Goal: Information Seeking & Learning: Learn about a topic

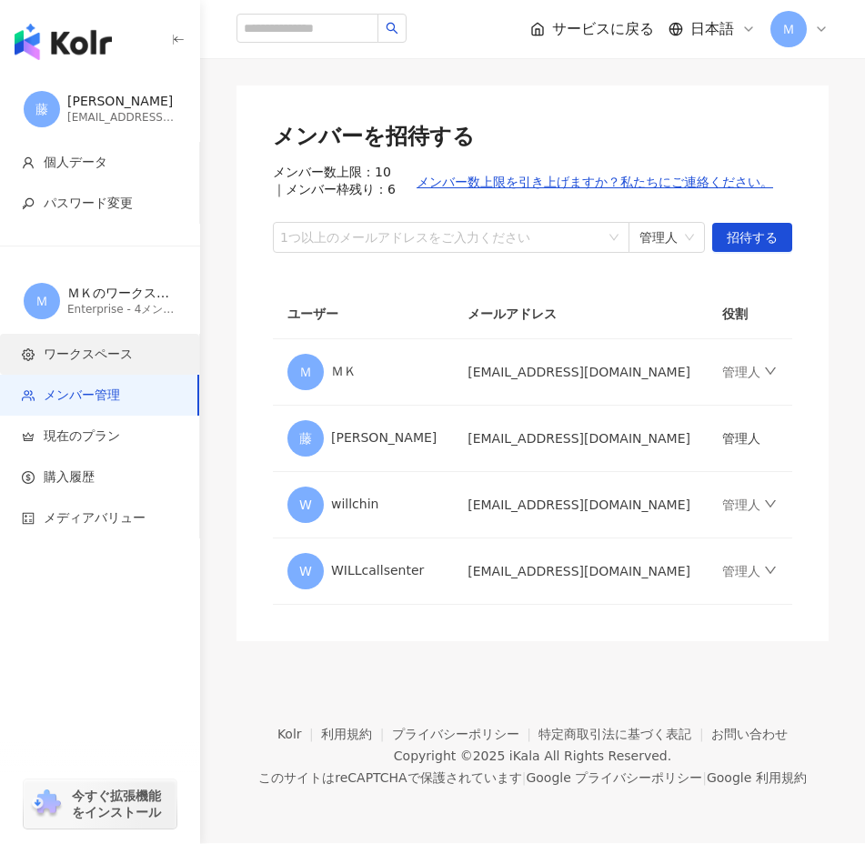
click at [110, 350] on span "ワークスペース" at bounding box center [88, 355] width 89 height 18
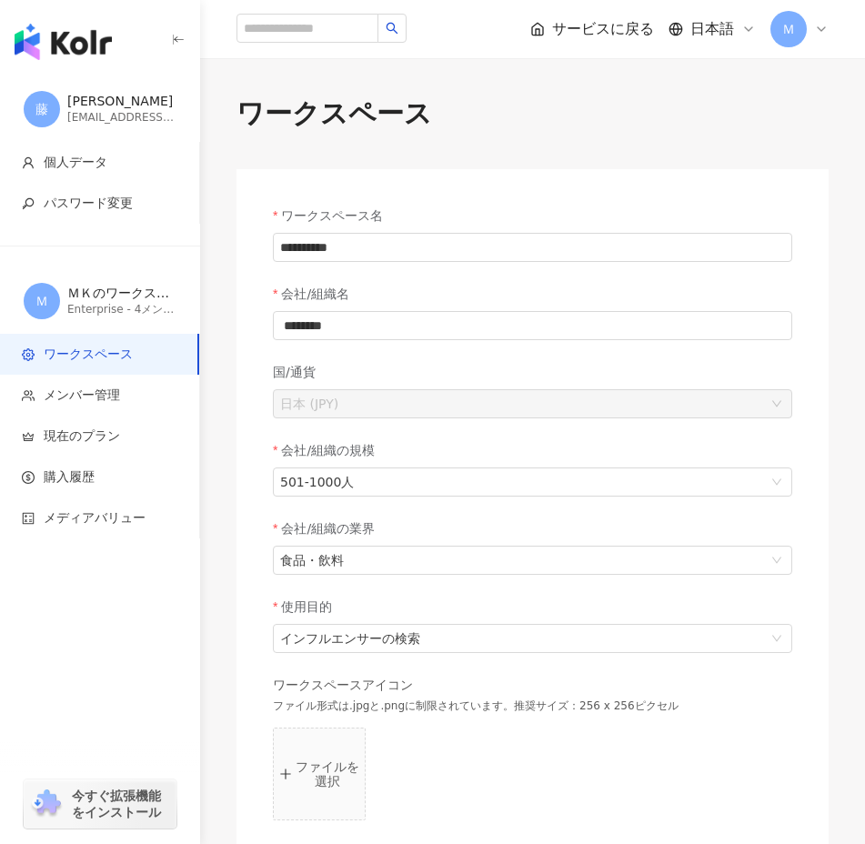
click at [110, 287] on div "ＭＫのワークスペース" at bounding box center [121, 294] width 109 height 18
click at [99, 301] on div "ＭＫのワークスペース" at bounding box center [121, 294] width 109 height 18
click at [90, 199] on span "パスワード変更" at bounding box center [88, 204] width 89 height 18
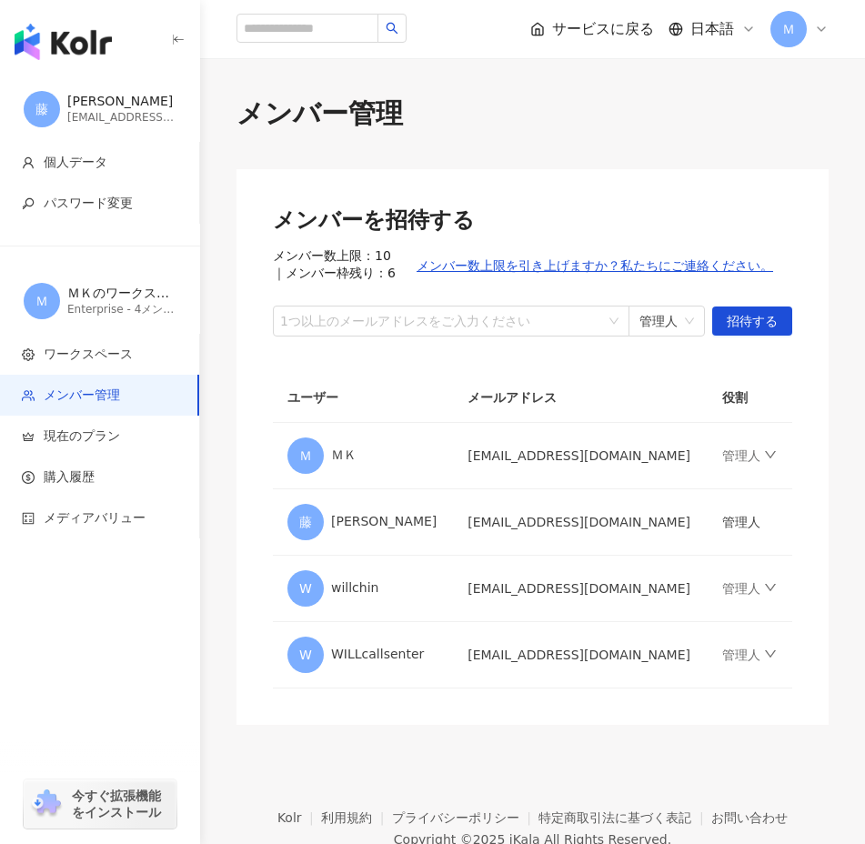
click at [608, 20] on span "サービスに戻る" at bounding box center [603, 29] width 102 height 20
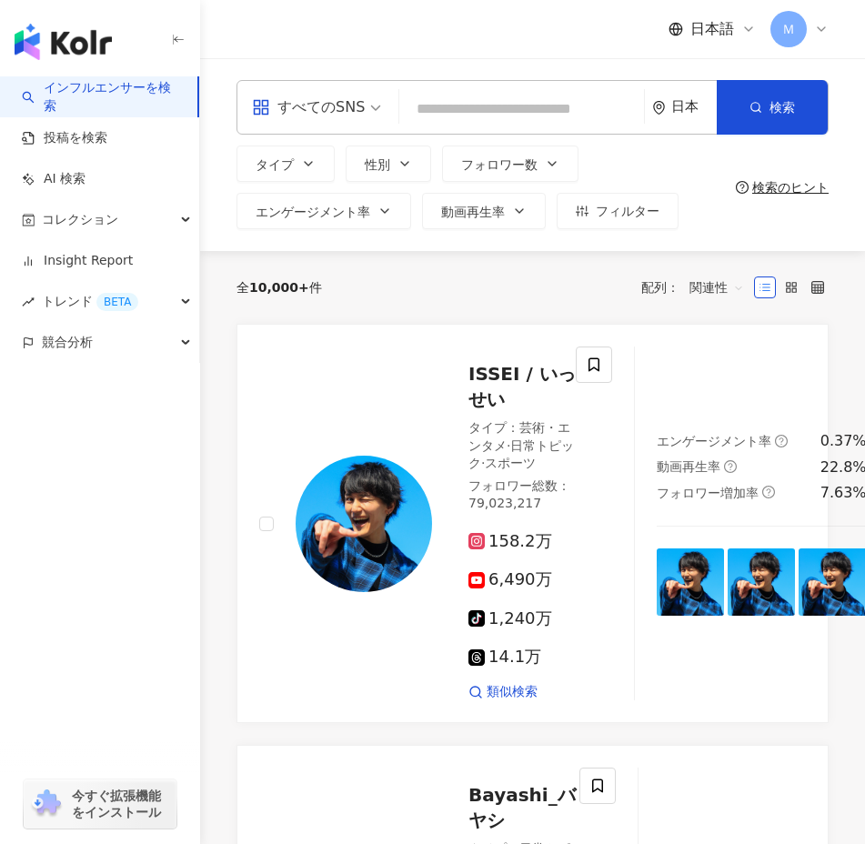
click at [270, 113] on div "すべてのSNS" at bounding box center [308, 107] width 113 height 29
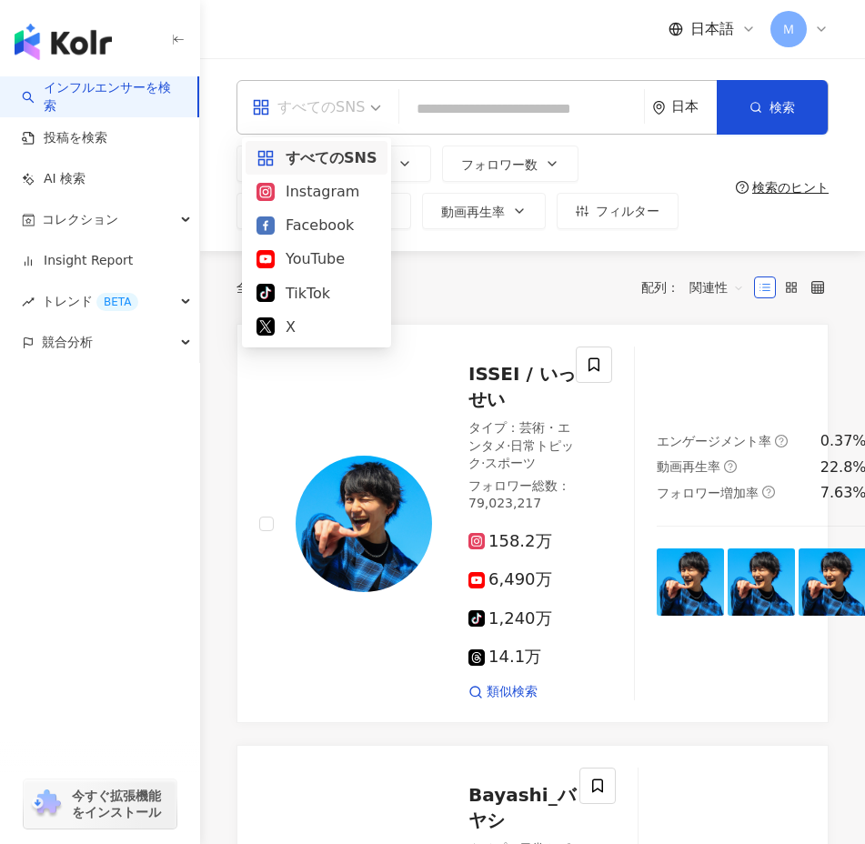
click at [286, 154] on div "すべてのSNS" at bounding box center [316, 157] width 120 height 23
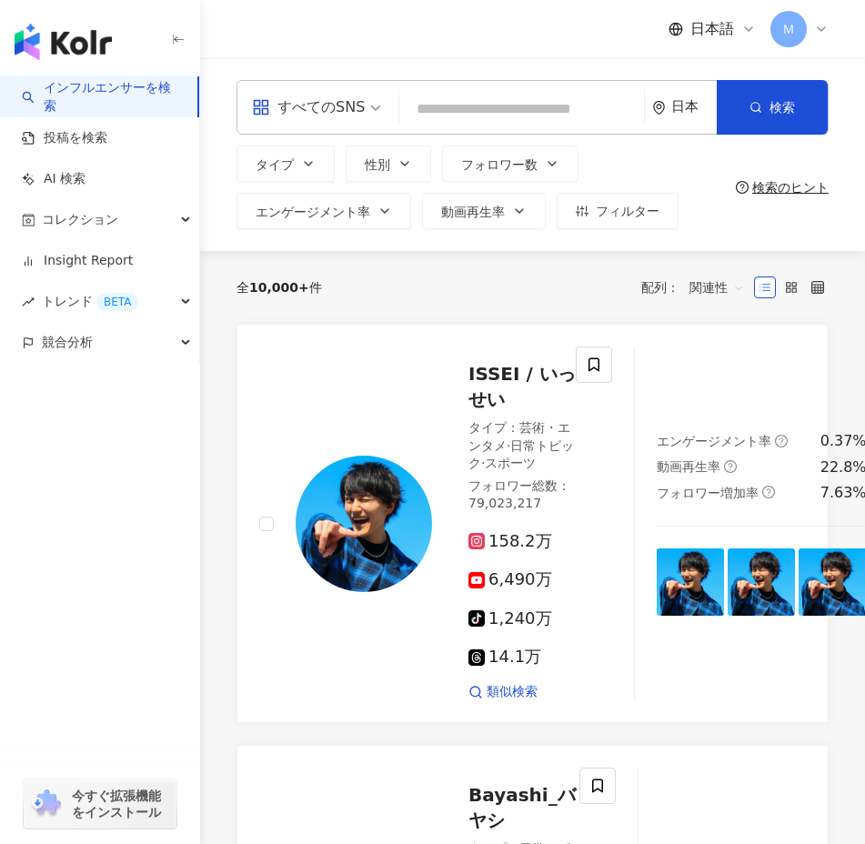
click at [551, 90] on div "すべてのSNS 日本 検索" at bounding box center [532, 107] width 592 height 55
click at [551, 102] on input "search" at bounding box center [521, 109] width 230 height 35
click at [311, 176] on button "タイプ" at bounding box center [285, 164] width 98 height 36
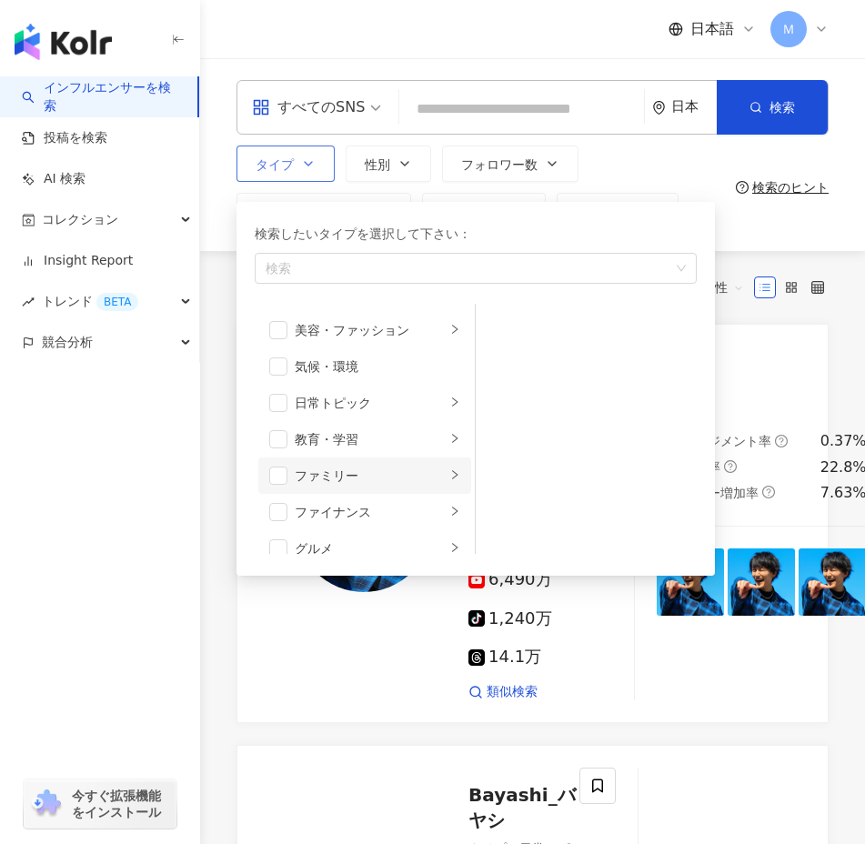
scroll to position [58, 0]
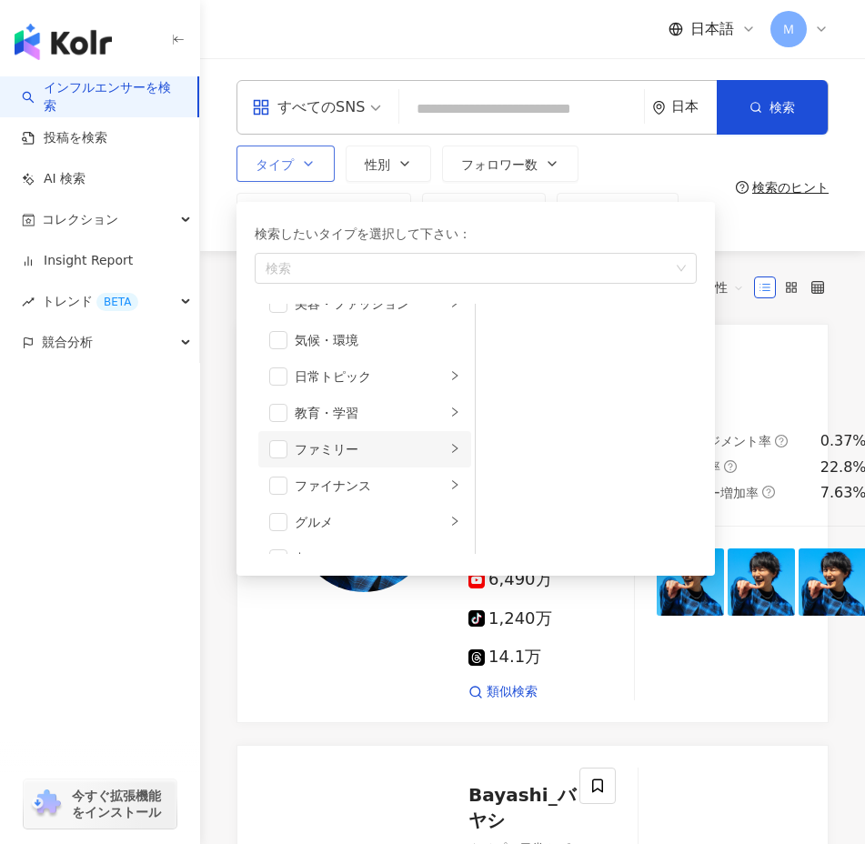
click at [328, 507] on li "グルメ" at bounding box center [364, 522] width 213 height 36
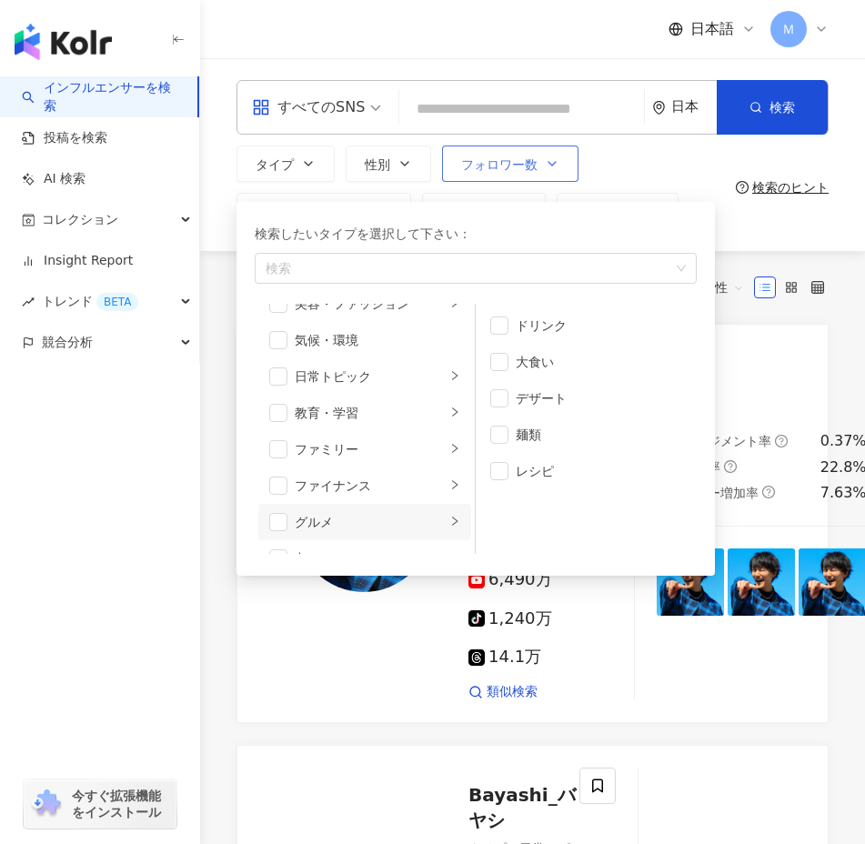
click at [537, 156] on button "フォロワー数" at bounding box center [510, 164] width 136 height 36
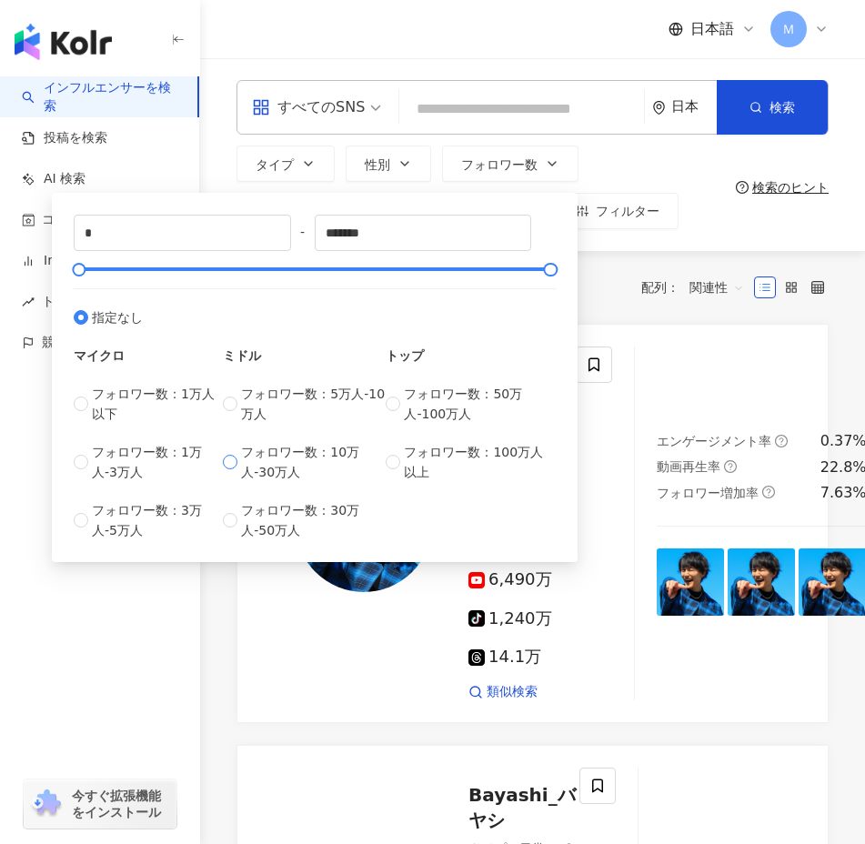
click at [261, 457] on span "フォロワー数：10万人-30万人" at bounding box center [313, 462] width 145 height 40
type input "******"
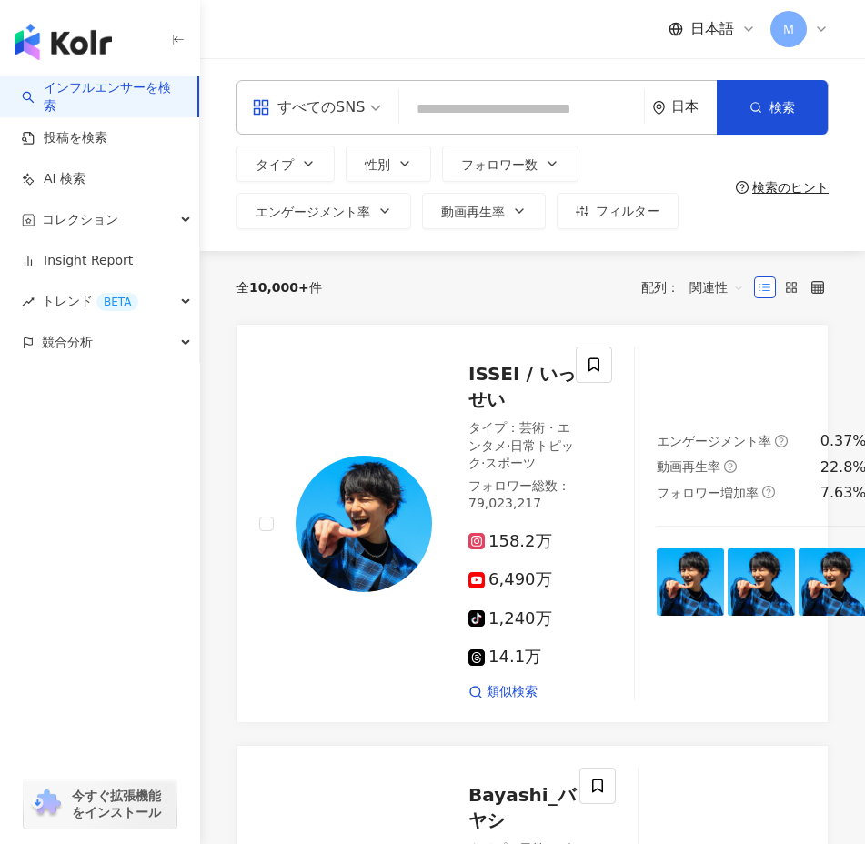
click at [605, 287] on div "全 10,000+ 件 配列： 関連性" at bounding box center [532, 287] width 592 height 29
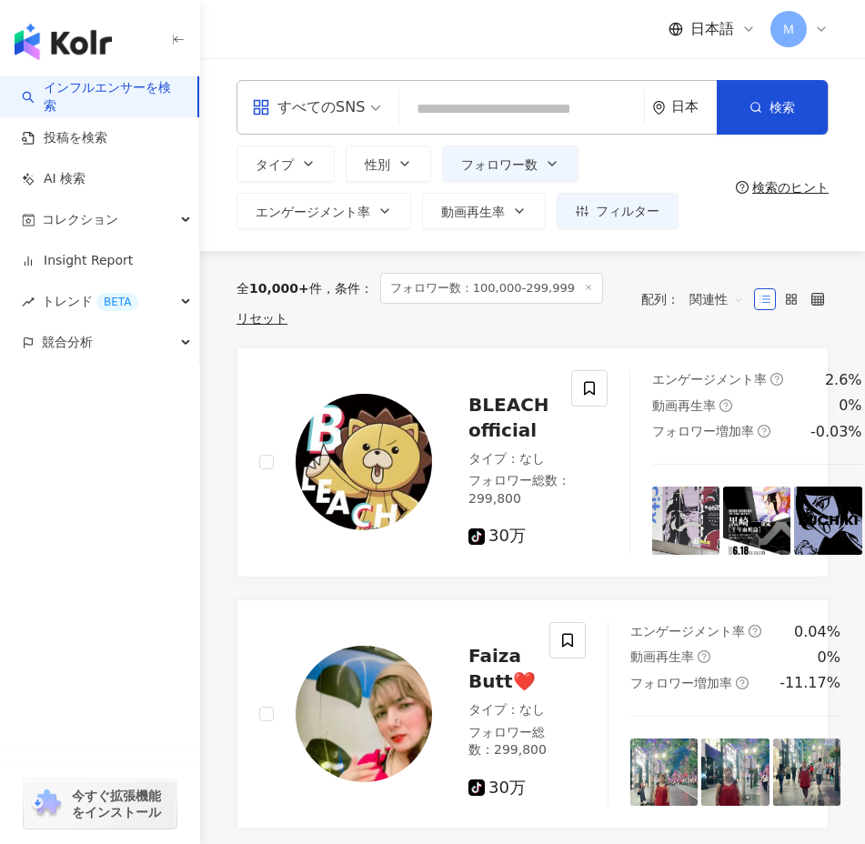
click at [661, 111] on icon "environment" at bounding box center [658, 108] width 11 height 14
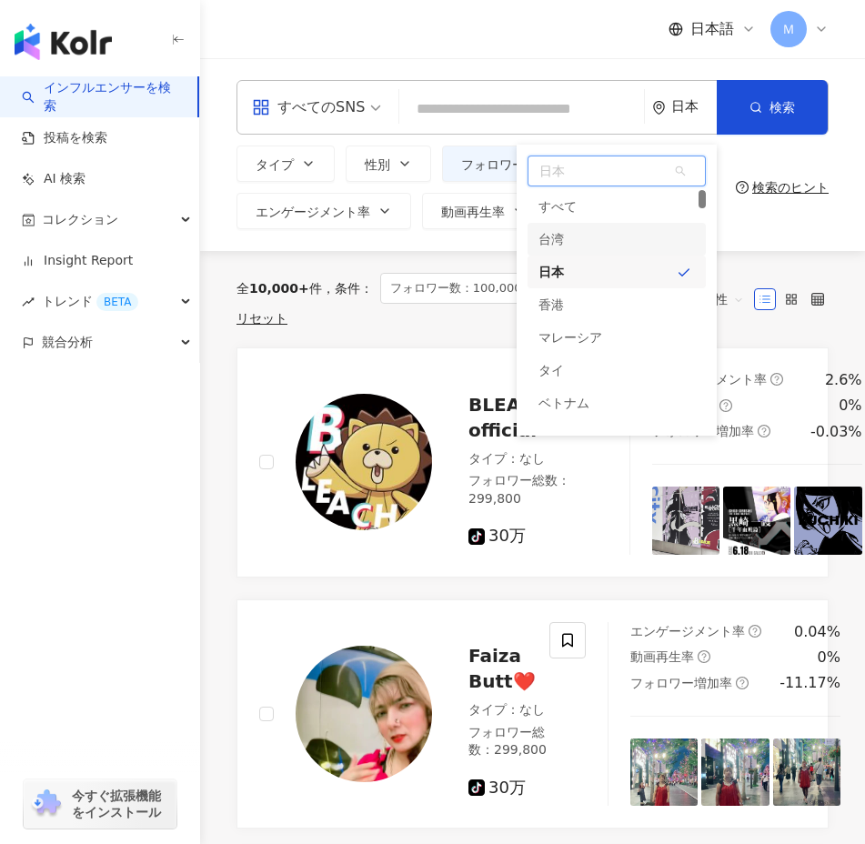
click at [603, 236] on div "台湾" at bounding box center [616, 239] width 178 height 33
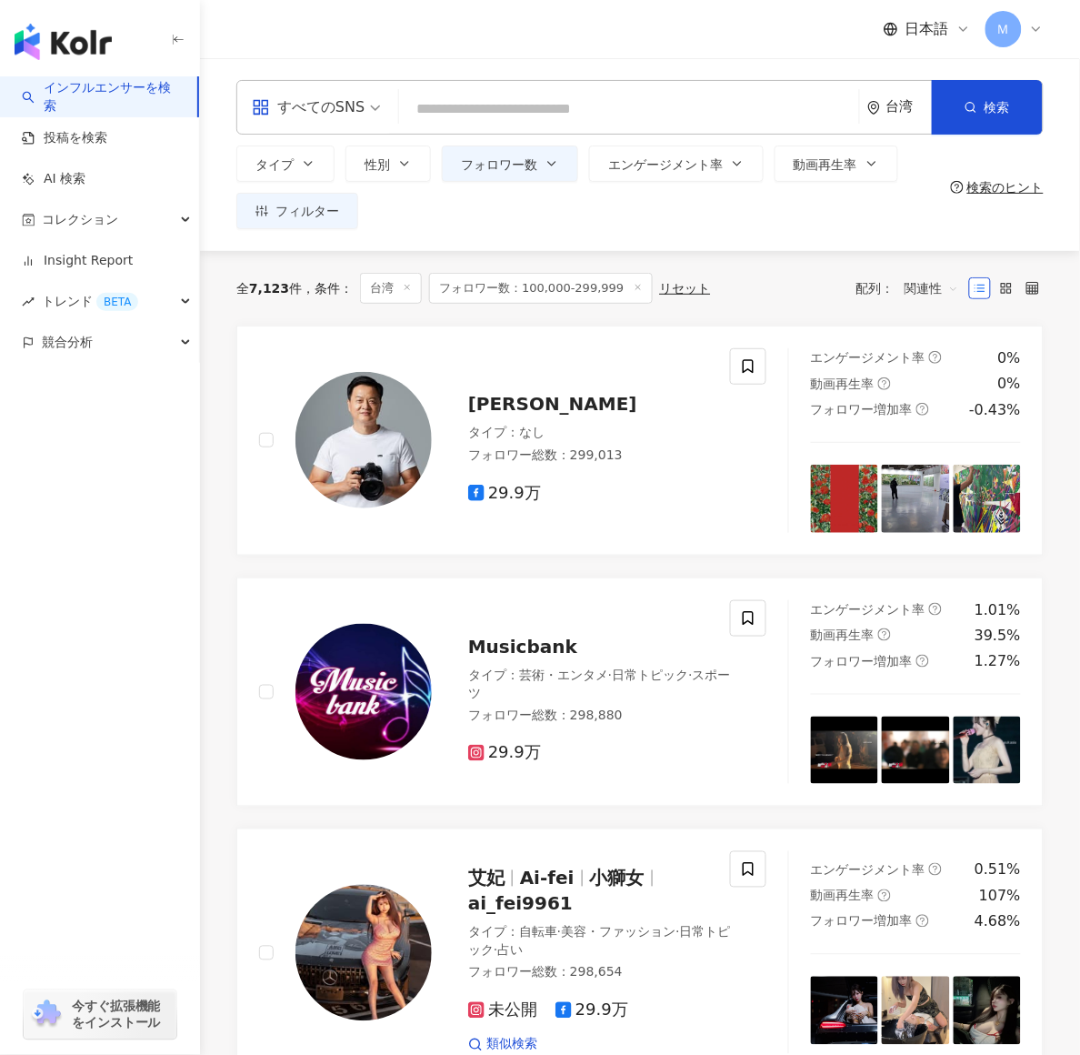
click at [864, 111] on icon "environment" at bounding box center [875, 108] width 14 height 14
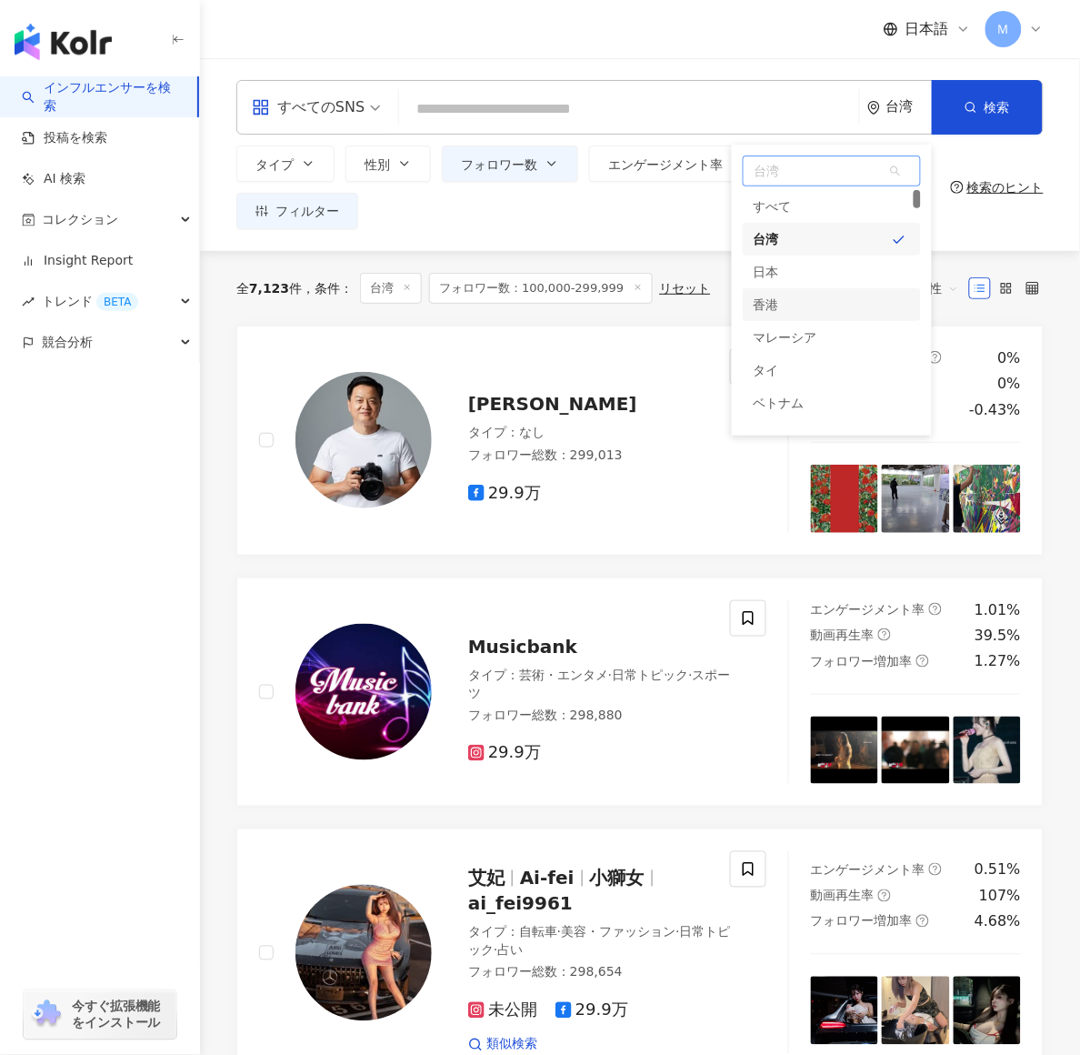
click at [823, 303] on div "香港" at bounding box center [832, 304] width 178 height 33
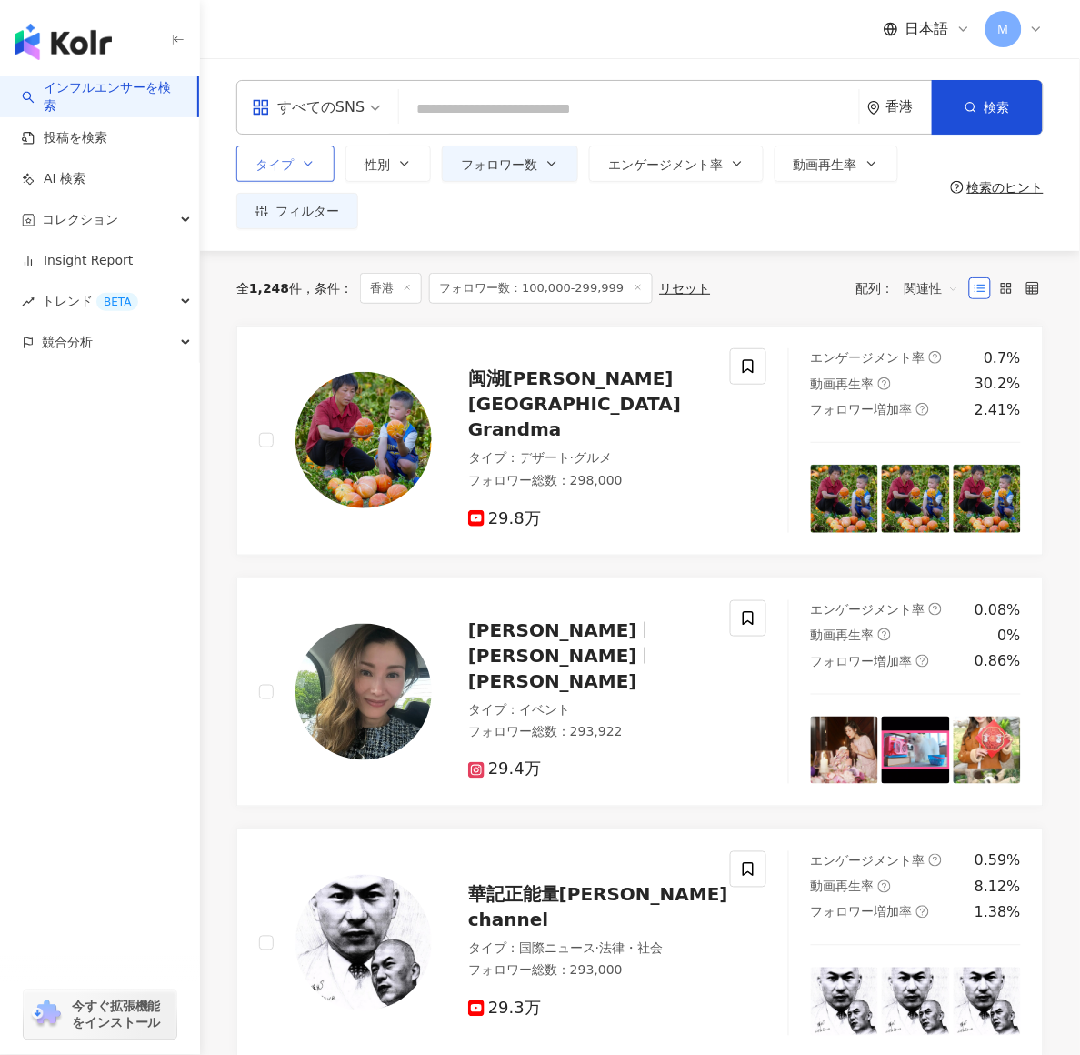
click at [306, 164] on icon "button" at bounding box center [308, 164] width 7 height 4
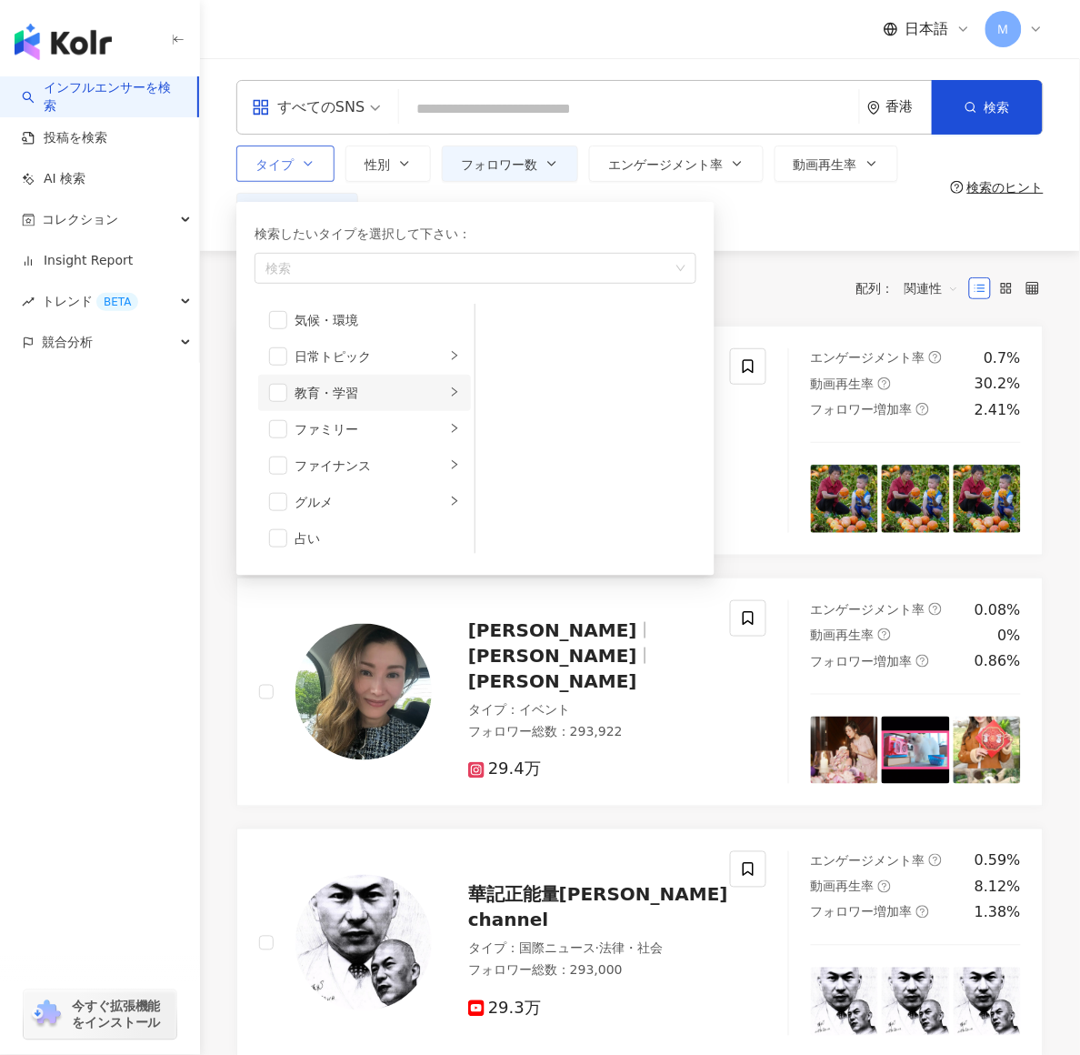
scroll to position [92, 0]
click at [330, 483] on div "グルメ" at bounding box center [370, 488] width 151 height 20
click at [269, 481] on span "button" at bounding box center [278, 488] width 18 height 18
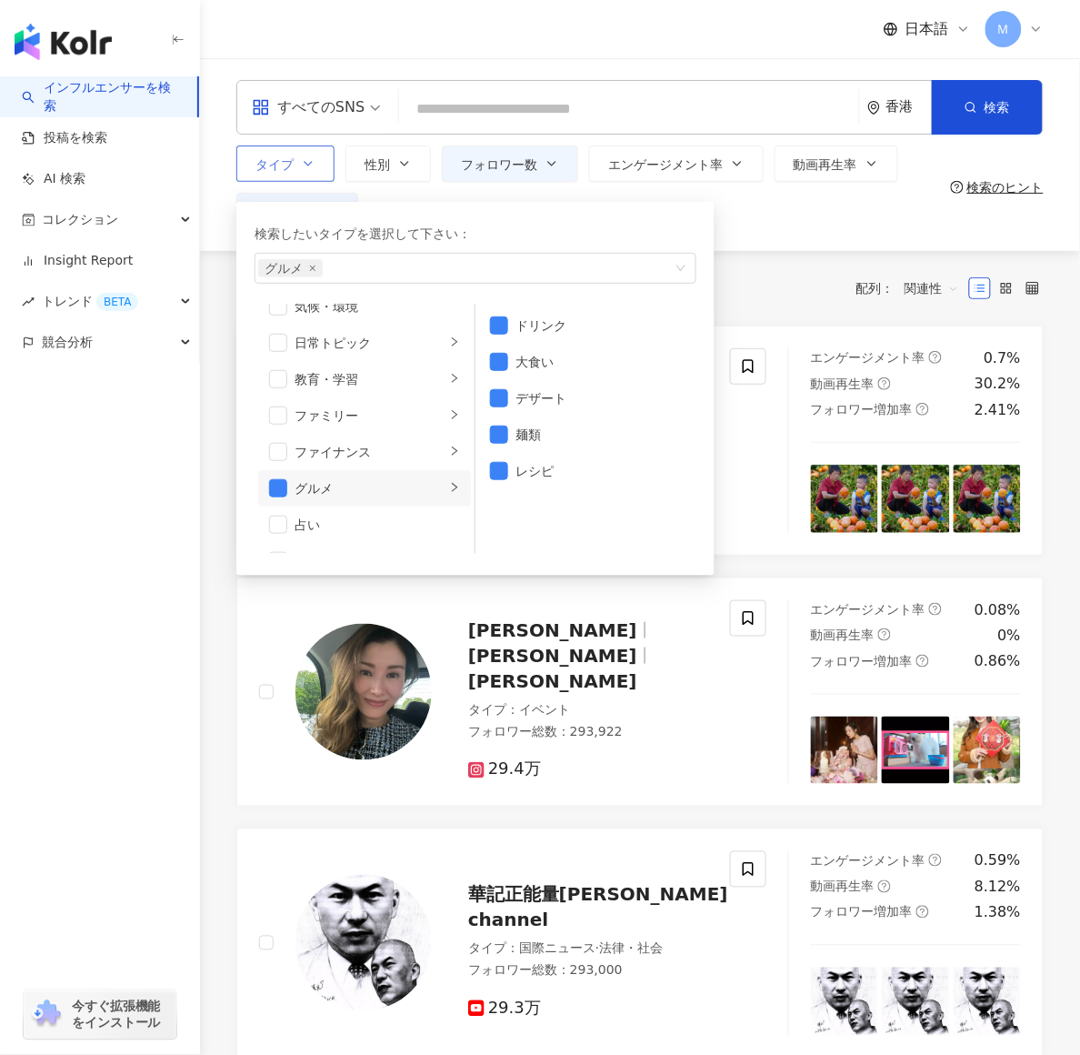
click at [652, 226] on div "検索したいタイプを選択して下さい：" at bounding box center [476, 234] width 442 height 20
click at [744, 216] on div "タイプ 検索したいタイプを選択して下さい： グルメ 芸術・エンタメ 美容・ファッション 気候・環境 日常トピック 教育・学習 ファミリー ファイナンス グルメ…" at bounding box center [589, 188] width 707 height 84
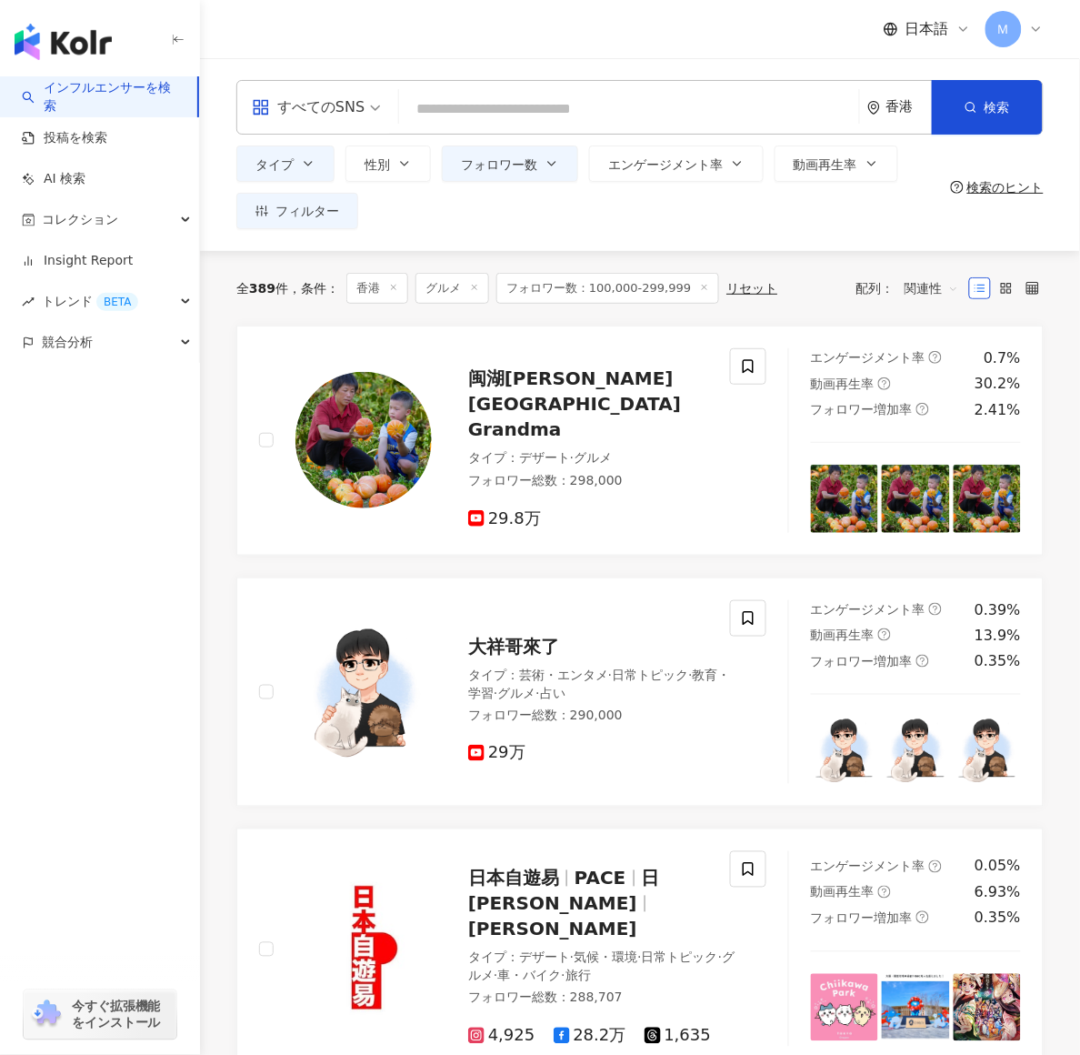
click at [700, 288] on icon at bounding box center [704, 287] width 9 height 9
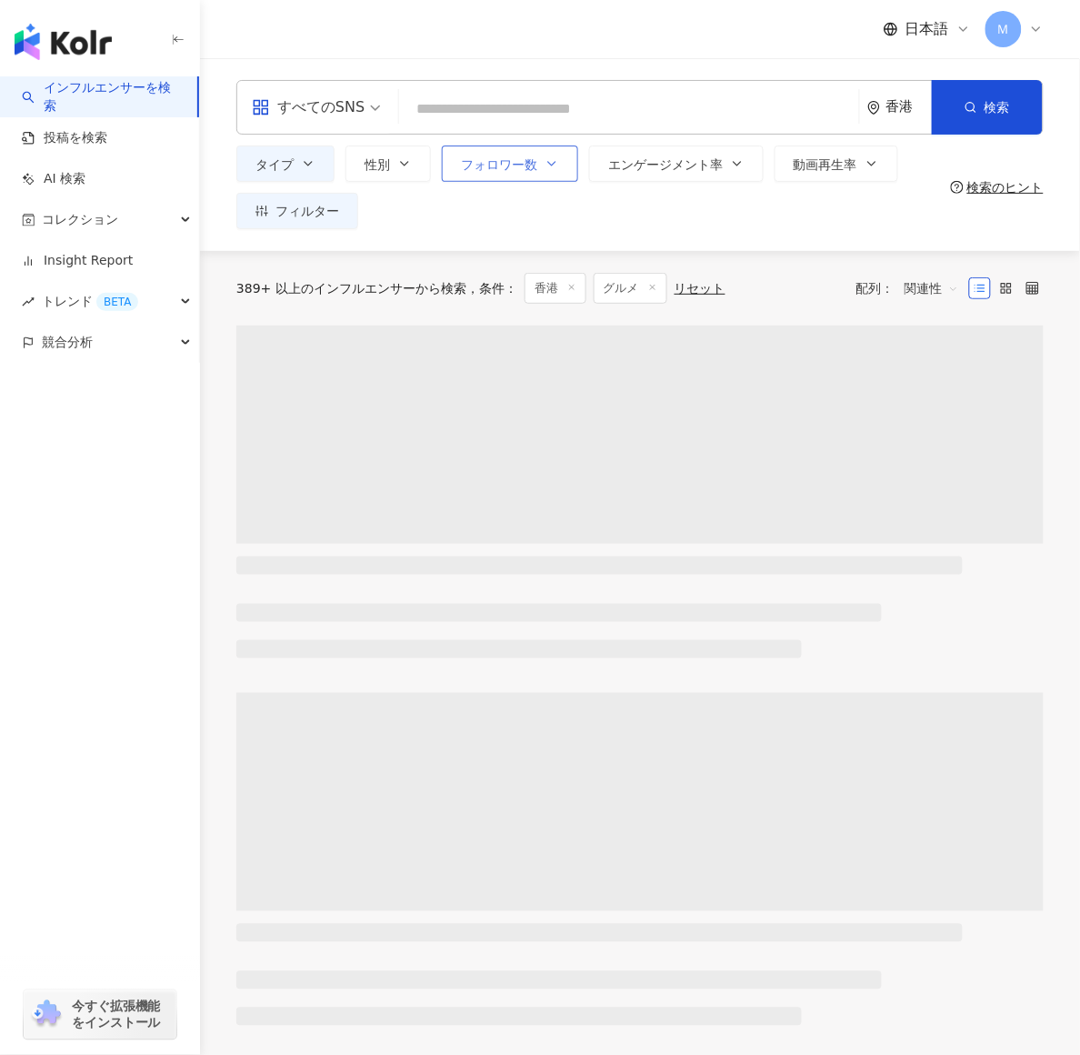
click at [522, 166] on span "フォロワー数" at bounding box center [499, 164] width 76 height 15
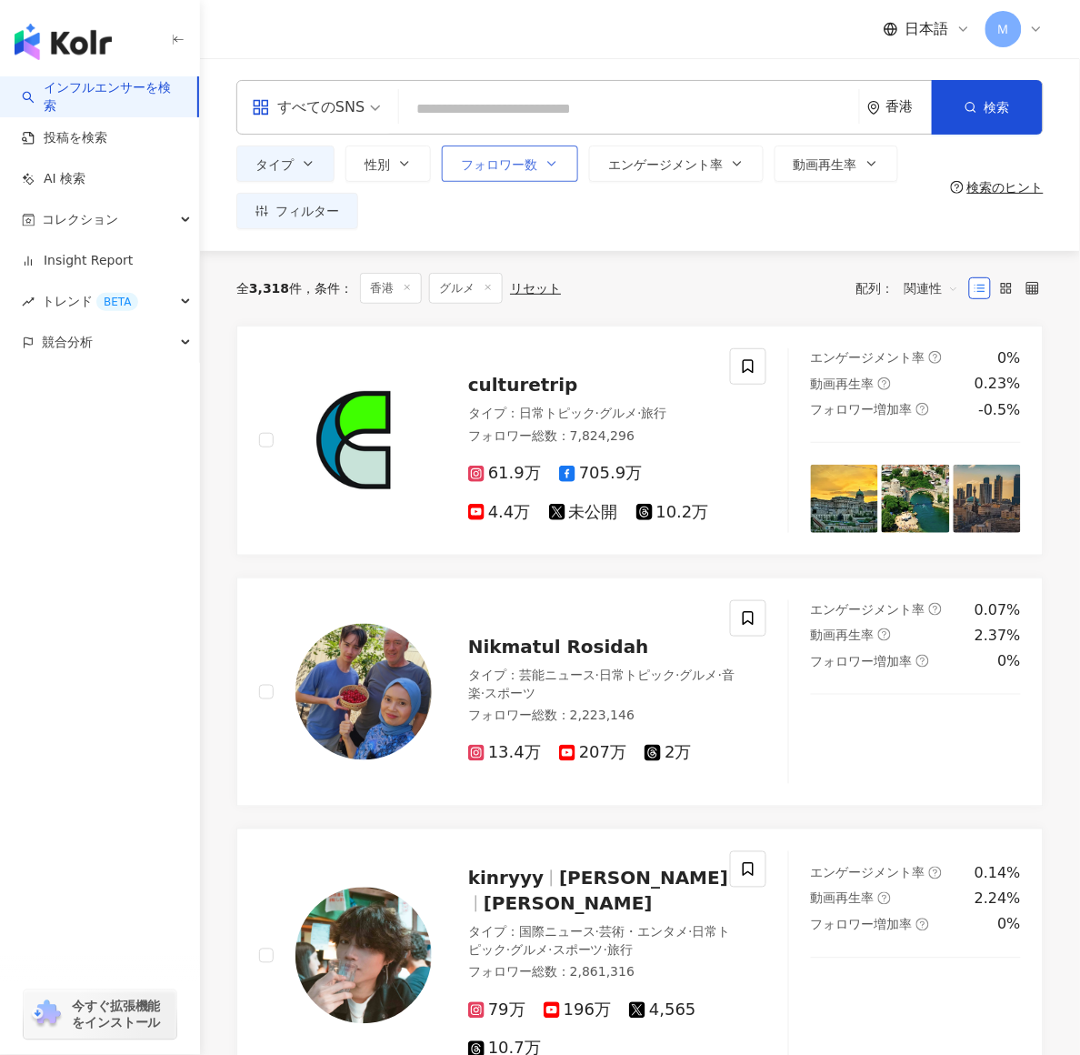
type input "*"
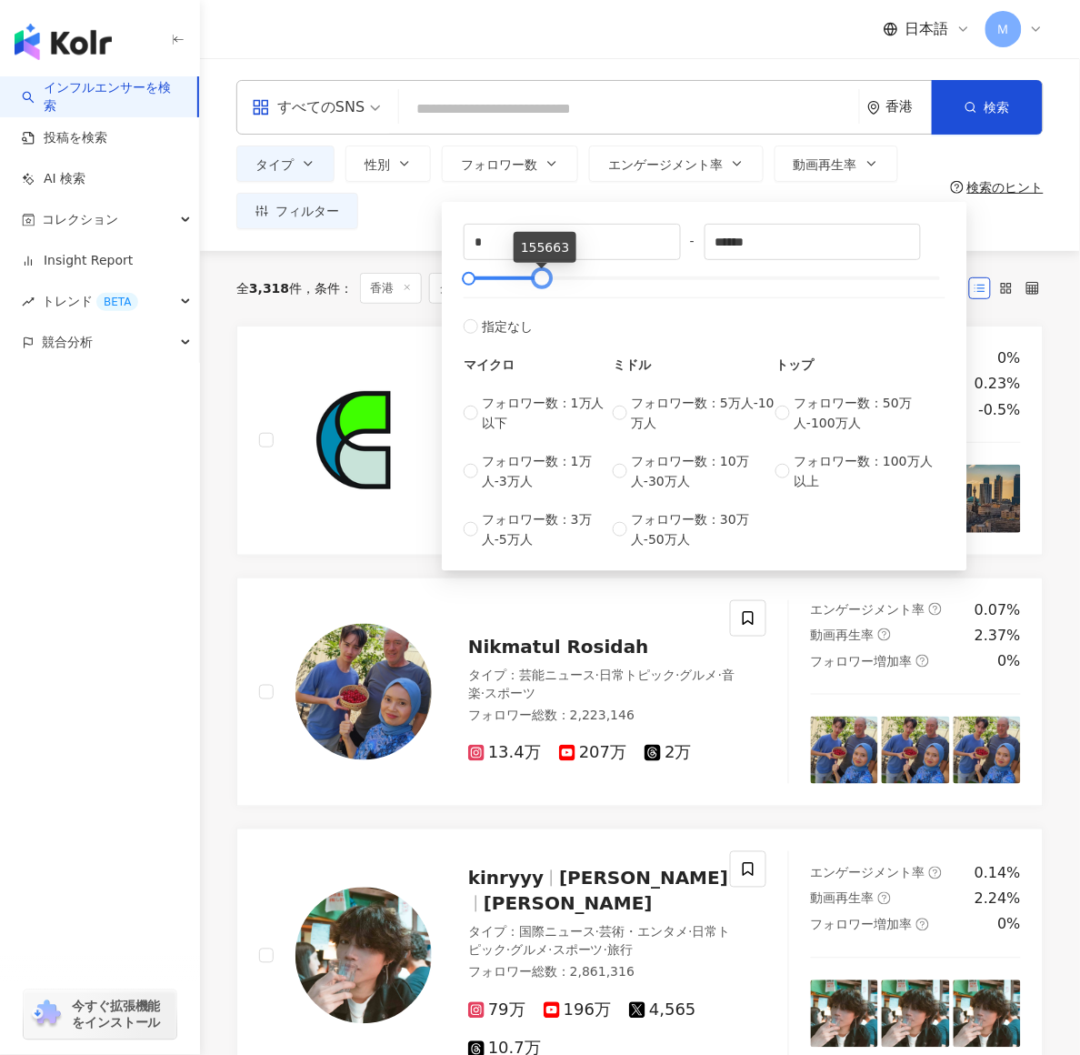
drag, startPoint x: 944, startPoint y: 278, endPoint x: 546, endPoint y: 292, distance: 398.5
click at [546, 292] on div "* - ****** 指定なし マイクロ フォロワー数：1万人以下 フォロワー数：1万人-3万人 フォロワー数：3万人-5万人 ミドル フォロワー数：5万人-…" at bounding box center [705, 387] width 482 height 326
click at [855, 314] on label "指定なし" at bounding box center [705, 316] width 482 height 39
type input "******"
drag, startPoint x: 945, startPoint y: 271, endPoint x: 542, endPoint y: 379, distance: 417.1
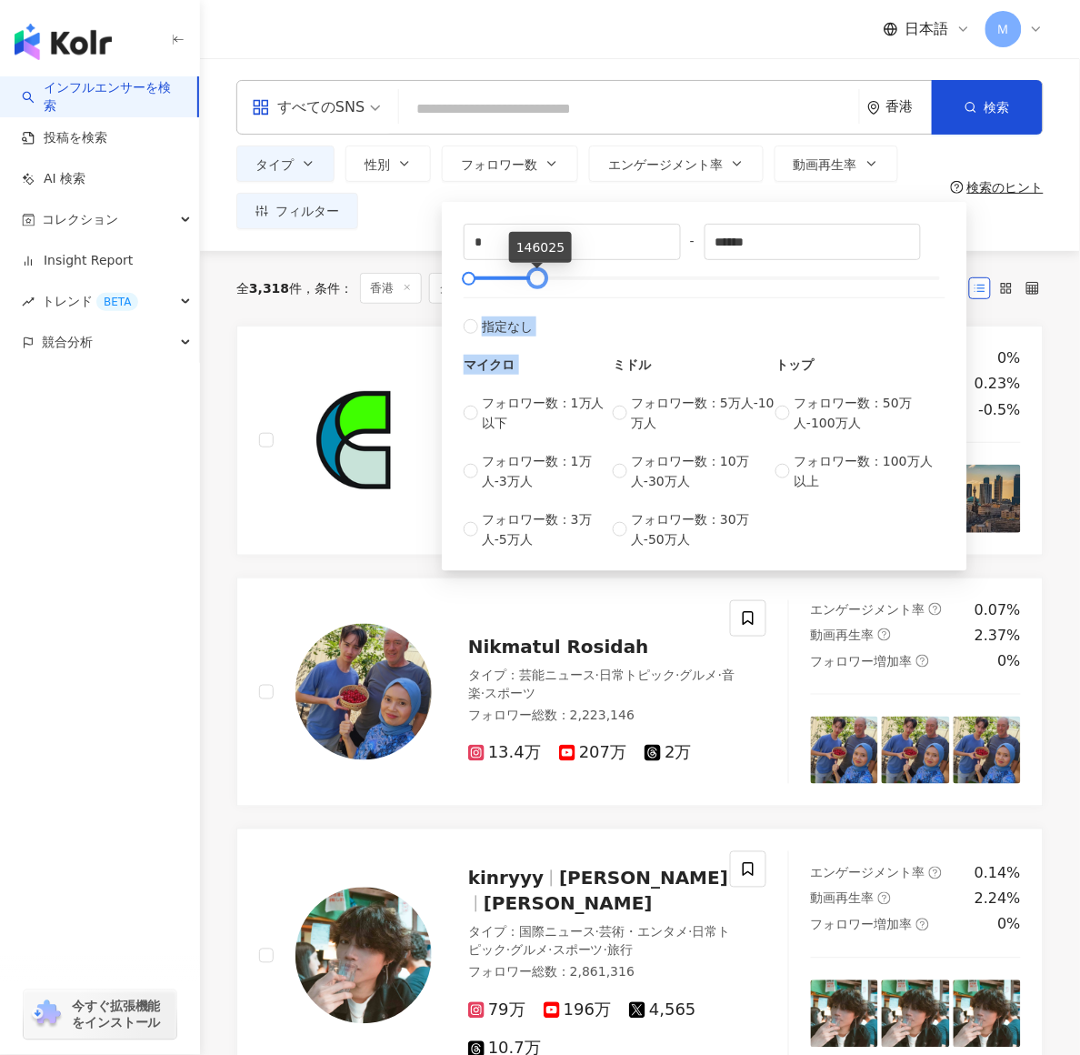
click at [542, 379] on div "* - ****** 指定なし マイクロ フォロワー数：1万人以下 フォロワー数：1万人-3万人 フォロワー数：3万人-5万人 ミドル フォロワー数：5万人-…" at bounding box center [705, 387] width 482 height 326
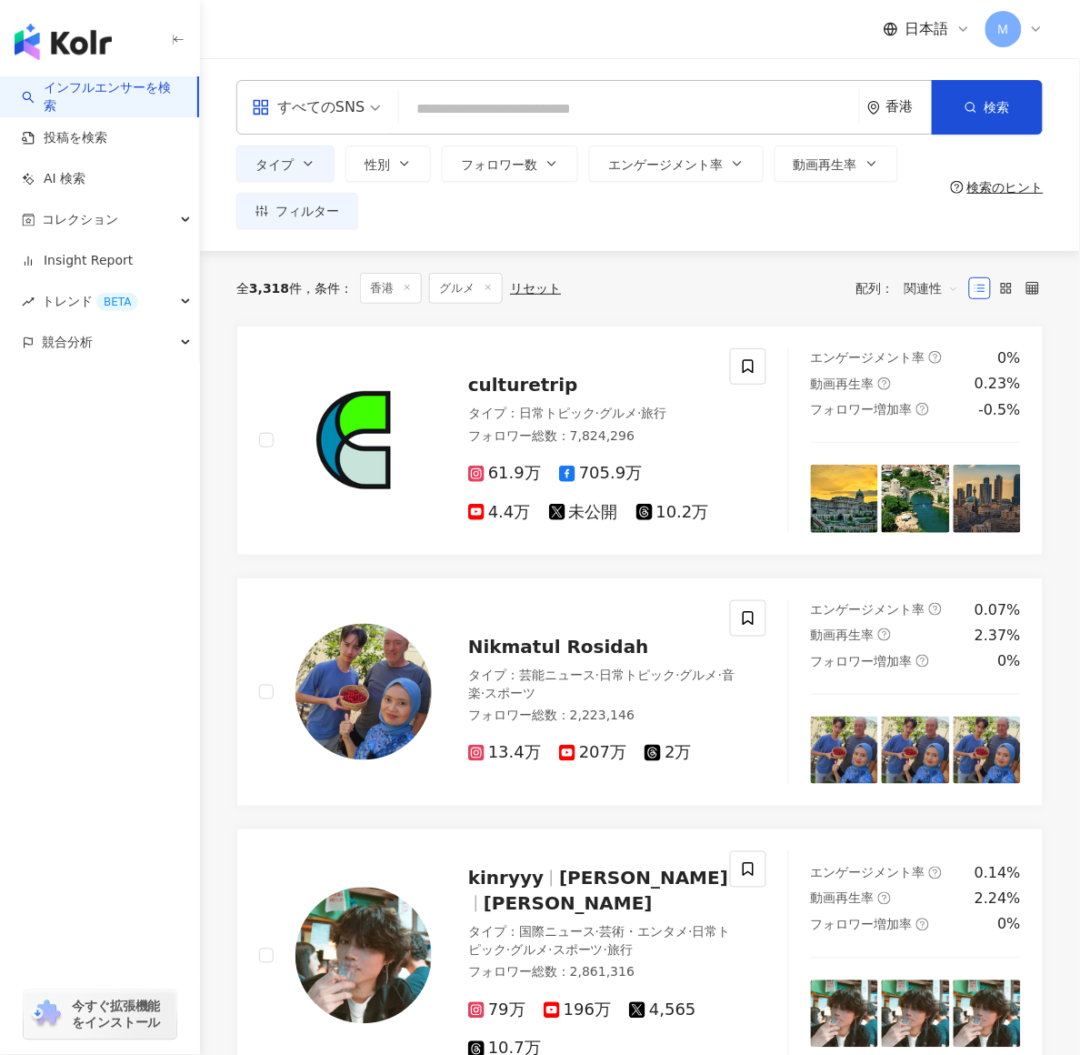
click at [864, 238] on div "すべてのSNS 香港 検索 タイプ 性別 フォロワー数 エンゲージメント率 動画再生率 フィルター * - ****** 指定なし マイクロ フォロワー数：1…" at bounding box center [640, 154] width 880 height 193
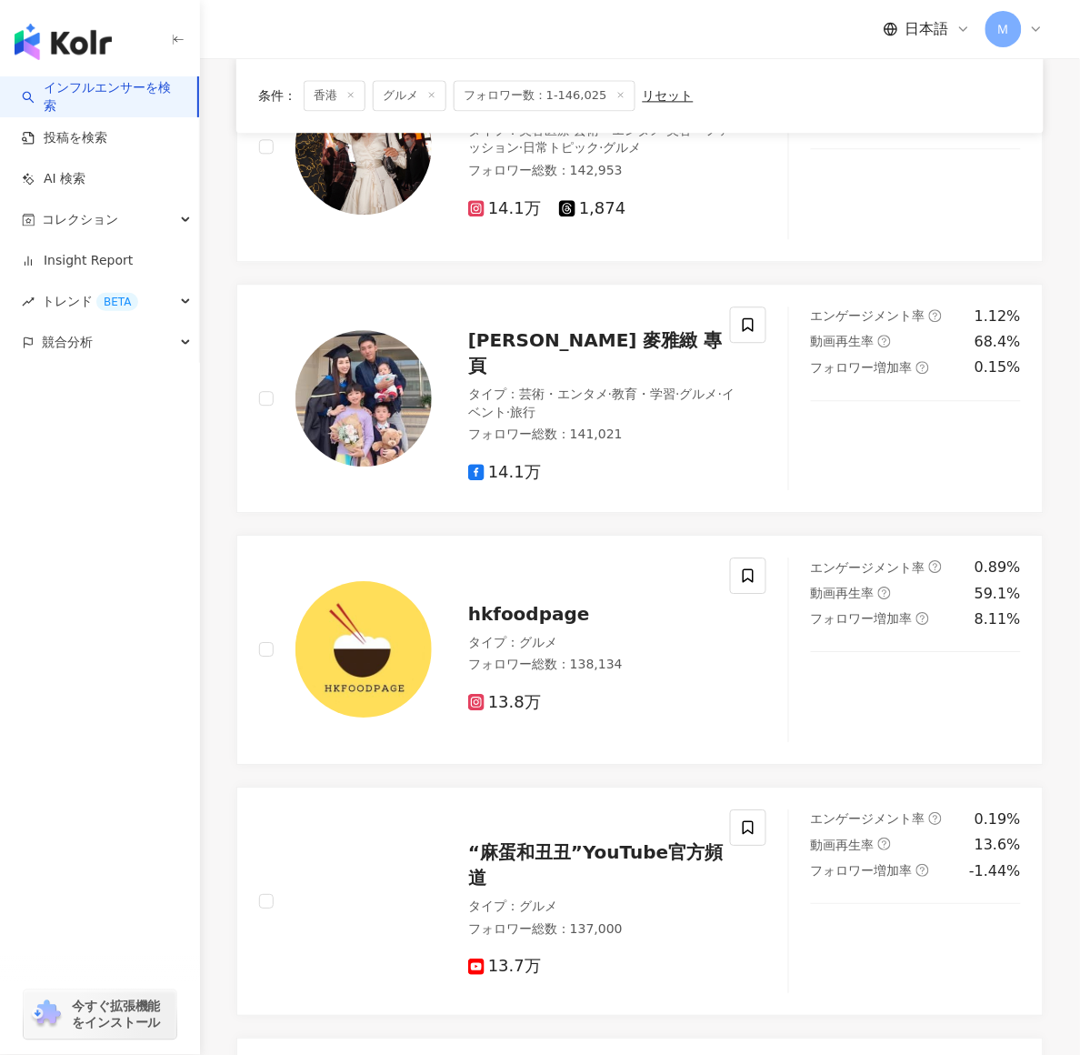
scroll to position [946, 0]
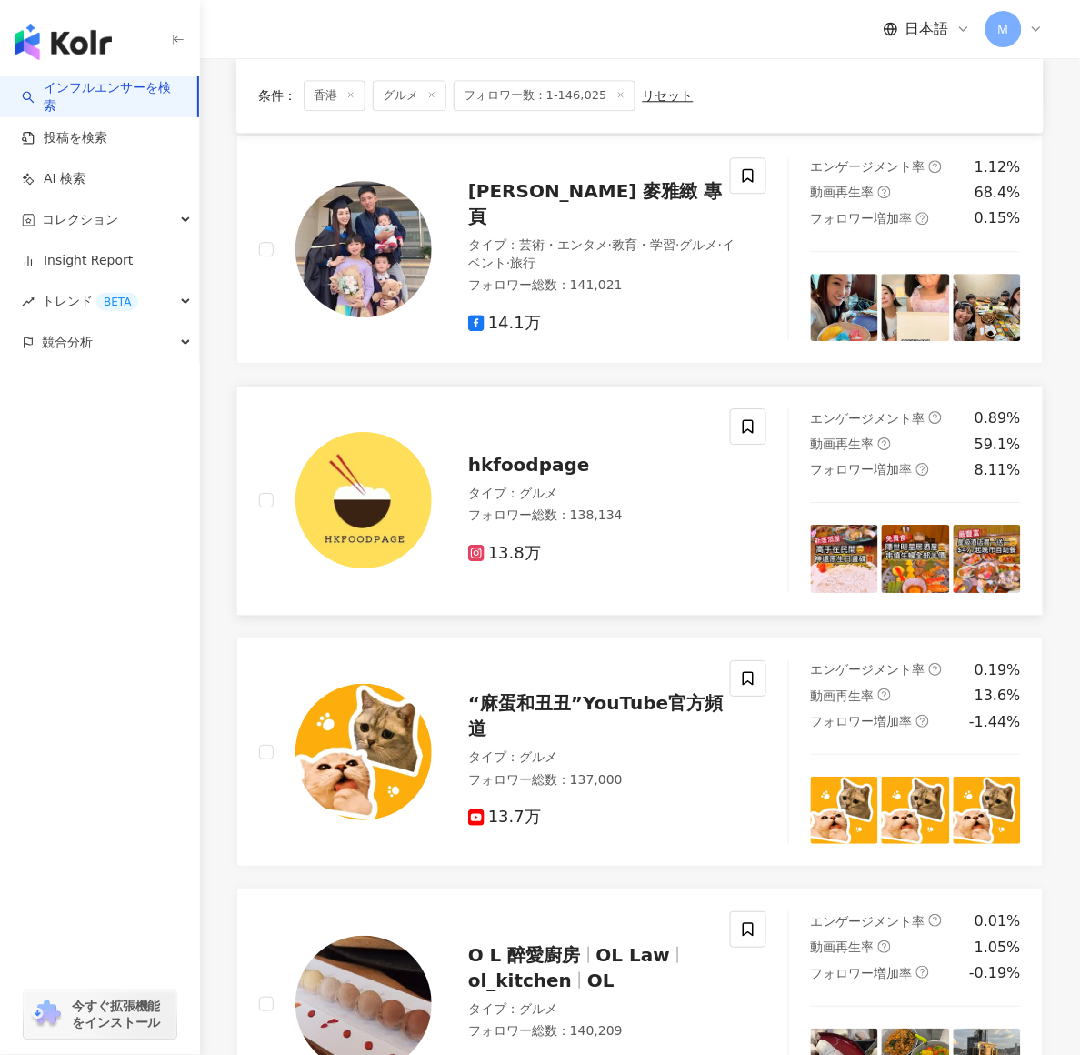
click at [499, 557] on span "13.8万" at bounding box center [504, 553] width 73 height 19
click at [511, 717] on span "“麻蛋和丑丑”YouTube官方頻道" at bounding box center [595, 715] width 255 height 47
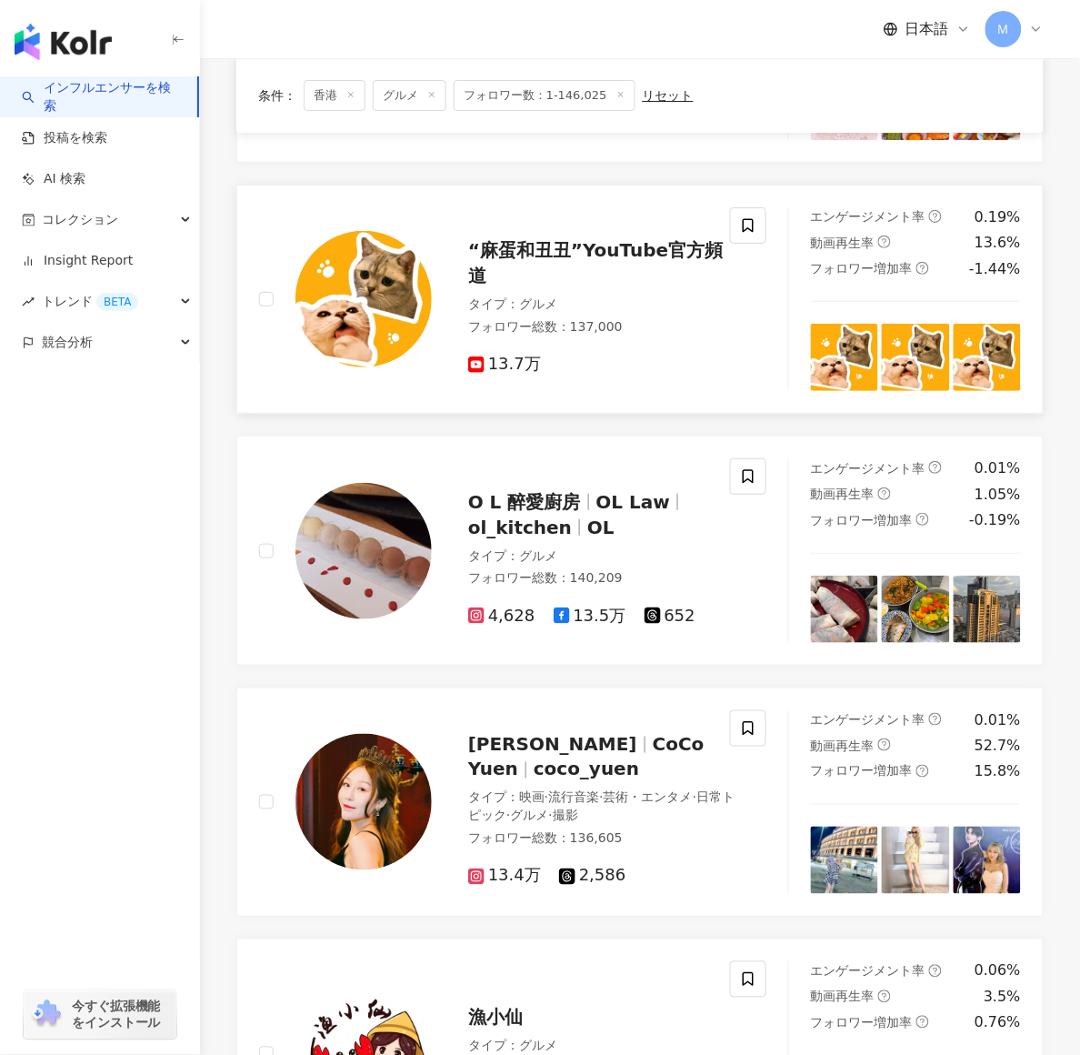
scroll to position [1400, 0]
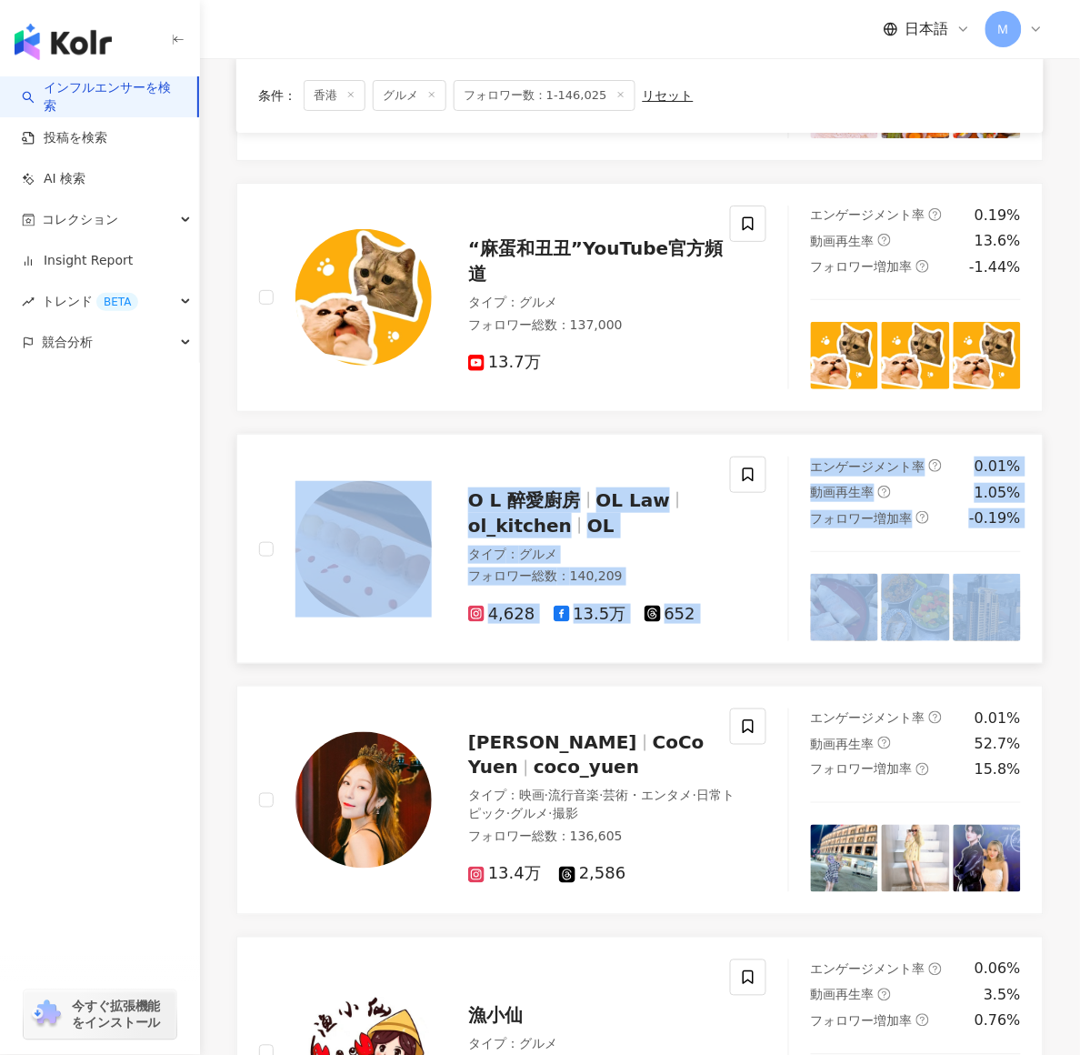
click at [530, 517] on div "O L 醉愛廚房 OL Law ol_kitchen OL" at bounding box center [601, 512] width 267 height 51
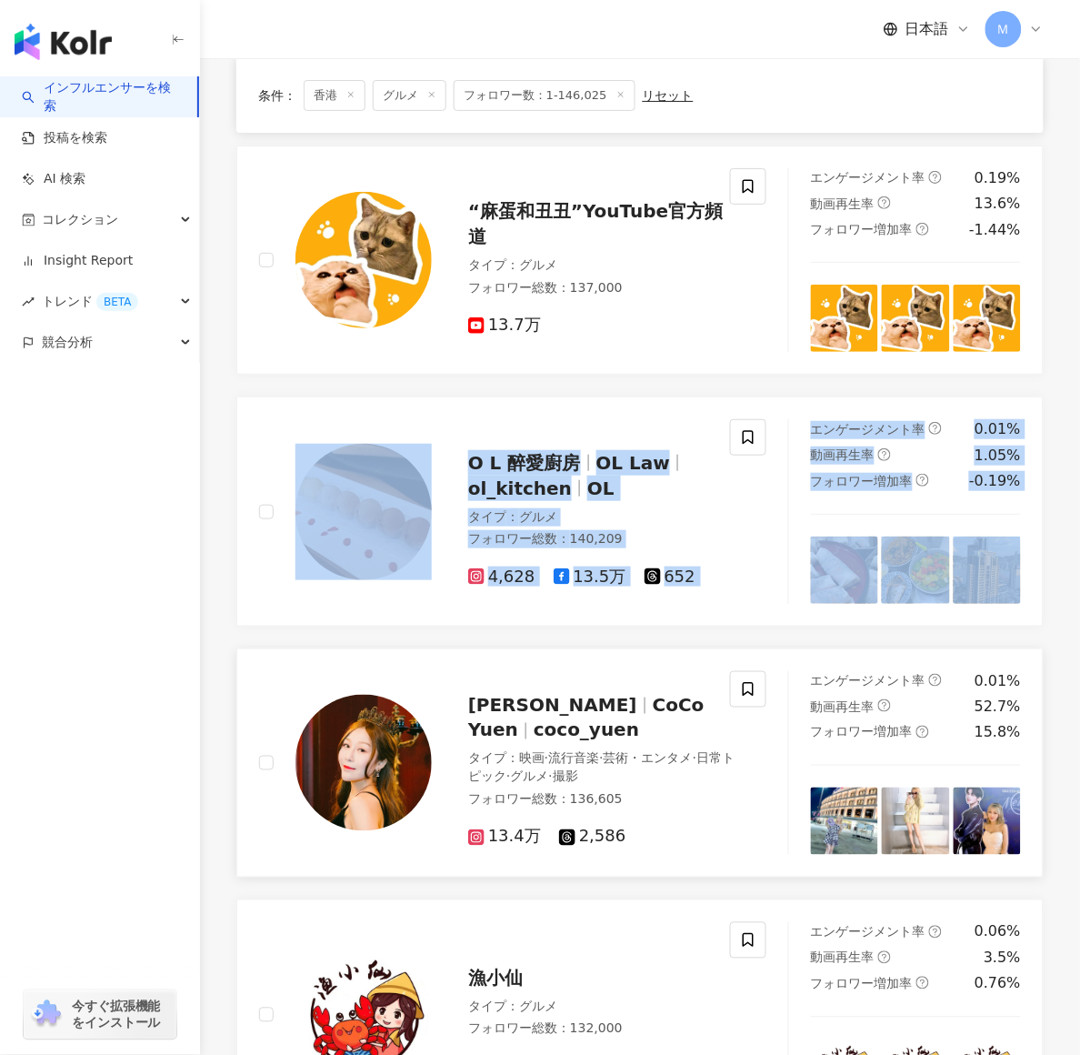
scroll to position [1566, 0]
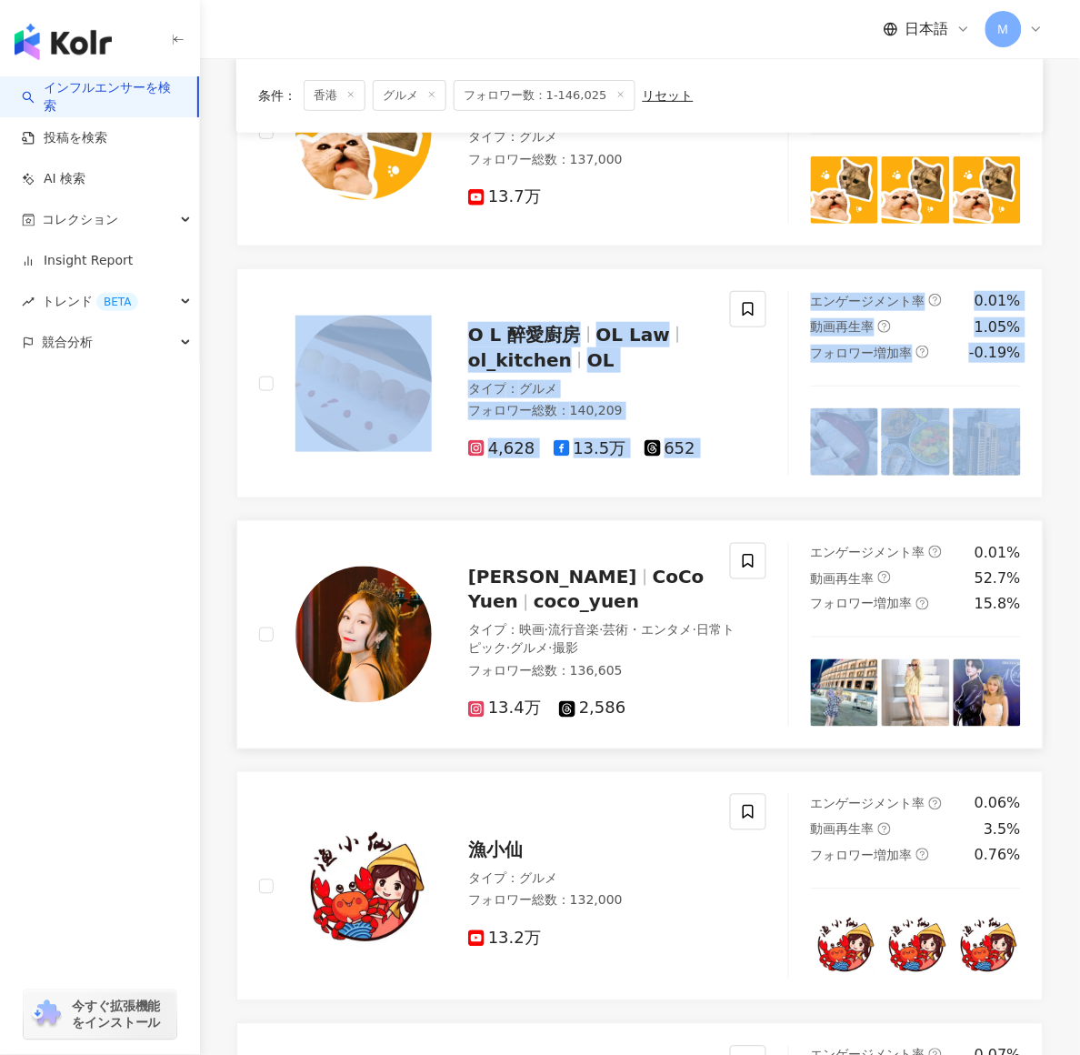
click at [707, 611] on div "袁晴晴 CoCo Yuen coco_yuen" at bounding box center [601, 589] width 267 height 51
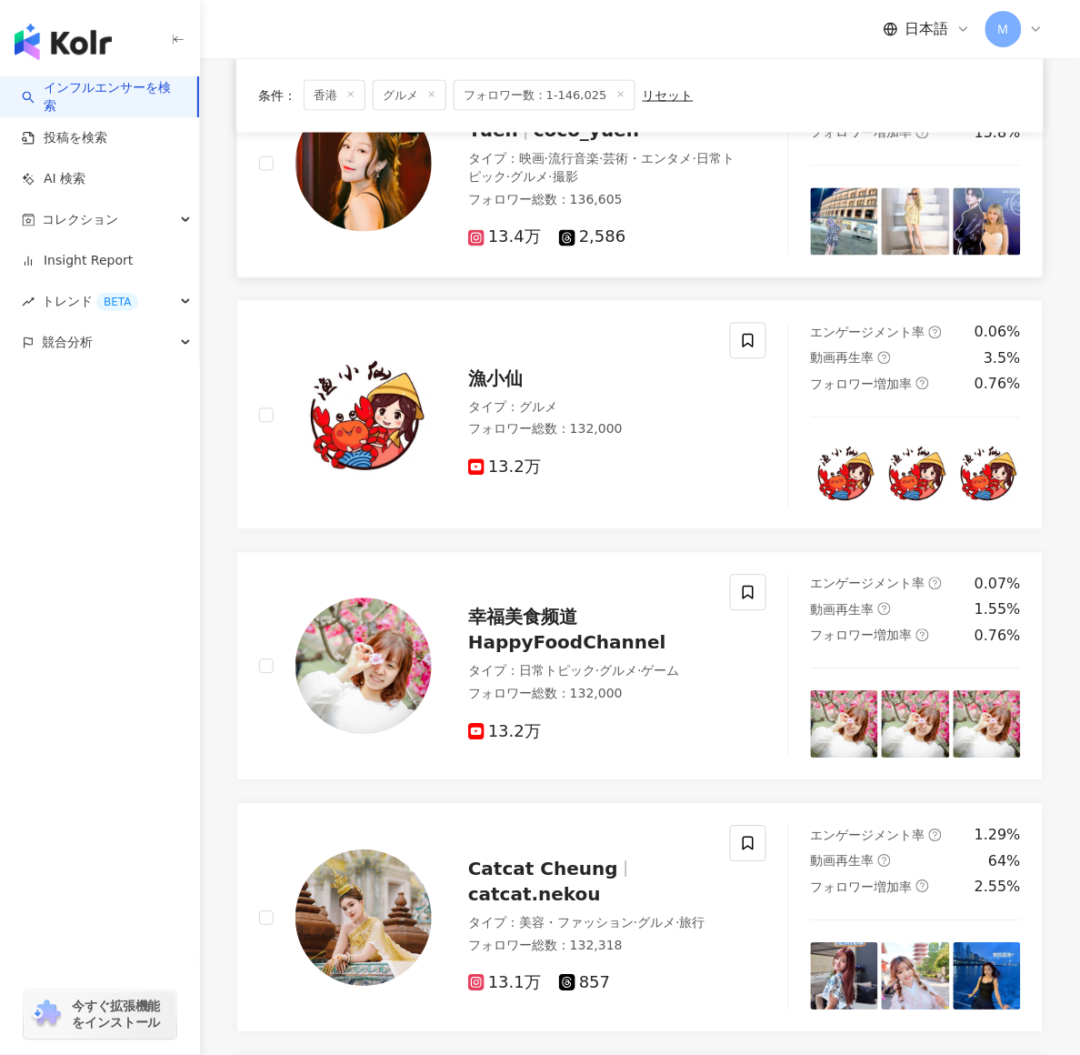
scroll to position [2139, 0]
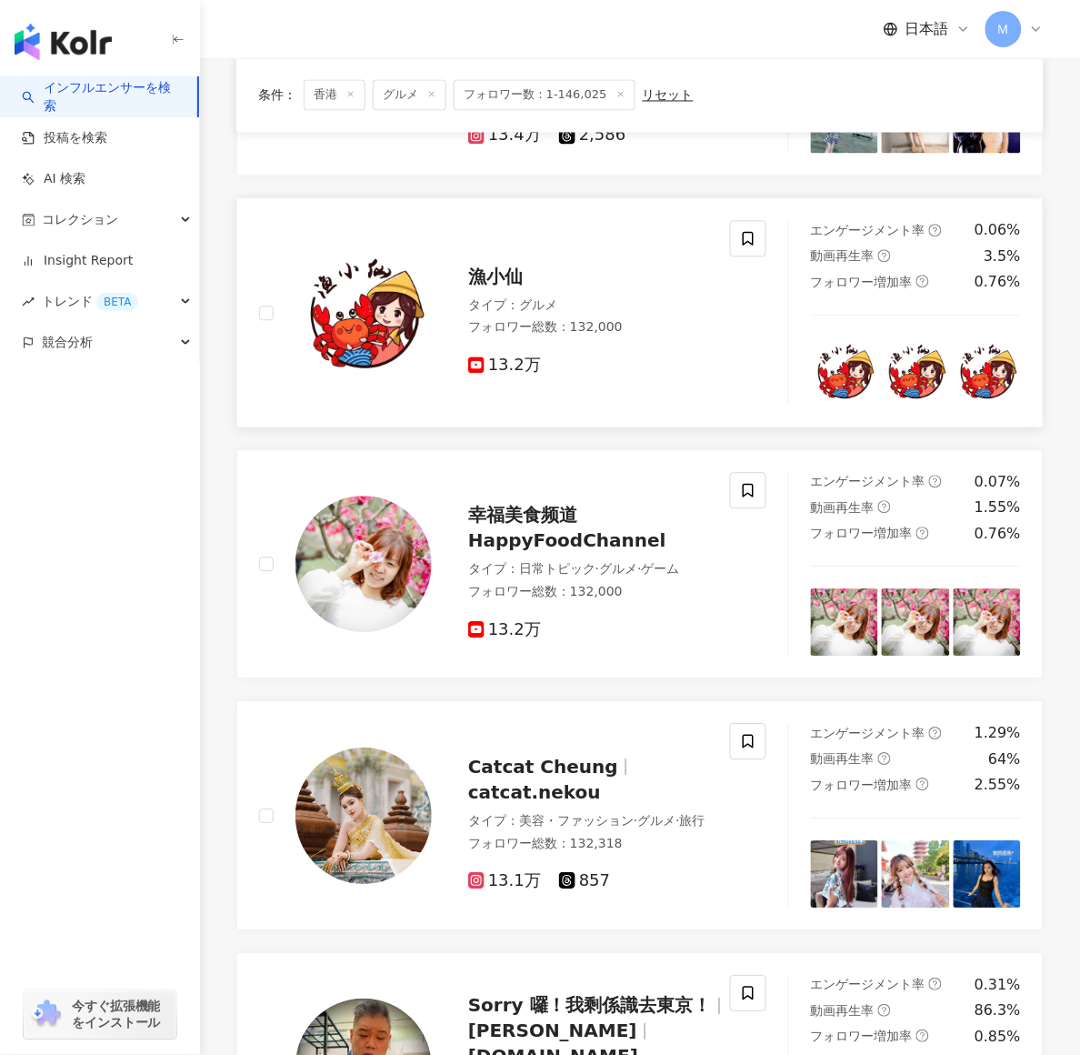
click at [490, 267] on div "漁小仙 タイプ ： グルメ フォロワー総数 ： 132,000 13.2万" at bounding box center [570, 313] width 276 height 127
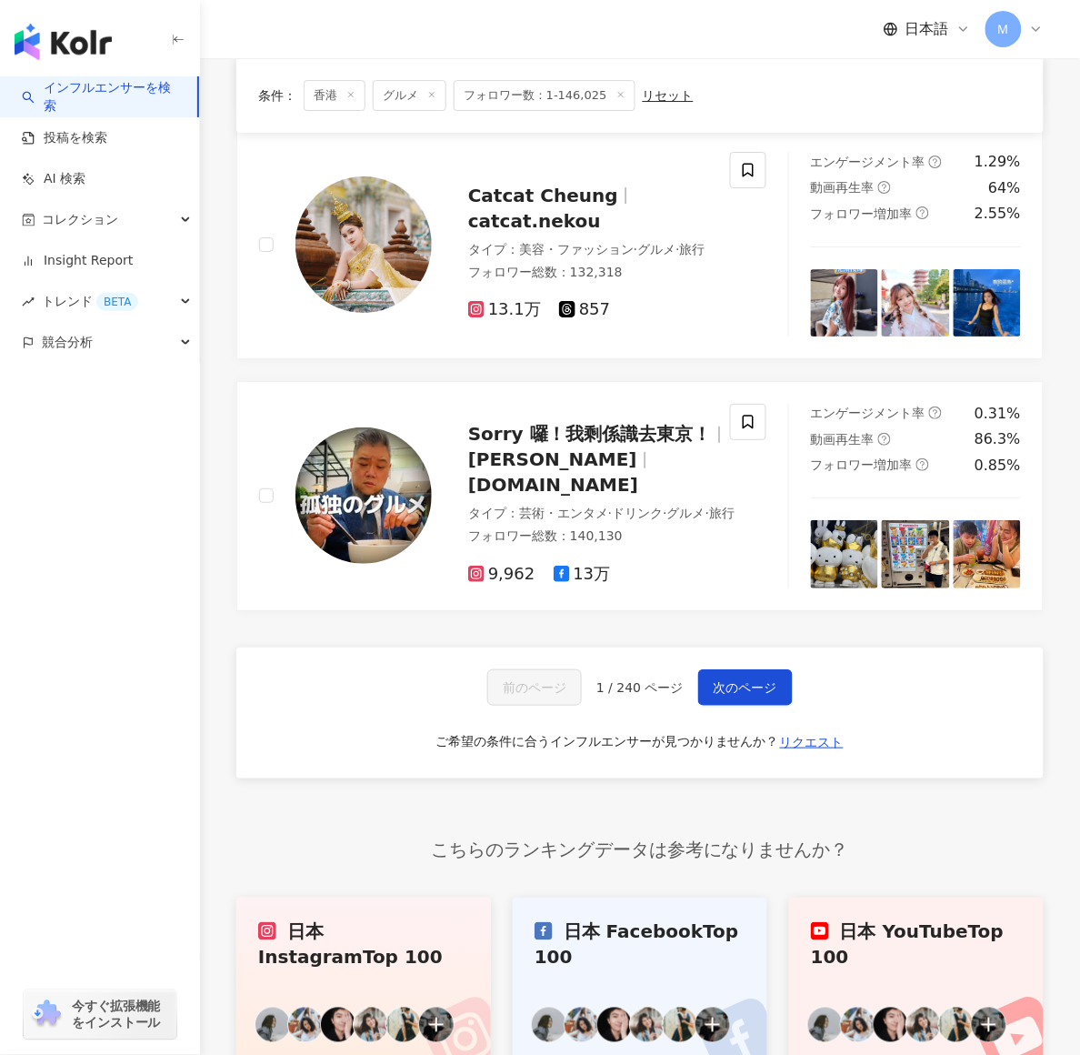
scroll to position [2719, 0]
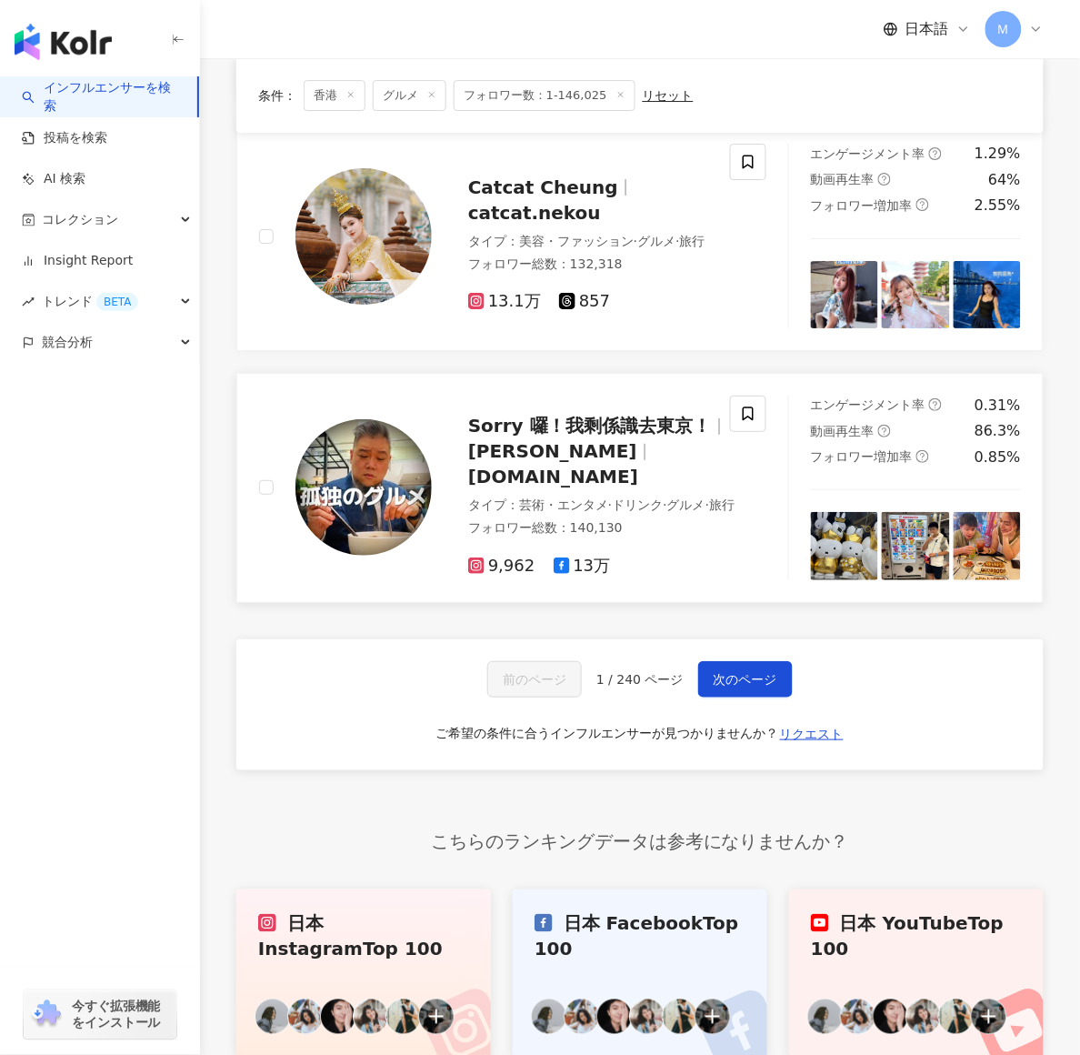
click at [525, 446] on div "Sorry 囉！我剩係識去東京！ Tony Leung sorry.tokyo" at bounding box center [601, 451] width 267 height 76
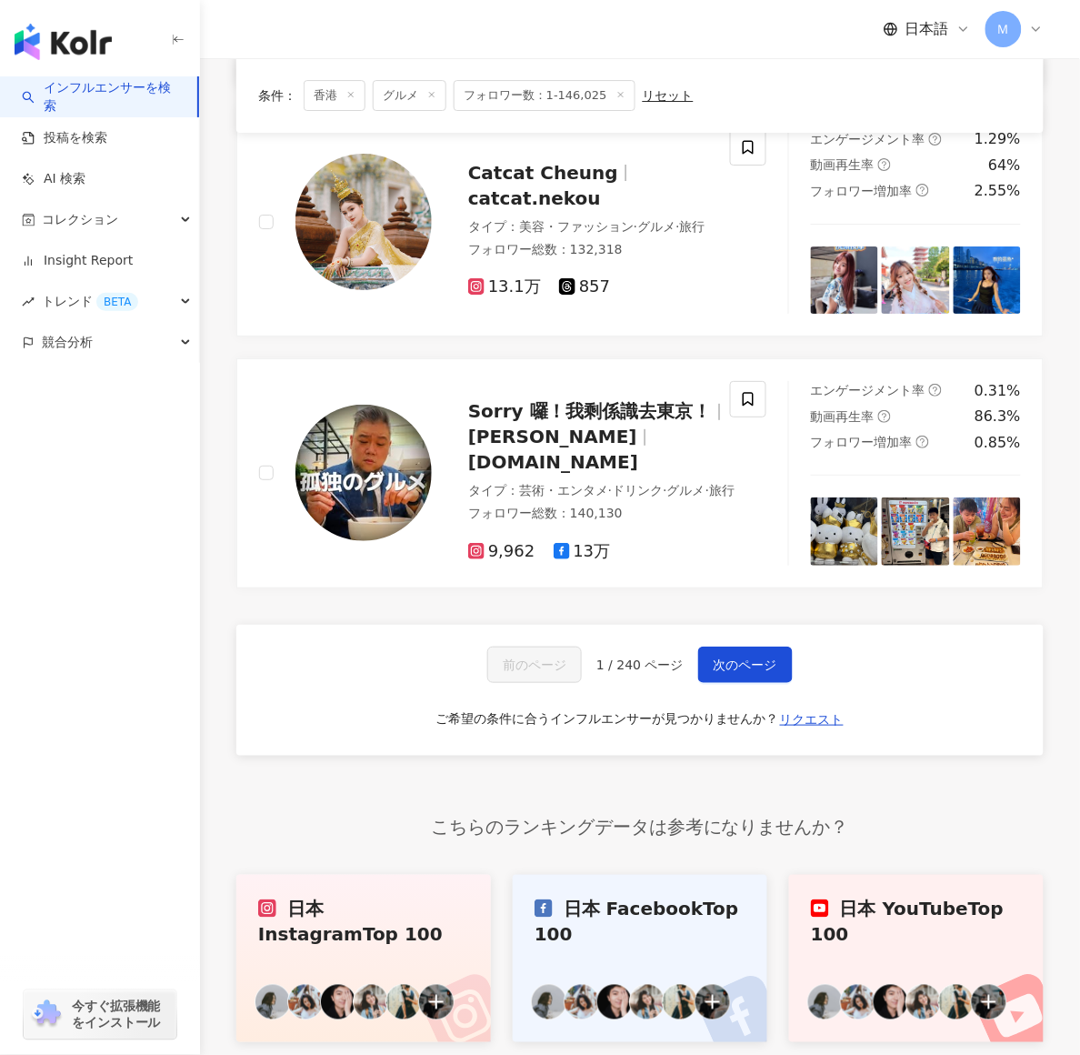
scroll to position [2878, 0]
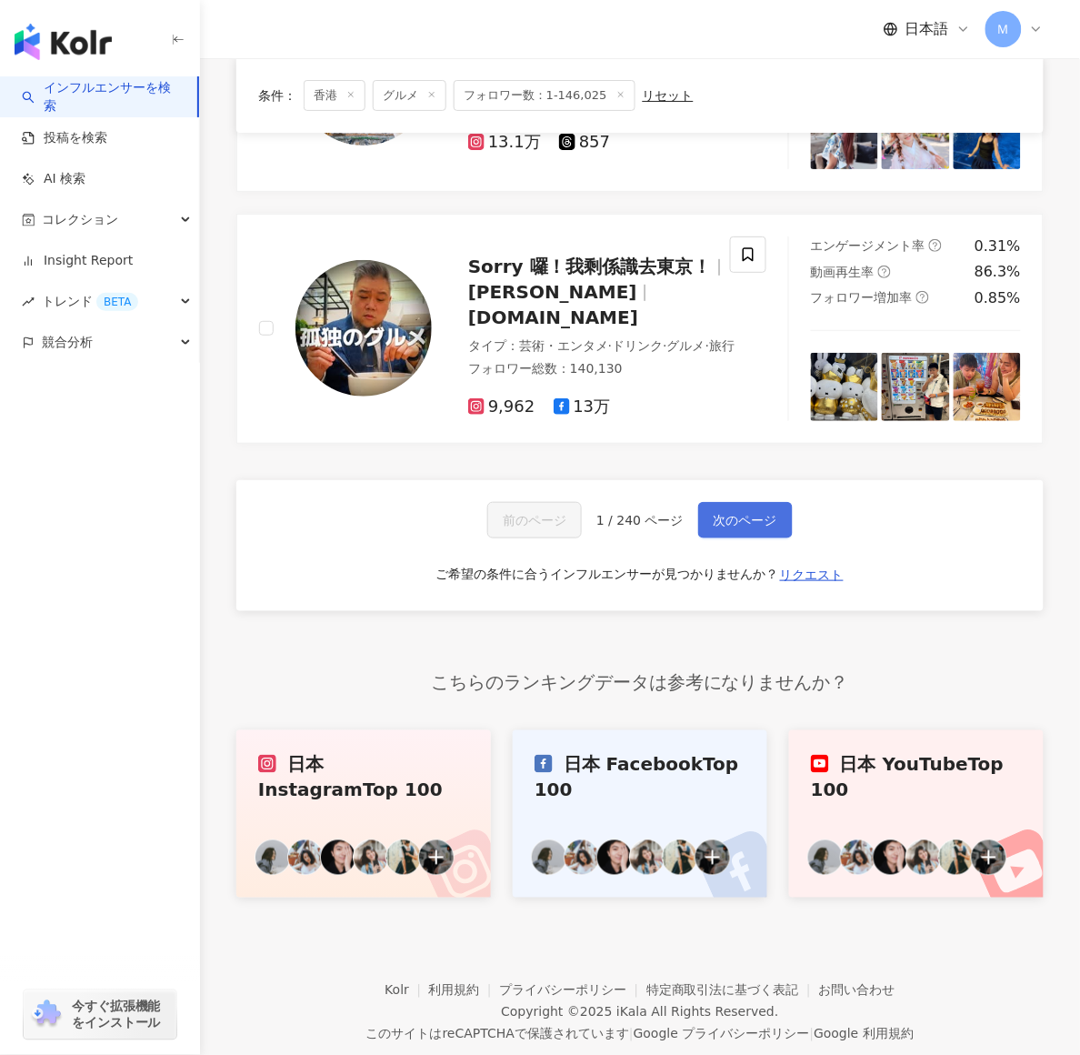
click at [738, 527] on span "次のページ" at bounding box center [746, 520] width 64 height 15
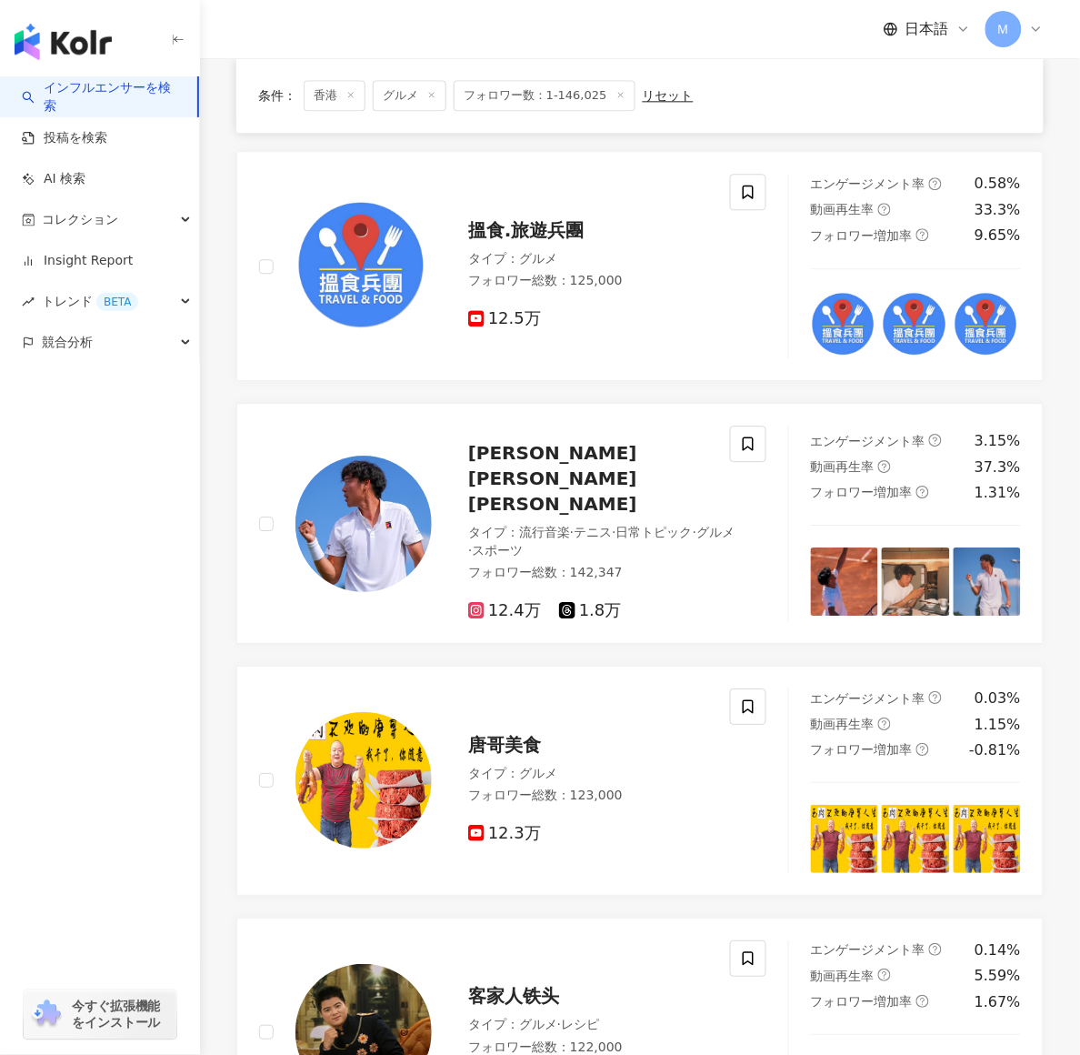
scroll to position [2274, 0]
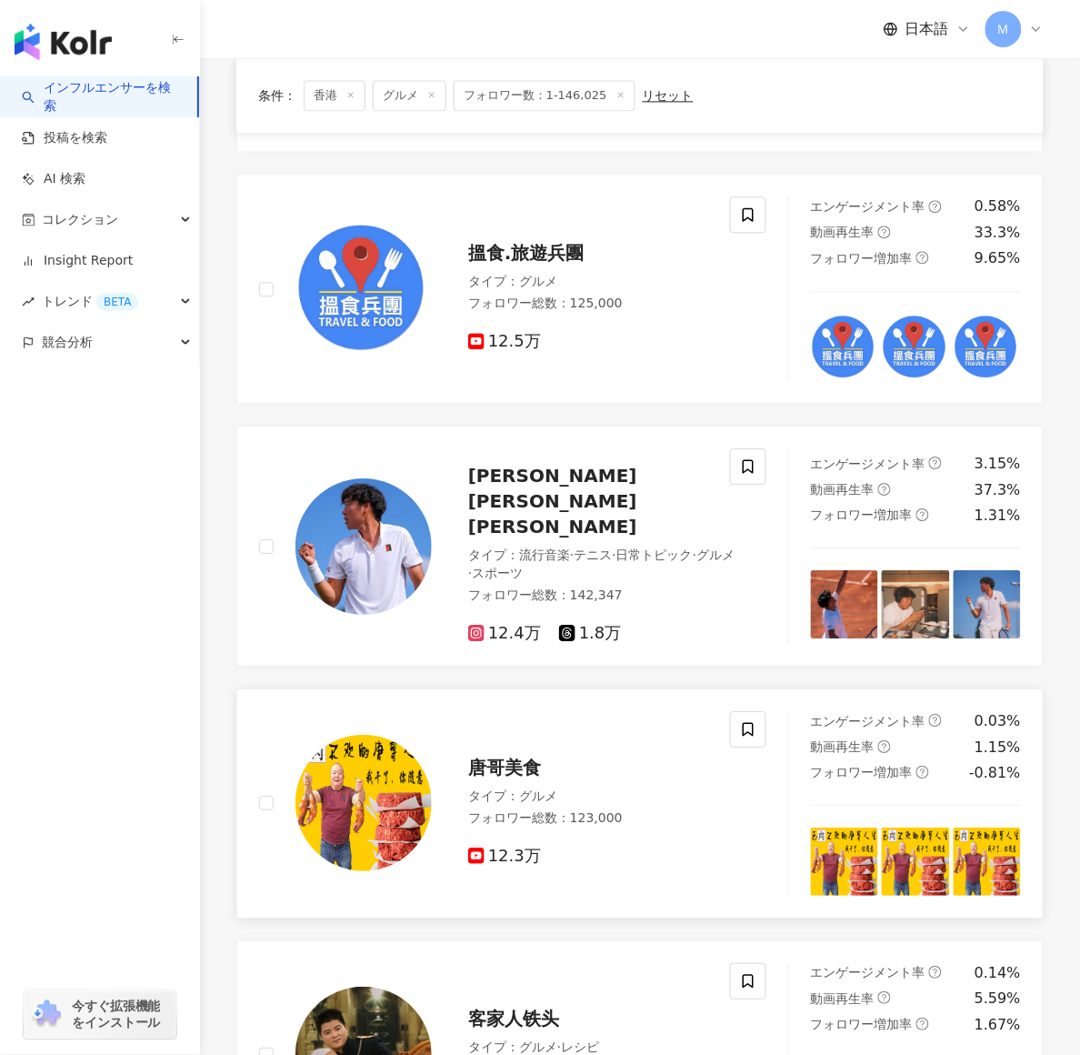
click at [479, 757] on span "唐哥美食" at bounding box center [504, 768] width 73 height 22
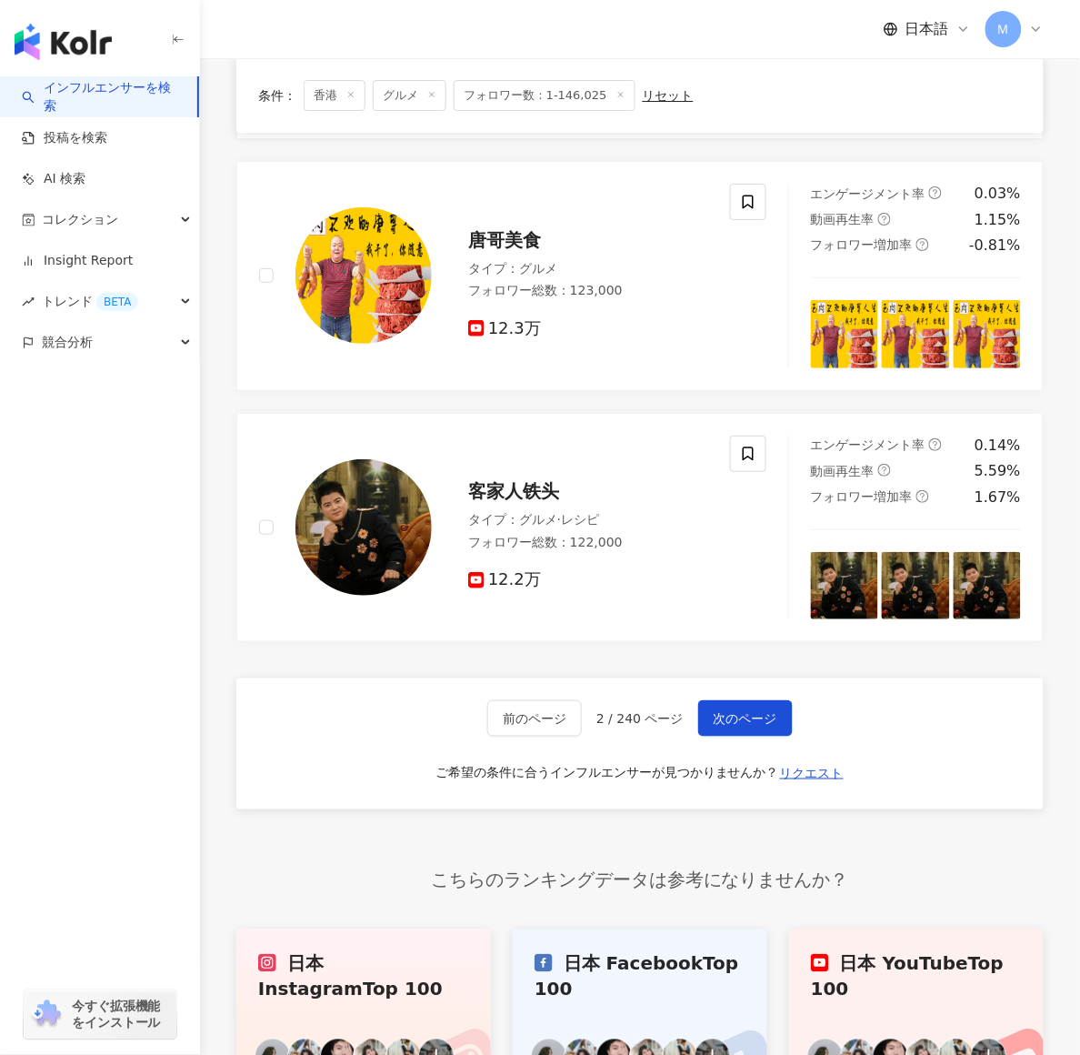
scroll to position [2942, 0]
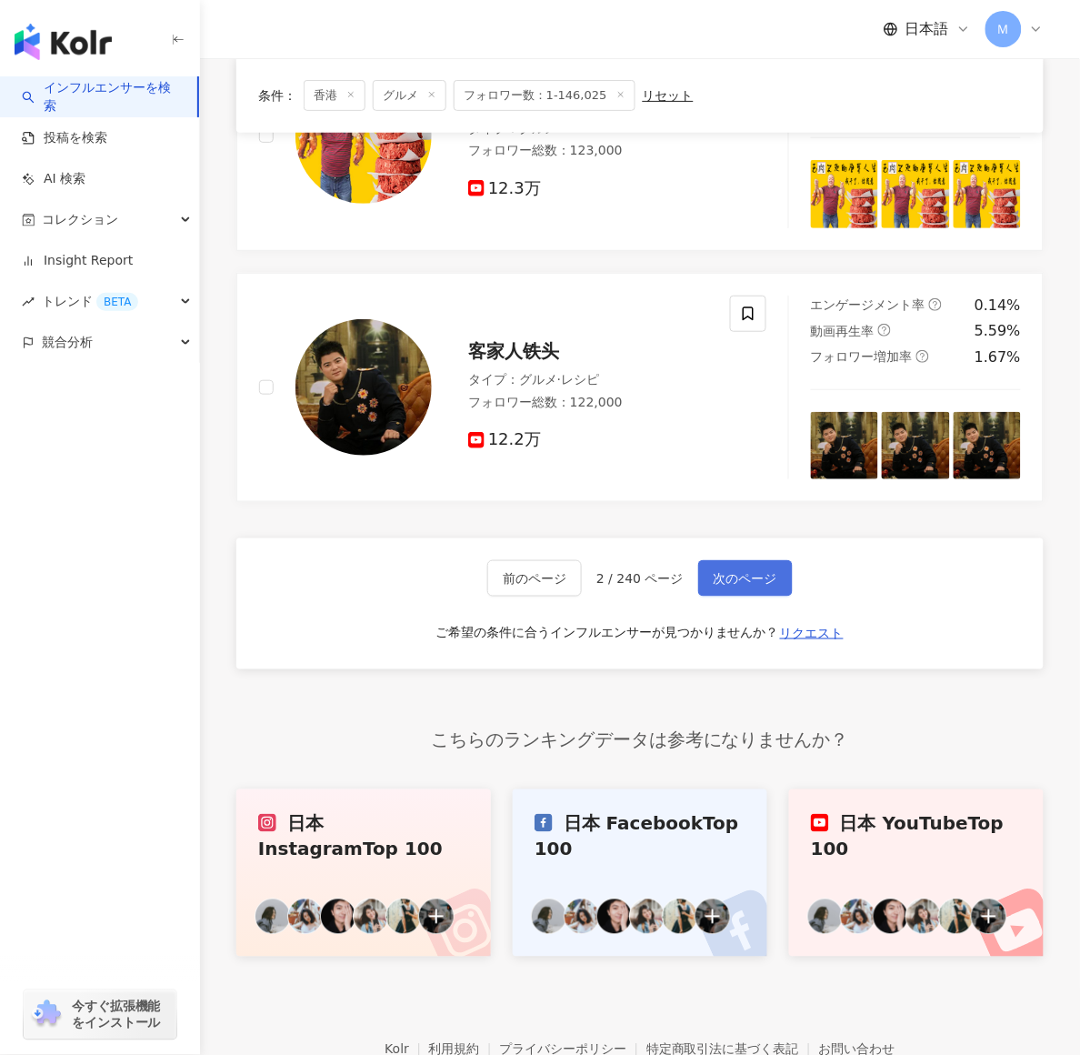
click at [741, 571] on span "次のページ" at bounding box center [746, 578] width 64 height 15
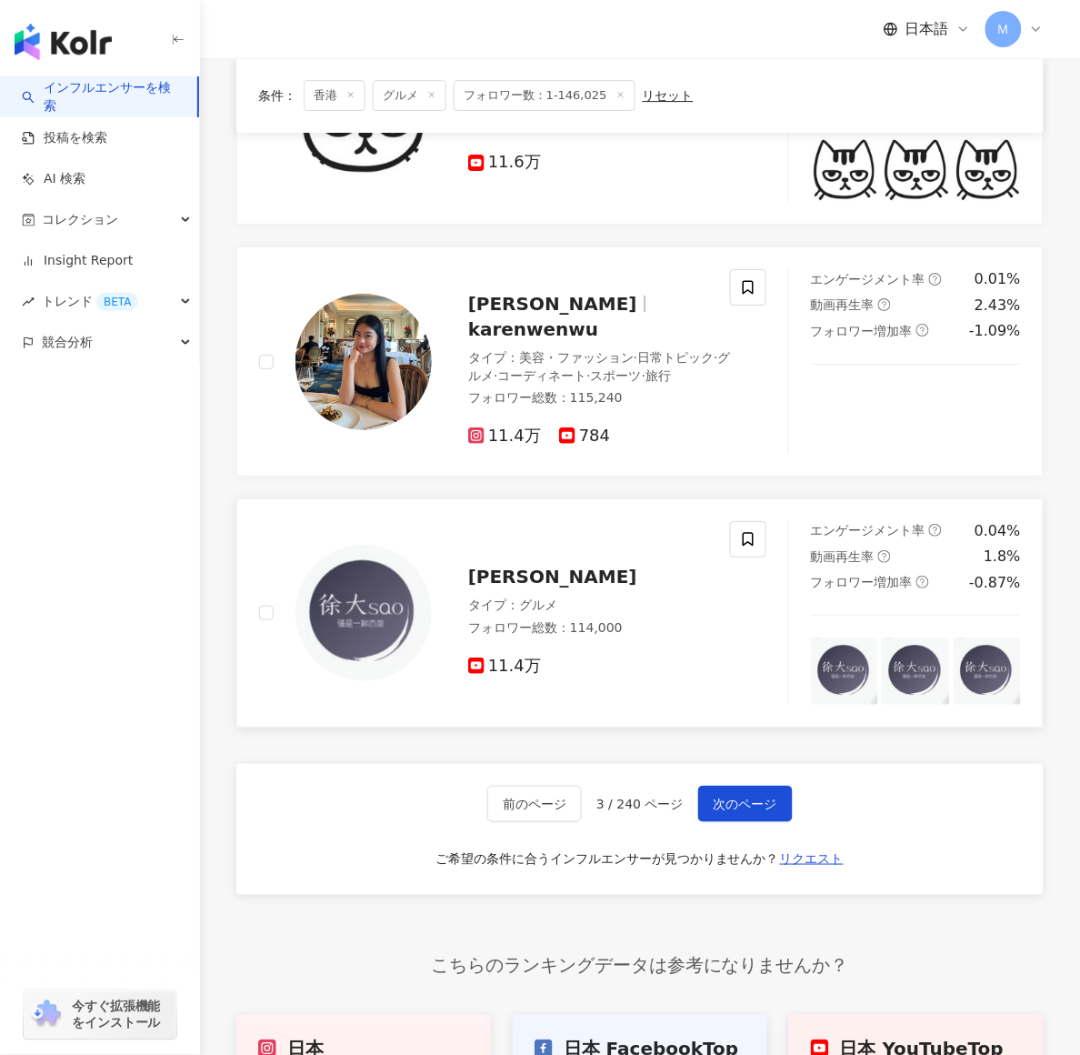
scroll to position [2656, 0]
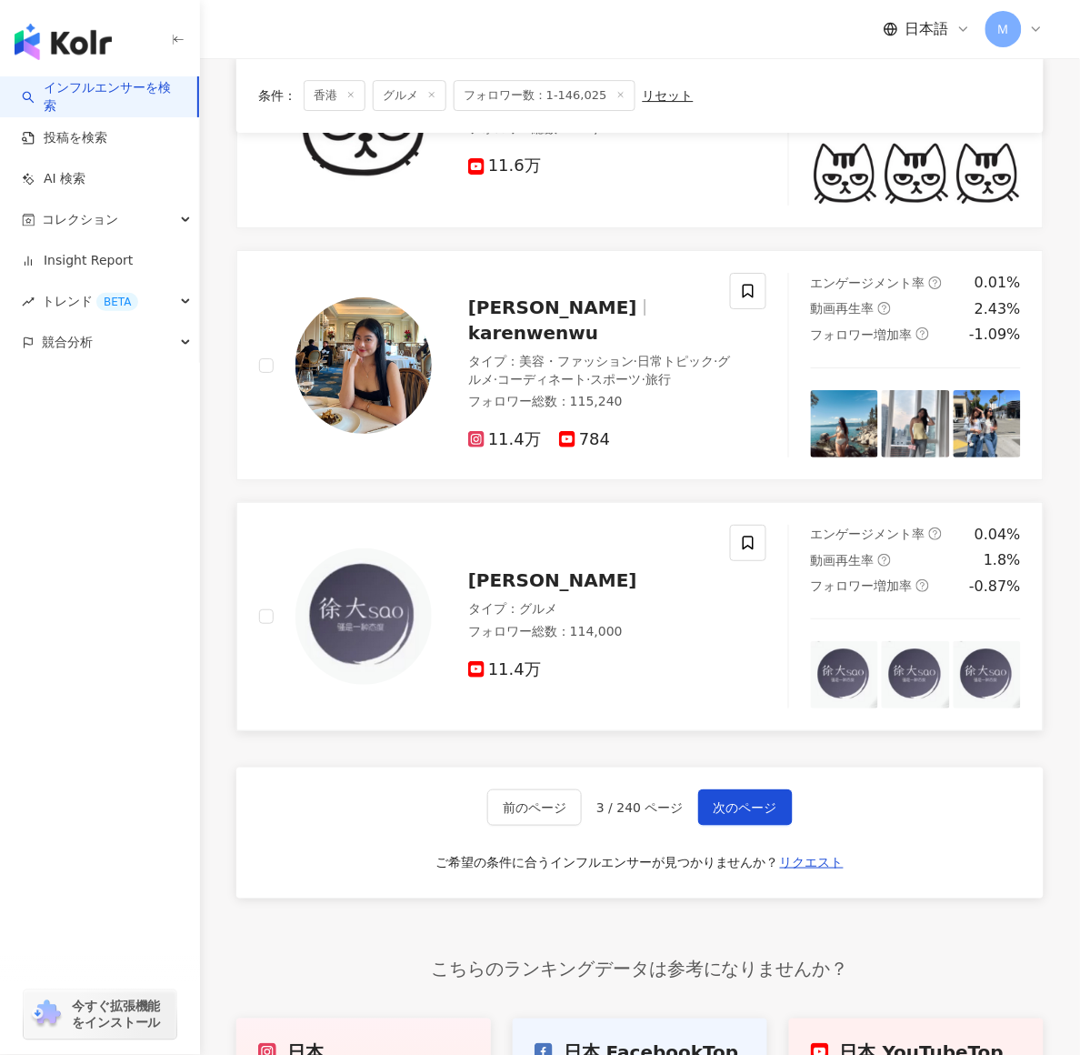
click at [507, 569] on span "徐大sao" at bounding box center [552, 580] width 169 height 22
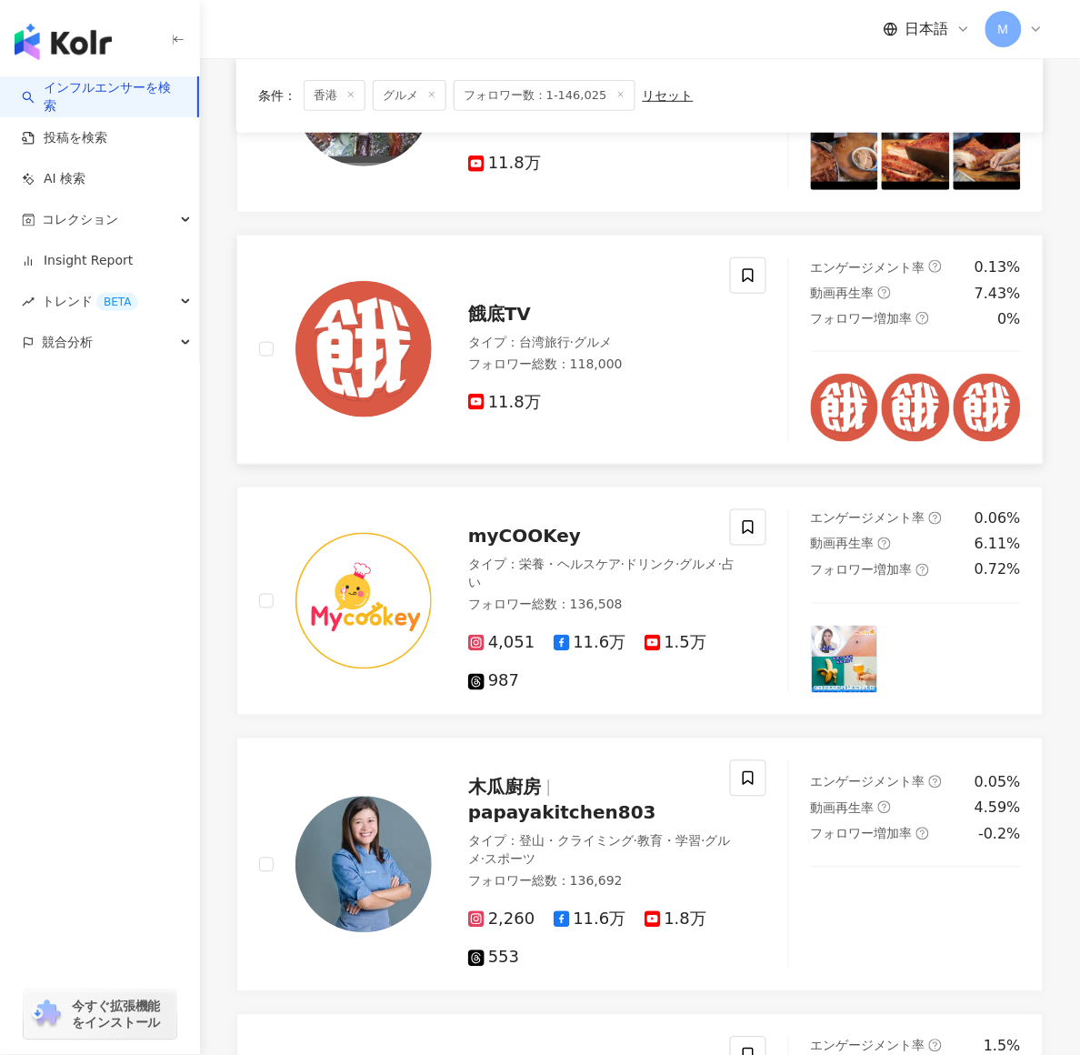
scroll to position [1629, 0]
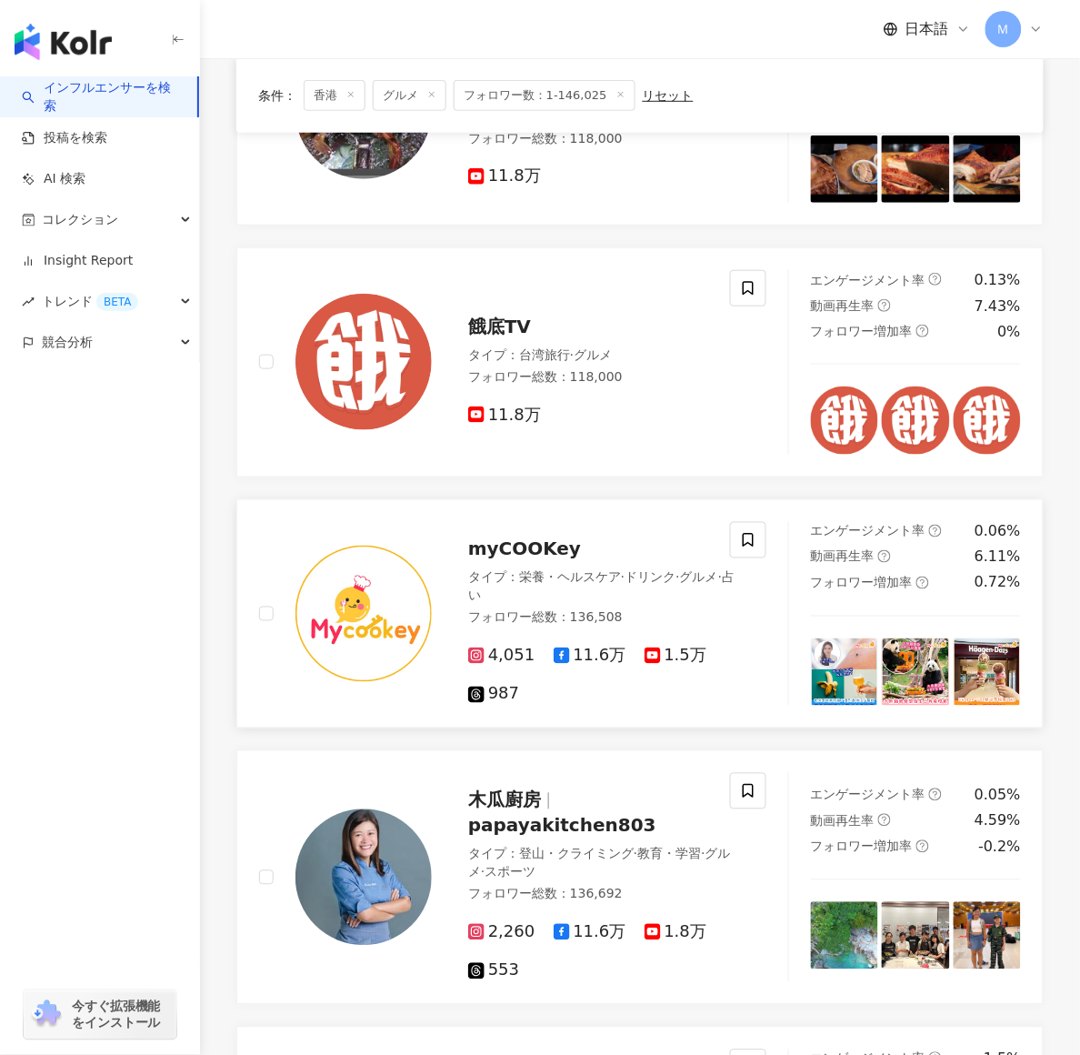
click at [473, 538] on span "myCOOKey" at bounding box center [524, 549] width 113 height 22
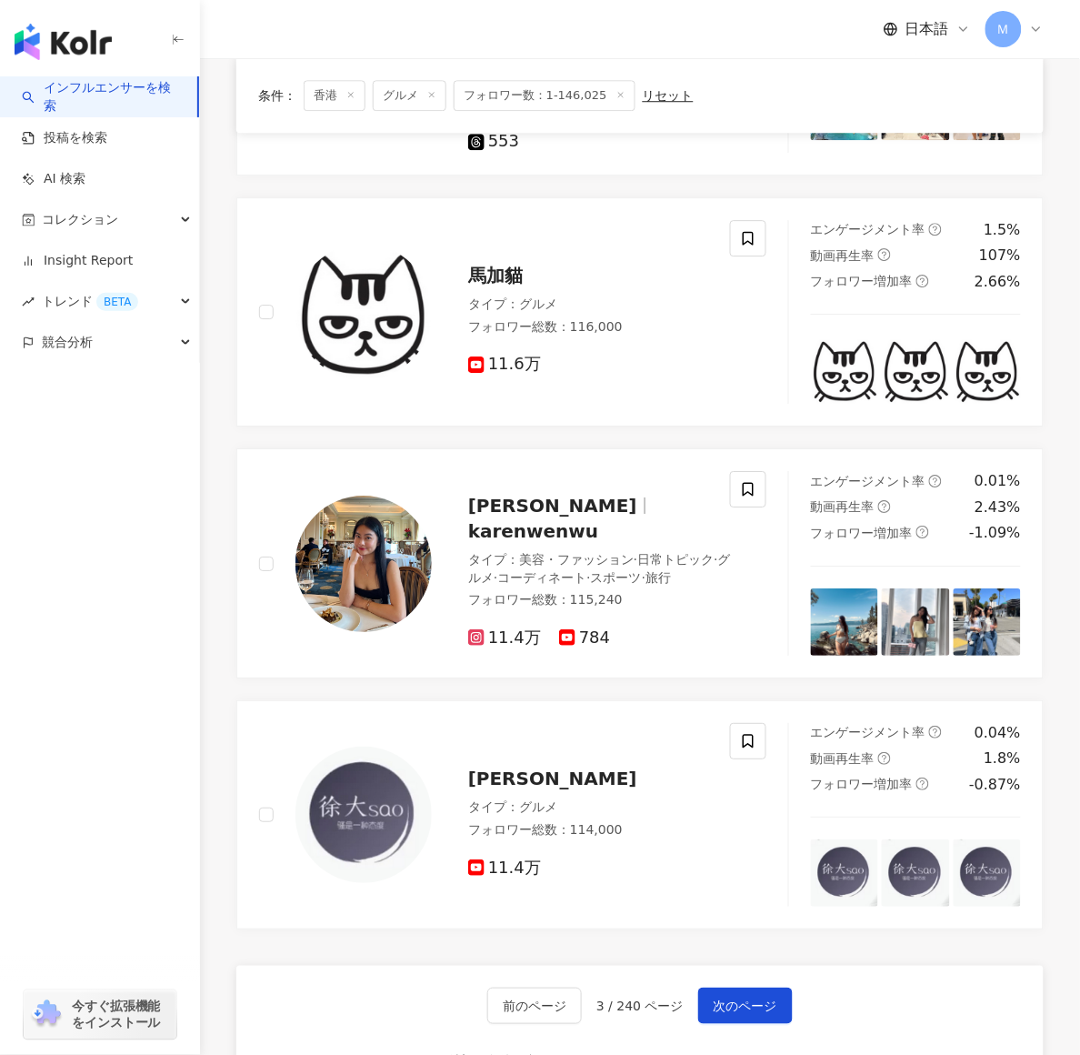
scroll to position [2947, 0]
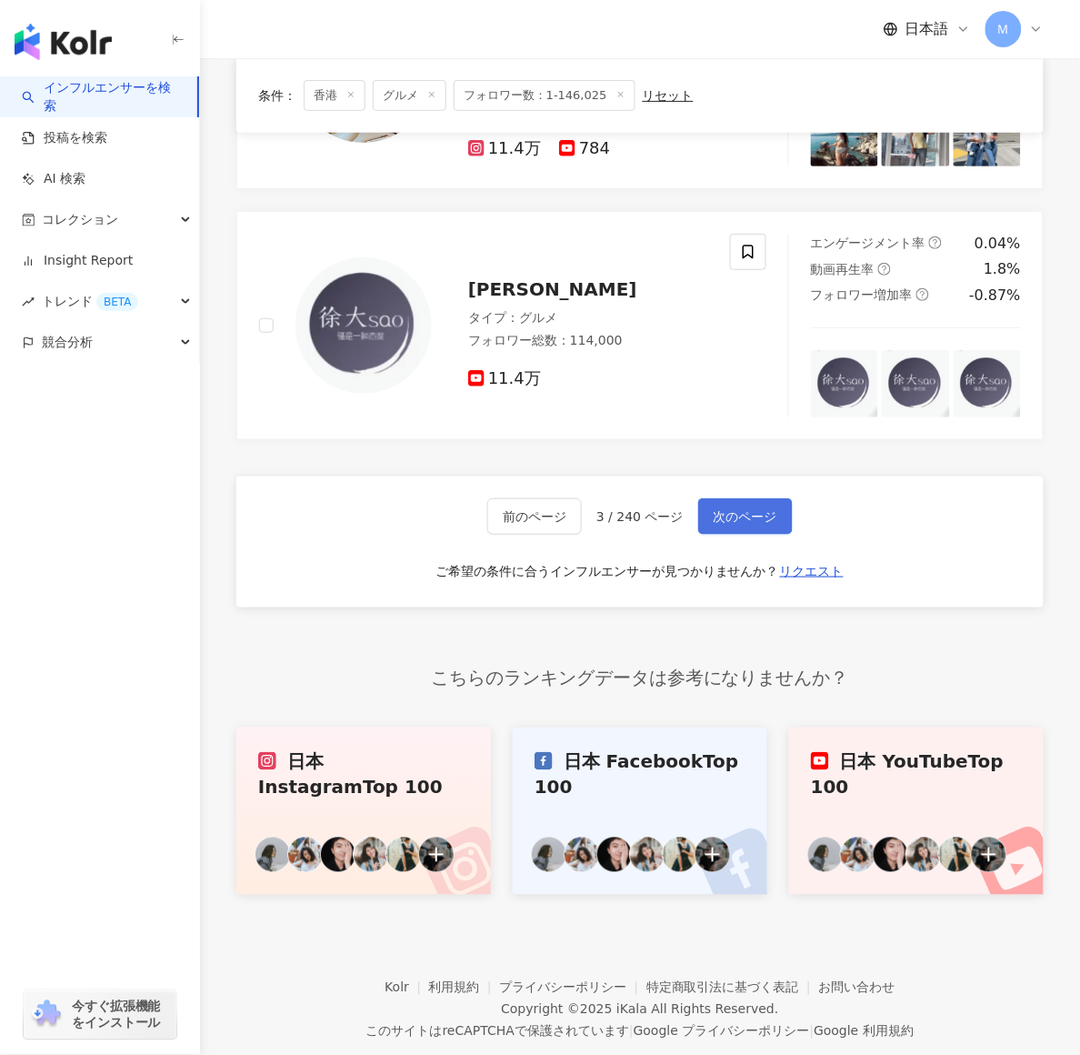
click at [752, 509] on span "次のページ" at bounding box center [746, 516] width 64 height 15
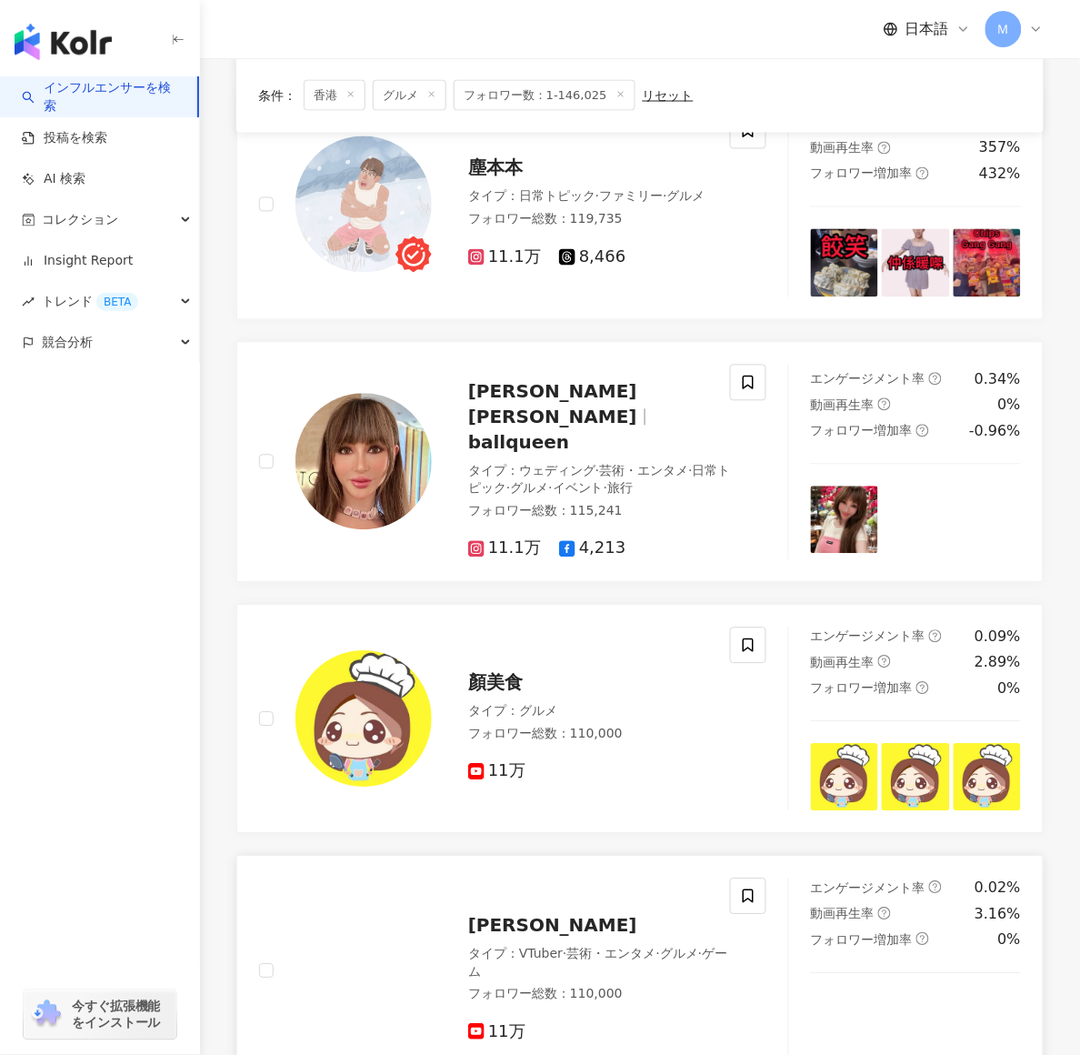
scroll to position [2098, 0]
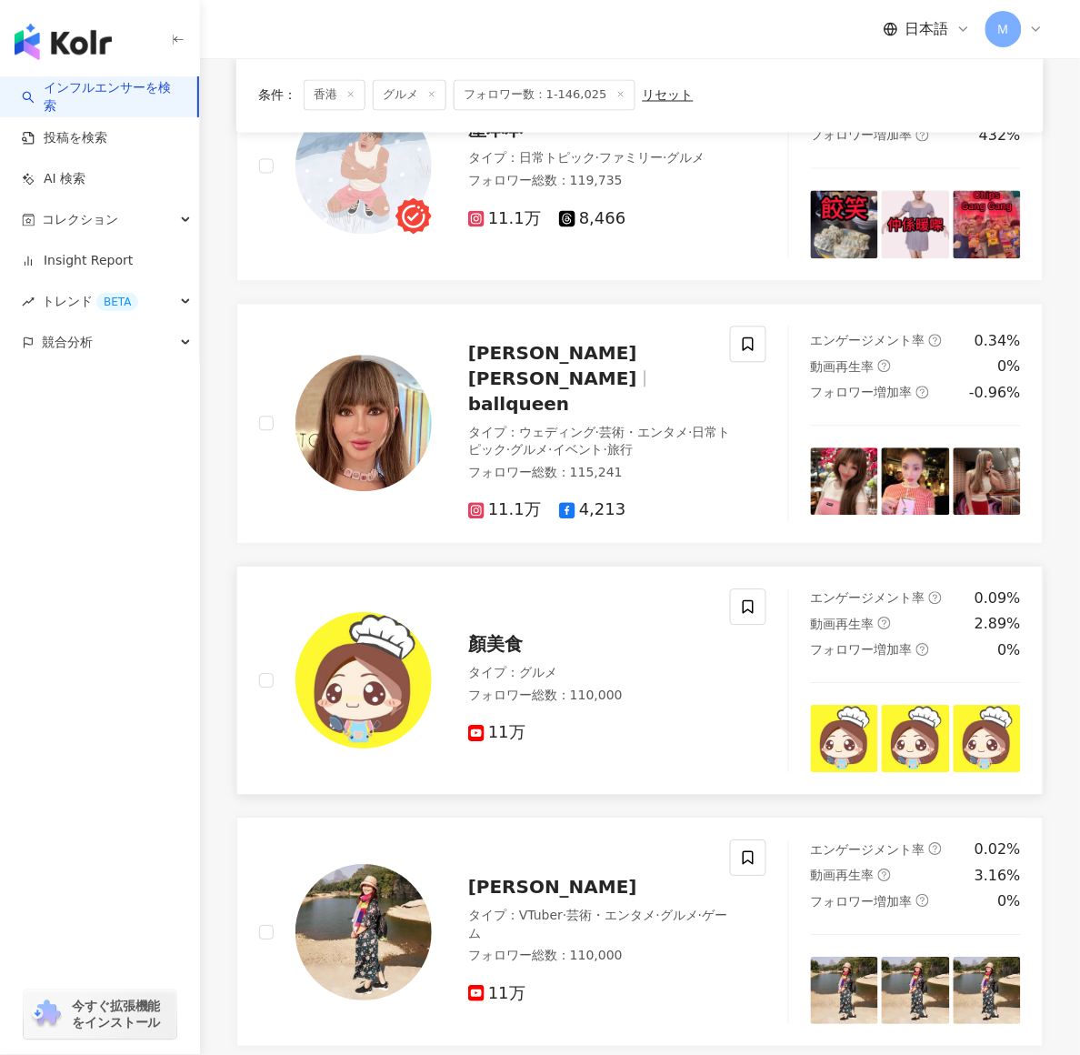
click at [478, 634] on span "顏美食" at bounding box center [495, 645] width 55 height 22
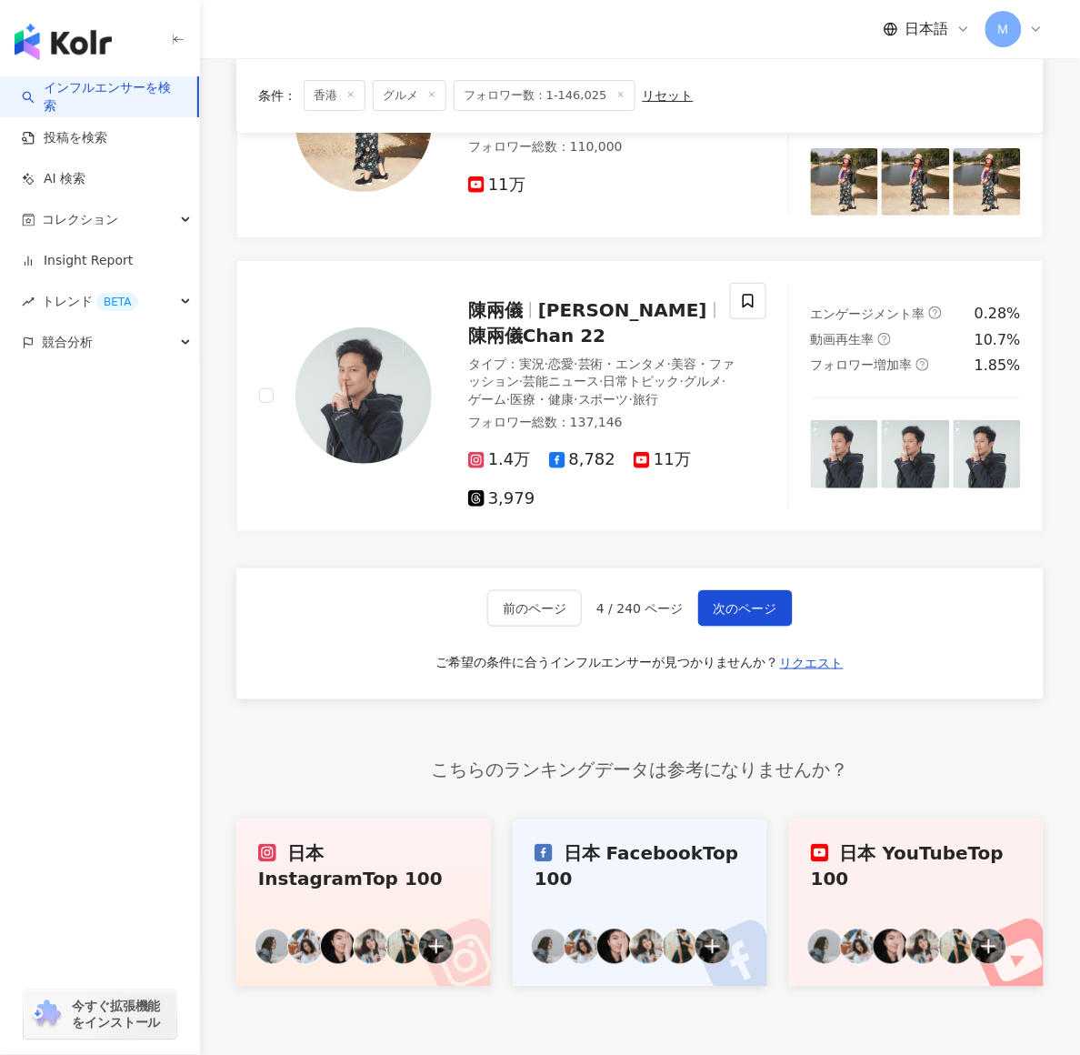
scroll to position [2972, 0]
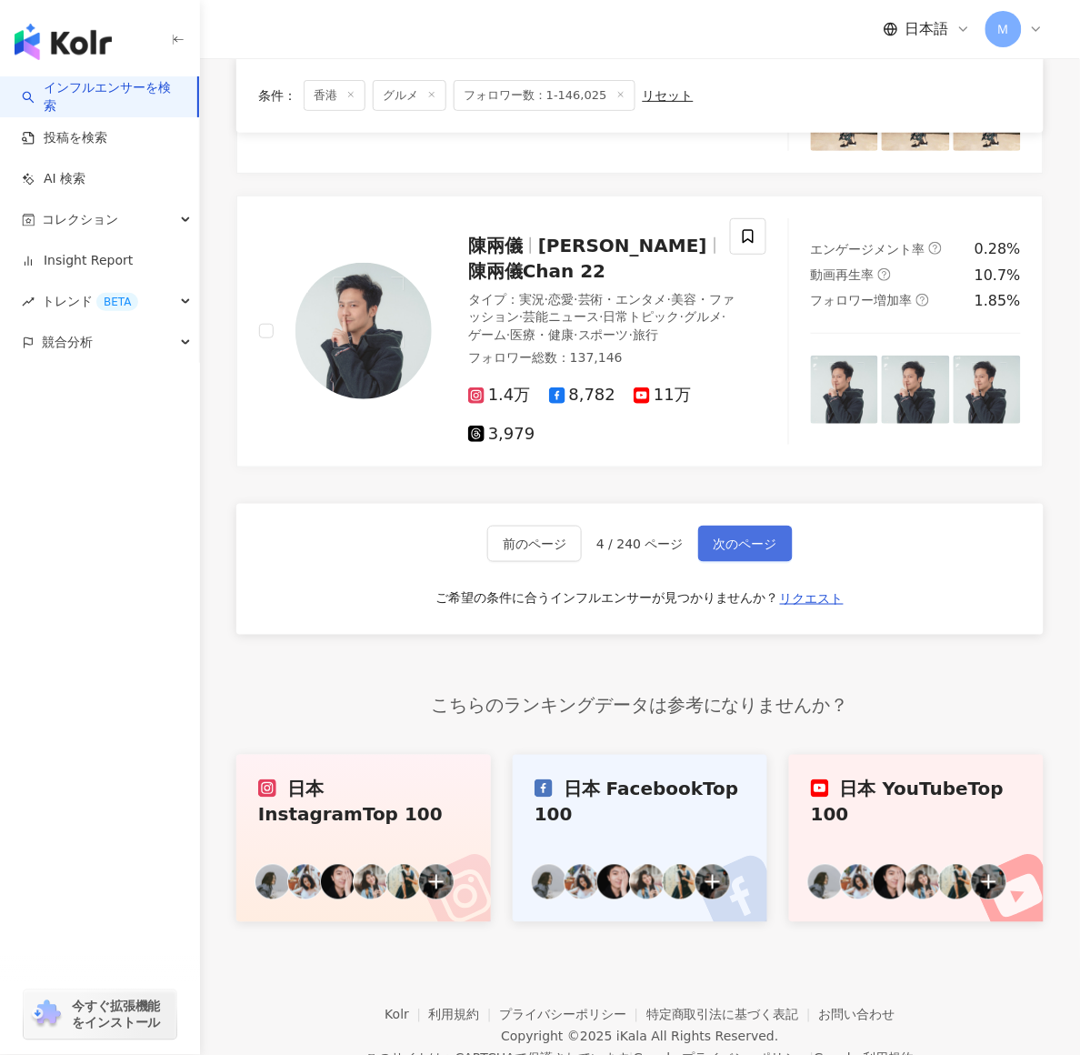
click at [759, 526] on button "次のページ" at bounding box center [745, 544] width 95 height 36
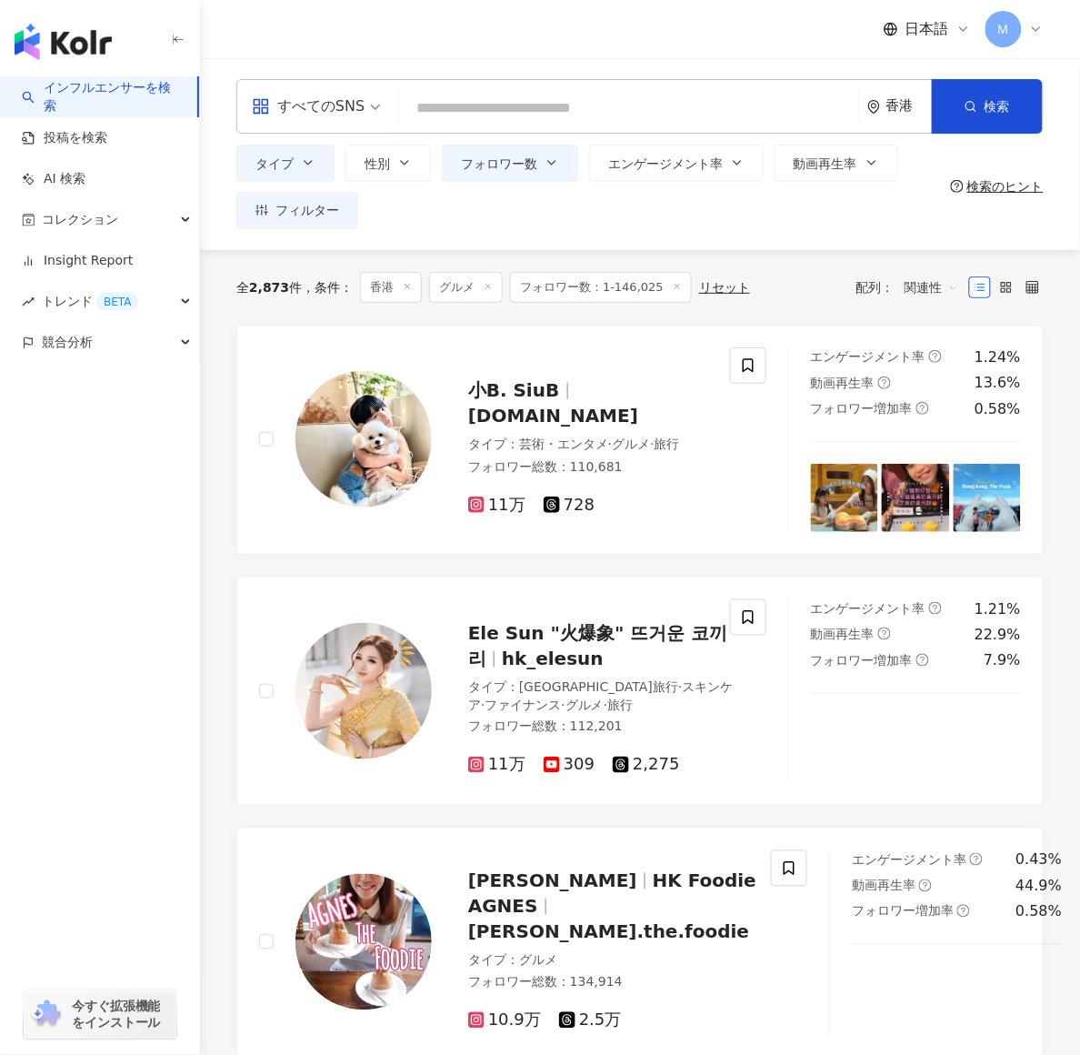
scroll to position [0, 0]
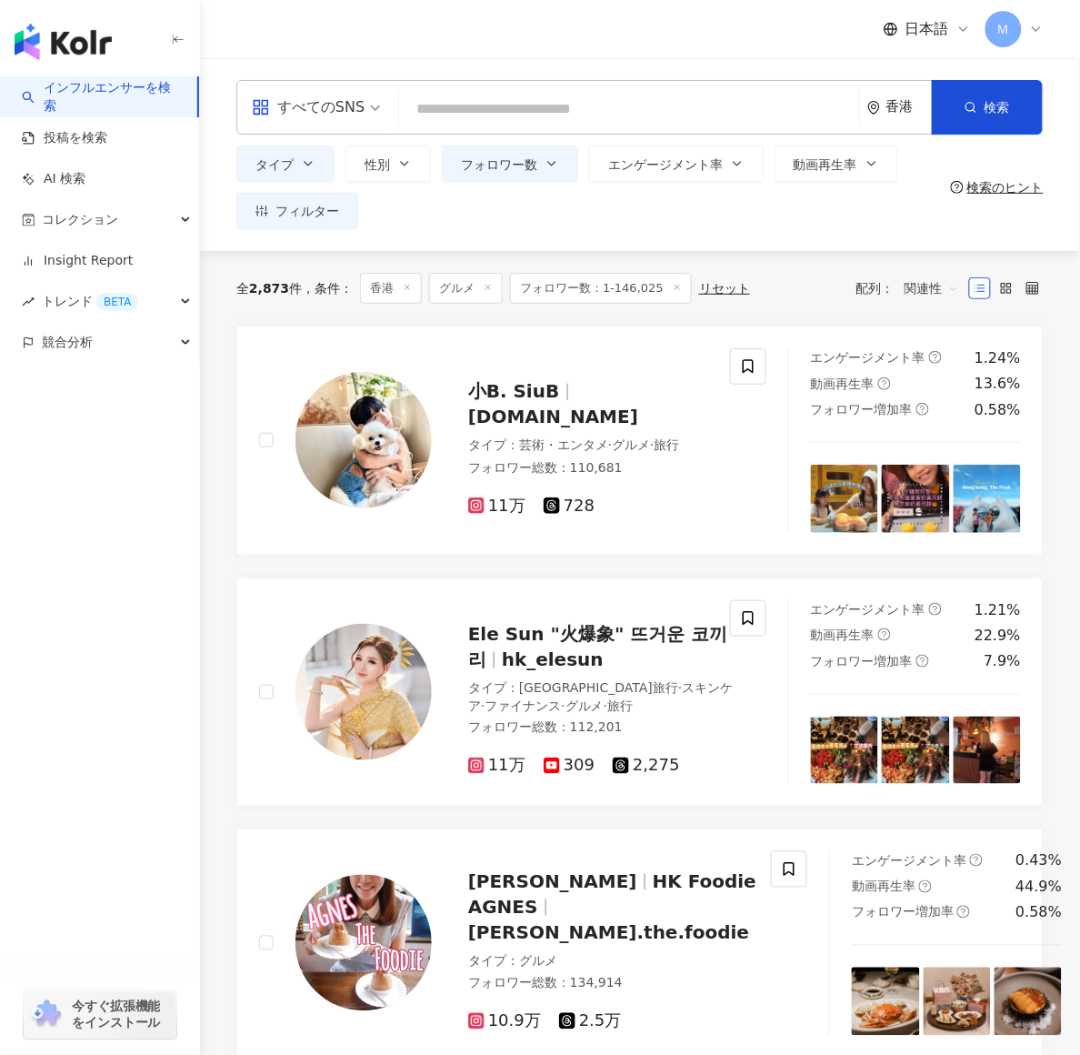
click at [864, 105] on div "香港" at bounding box center [909, 106] width 45 height 15
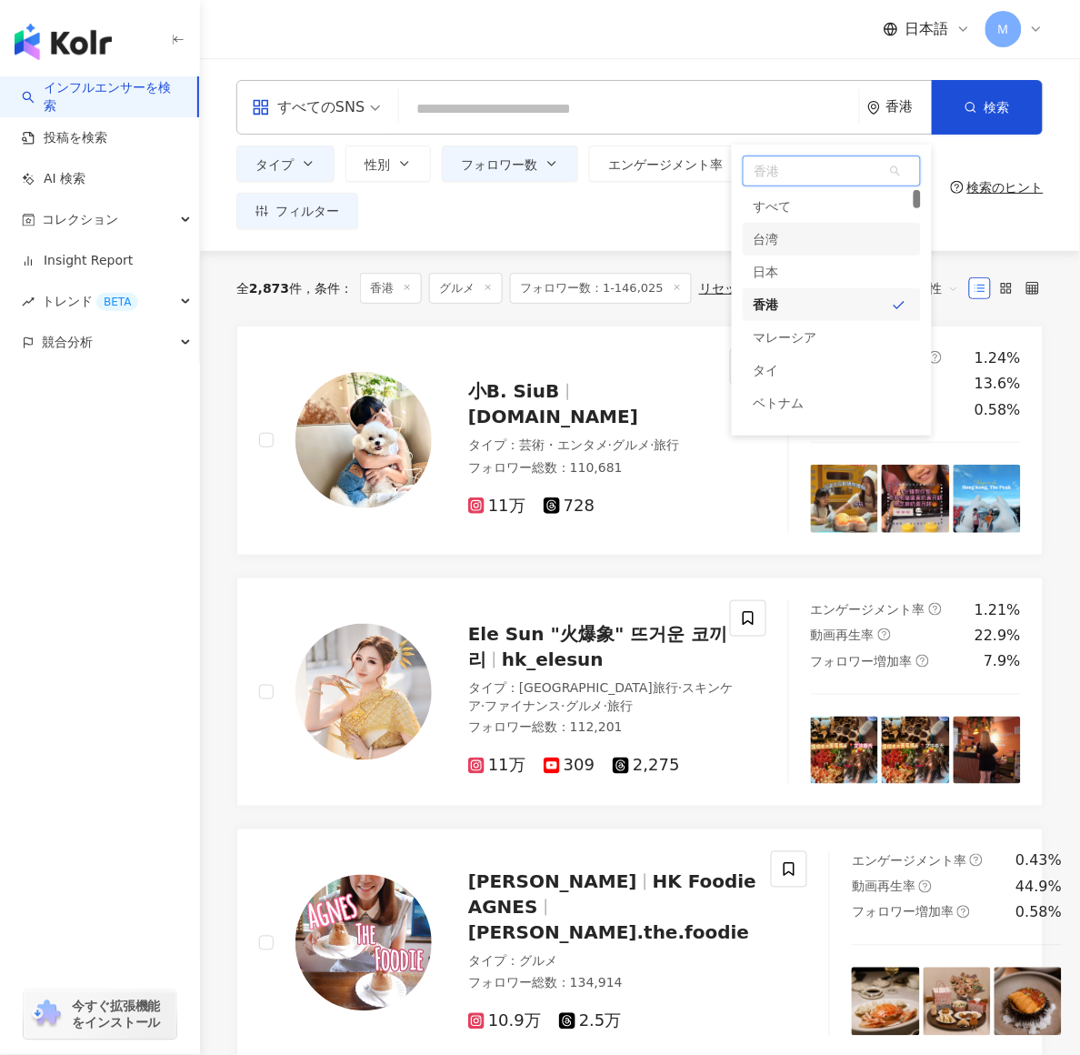
click at [819, 233] on div "台湾" at bounding box center [832, 239] width 178 height 33
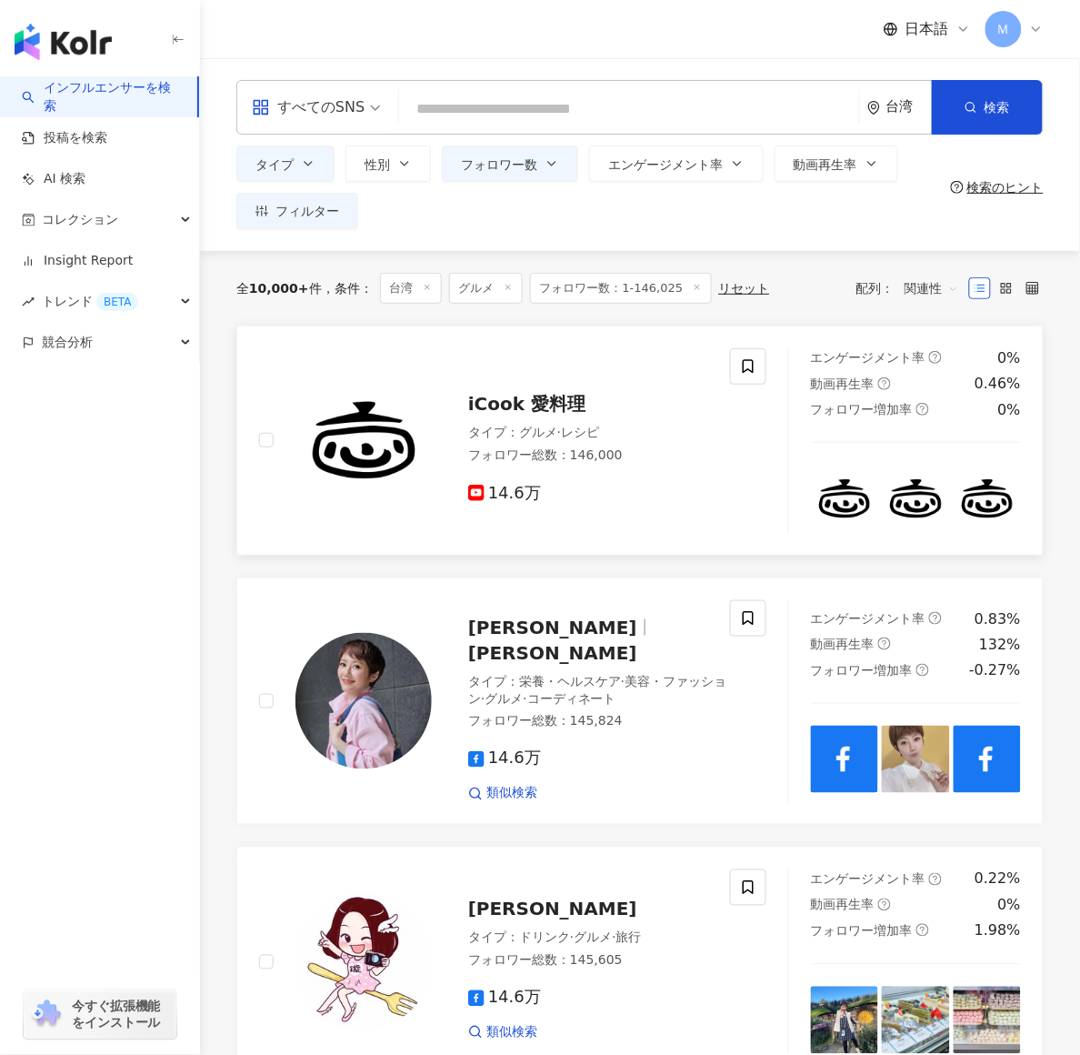
click at [533, 407] on span "iCook 愛料理" at bounding box center [526, 404] width 117 height 22
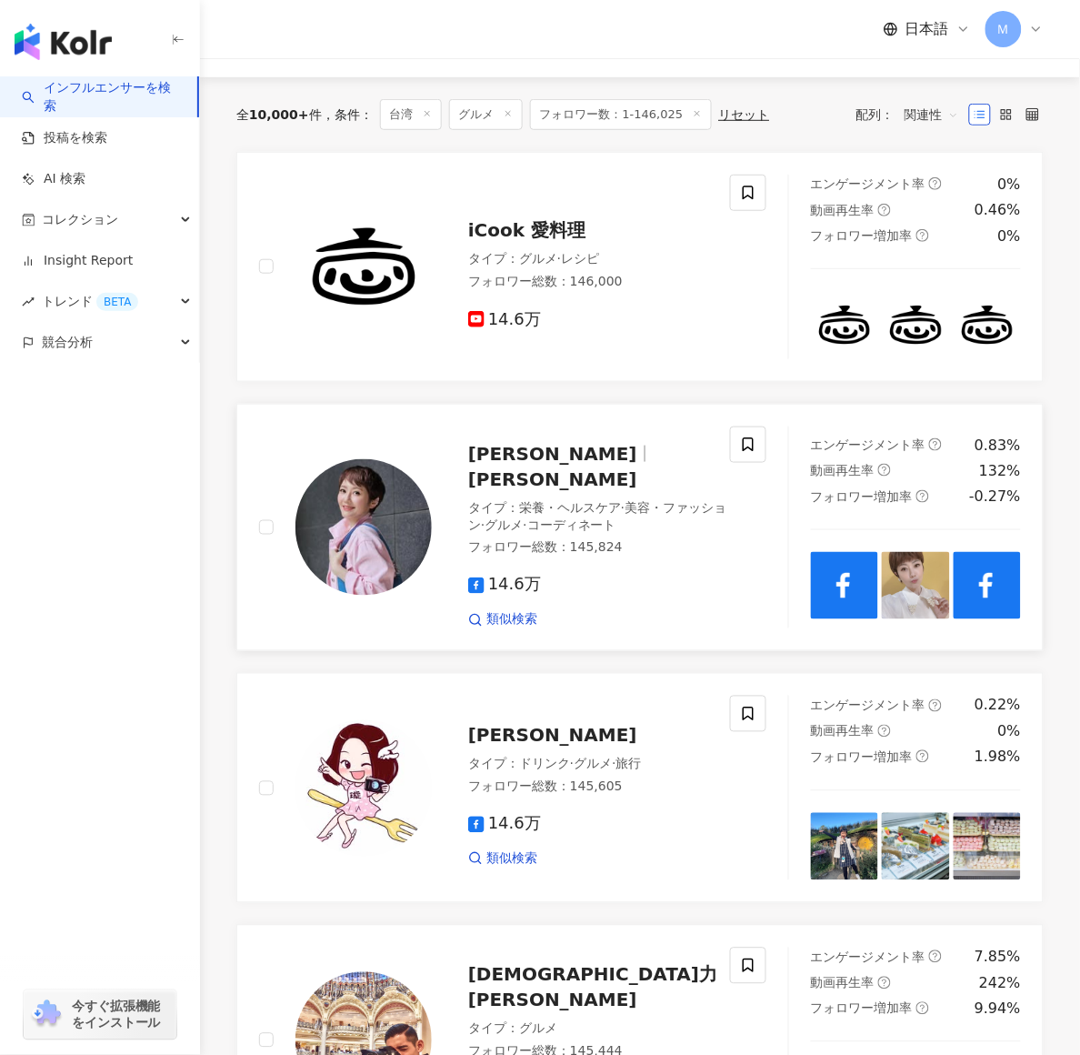
scroll to position [725, 0]
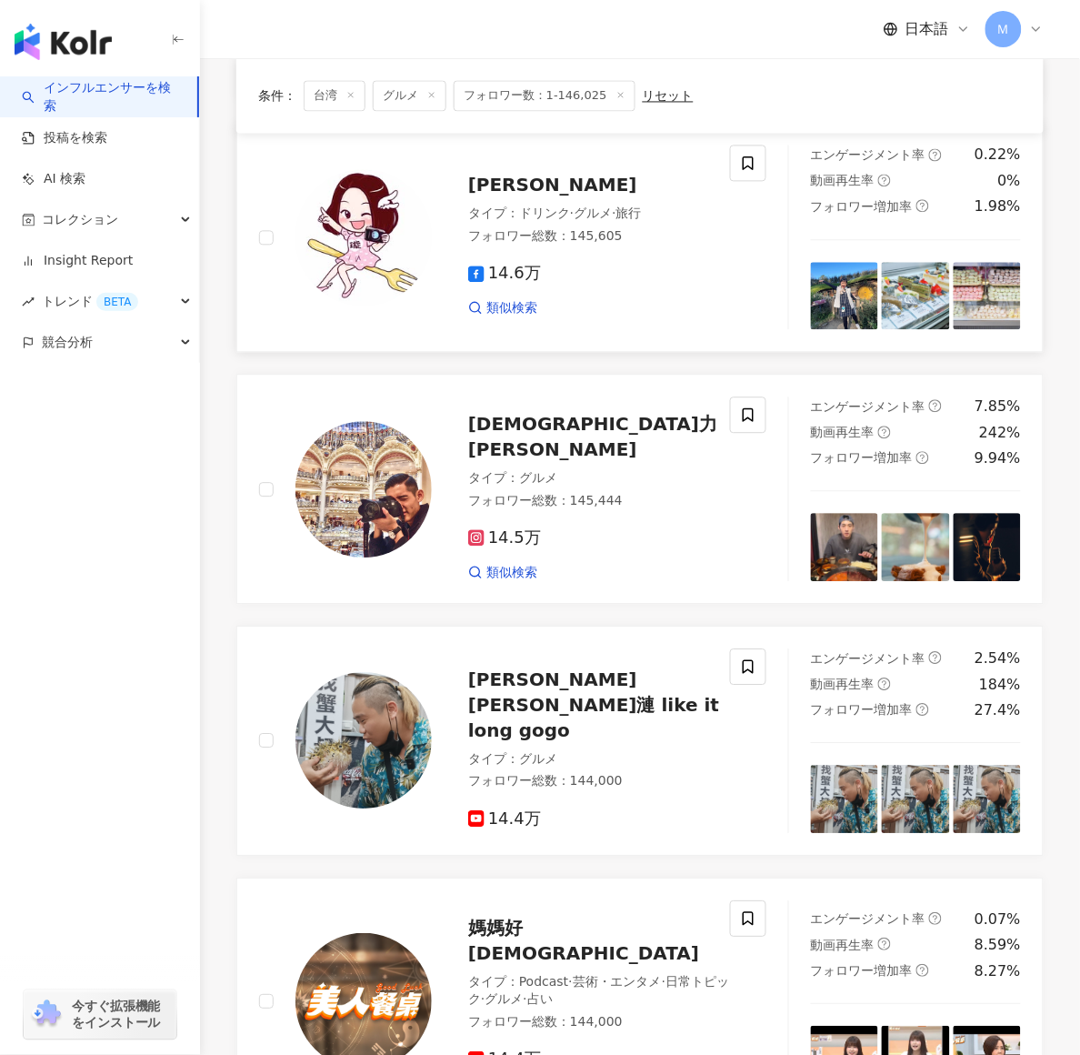
click at [483, 174] on span "飛天璇" at bounding box center [552, 185] width 169 height 22
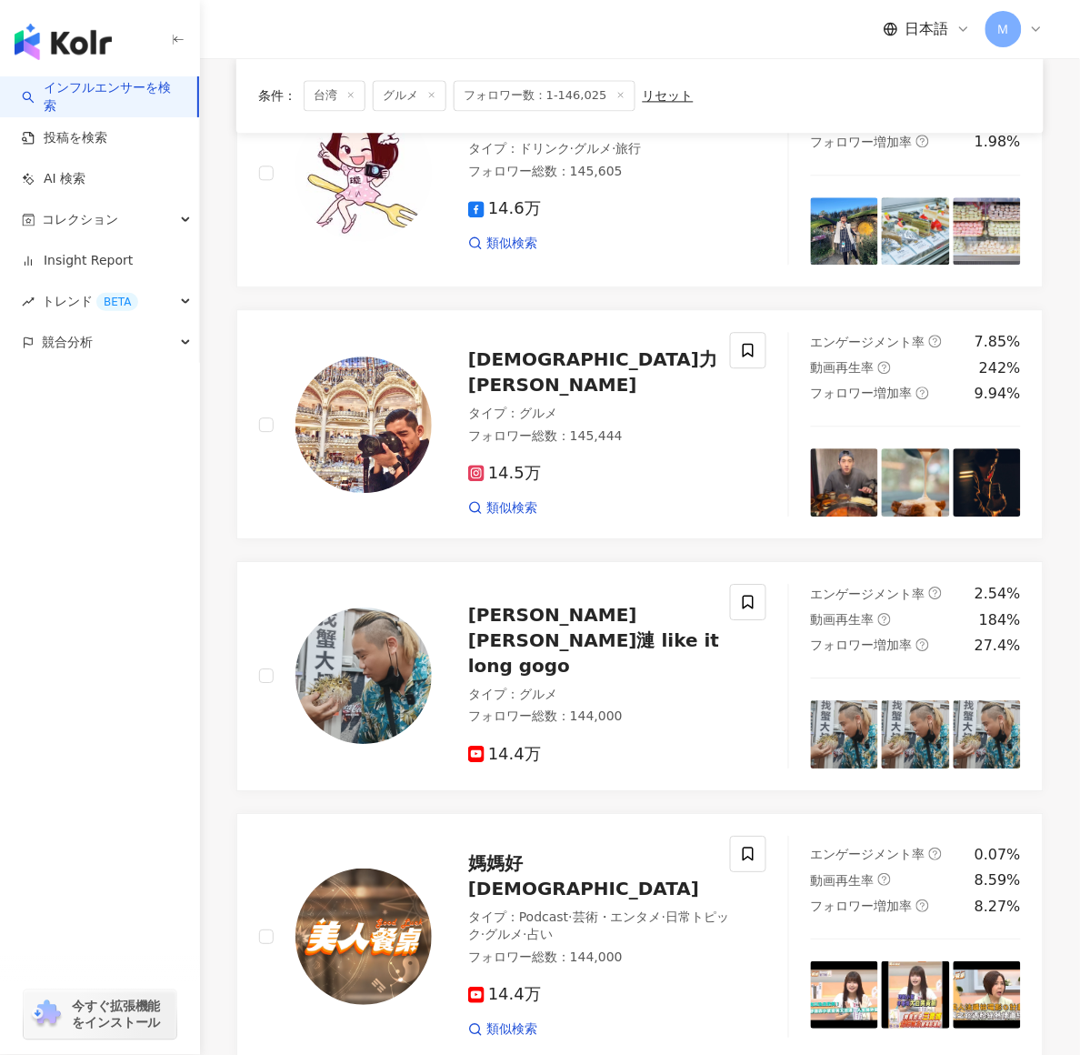
scroll to position [991, 0]
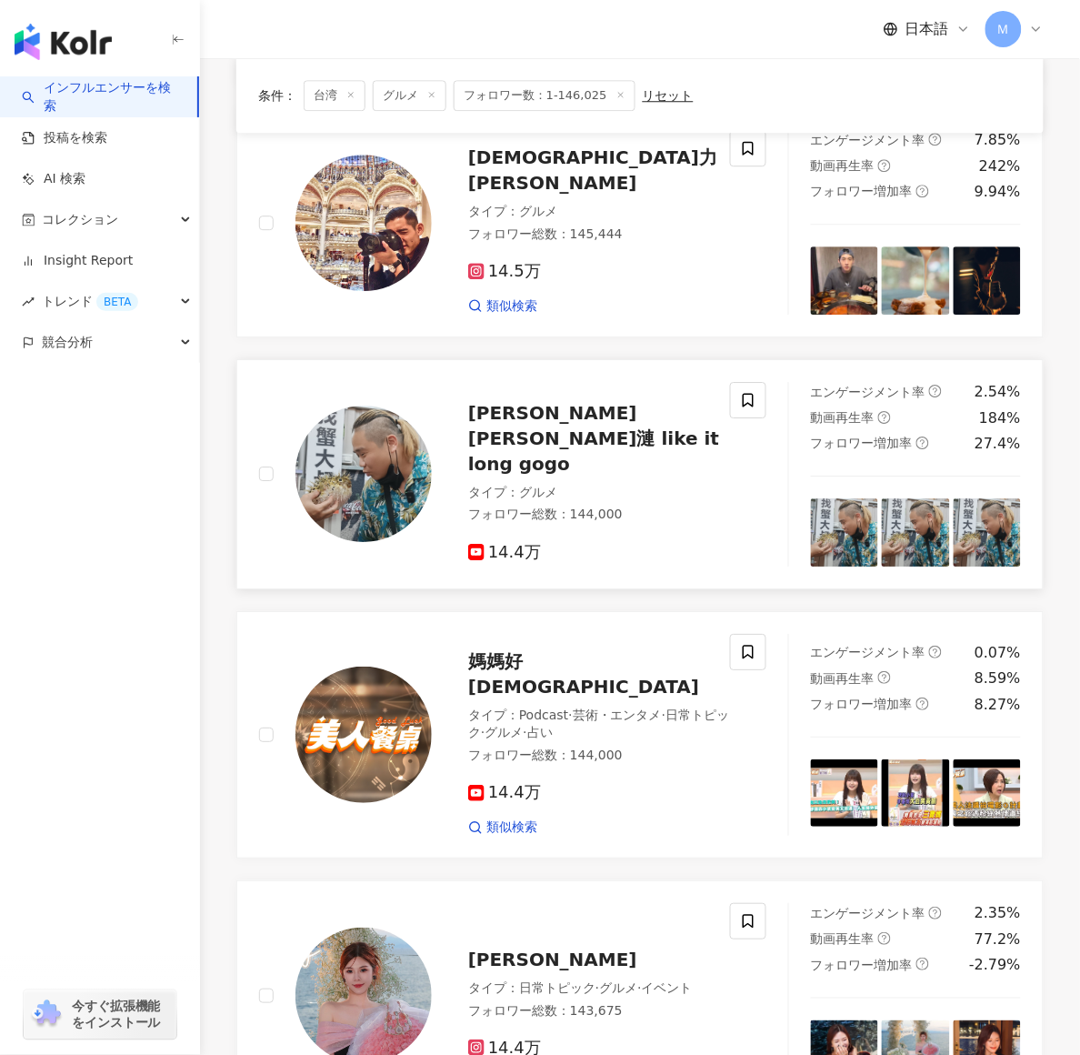
click at [538, 418] on span "賴去浪溜漣 like it long gogo" at bounding box center [593, 438] width 251 height 73
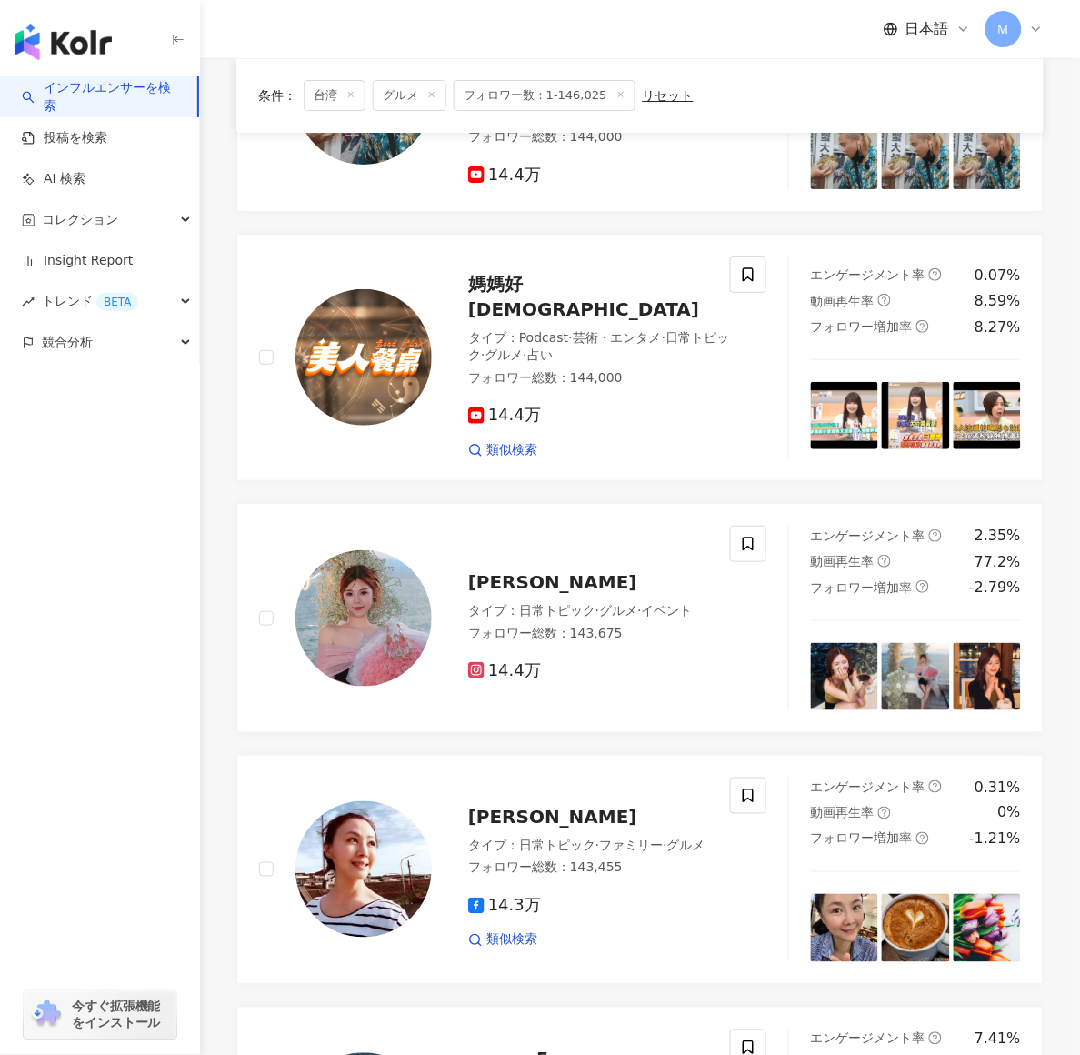
scroll to position [1432, 0]
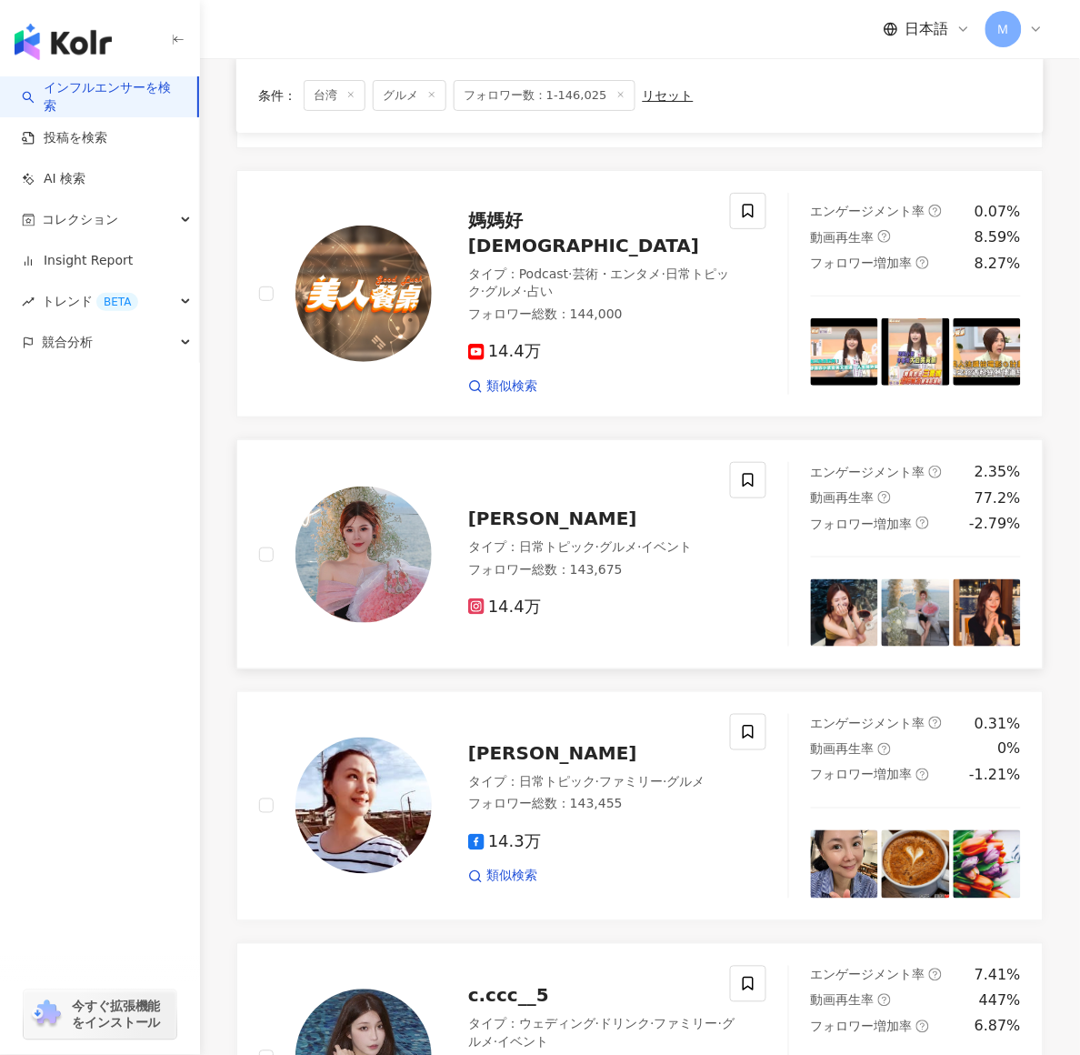
click at [524, 507] on span "Hengwai Wong" at bounding box center [552, 518] width 169 height 22
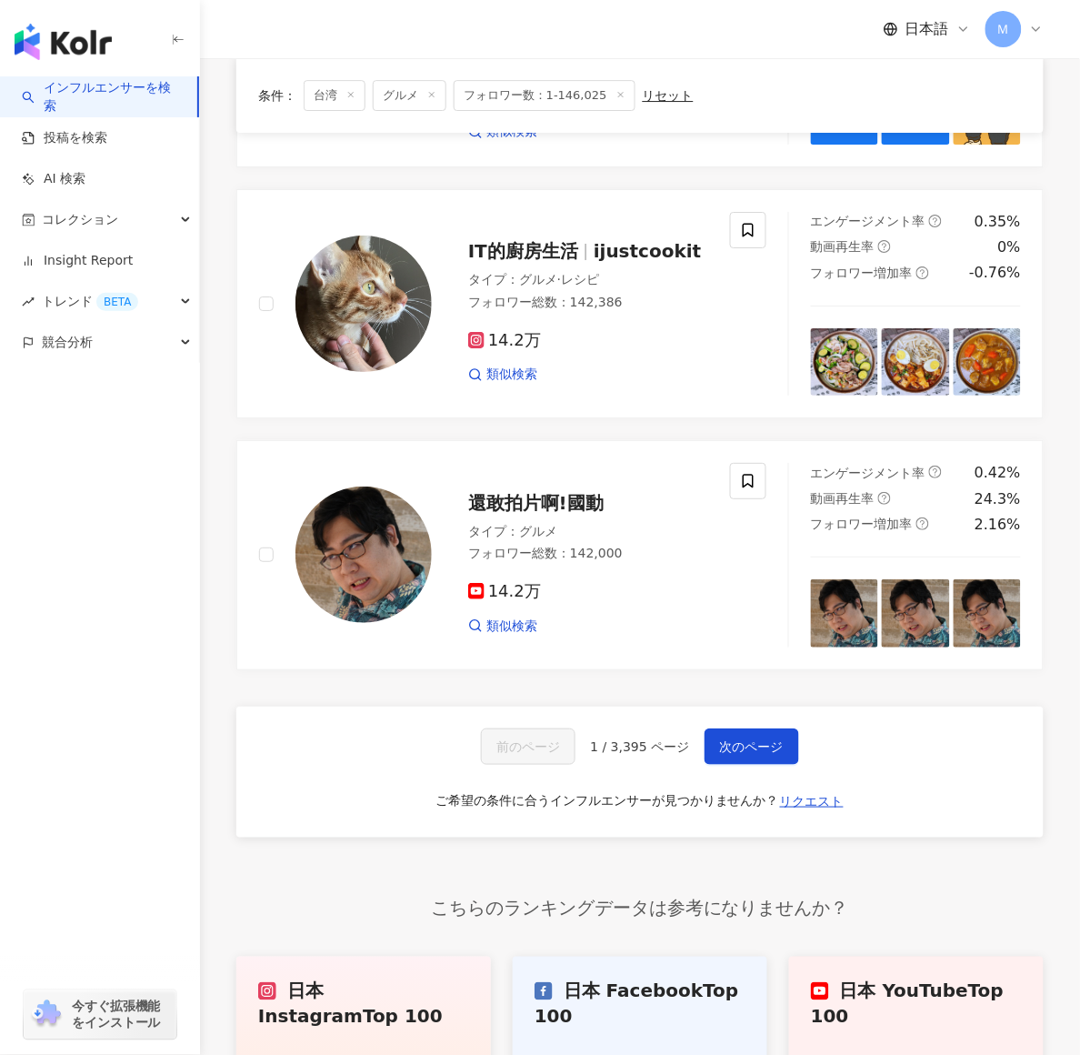
scroll to position [2705, 0]
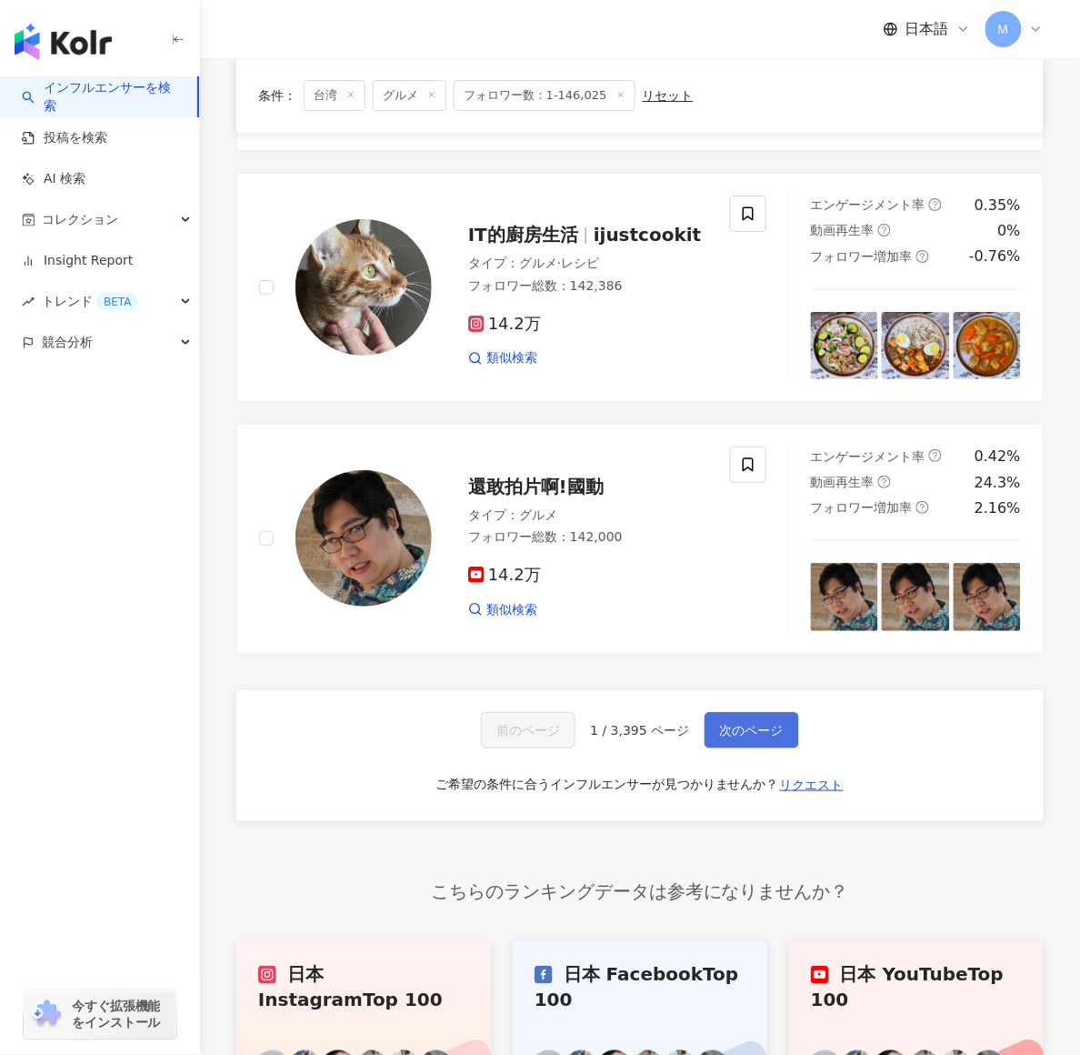
click at [733, 723] on span "次のページ" at bounding box center [752, 730] width 64 height 15
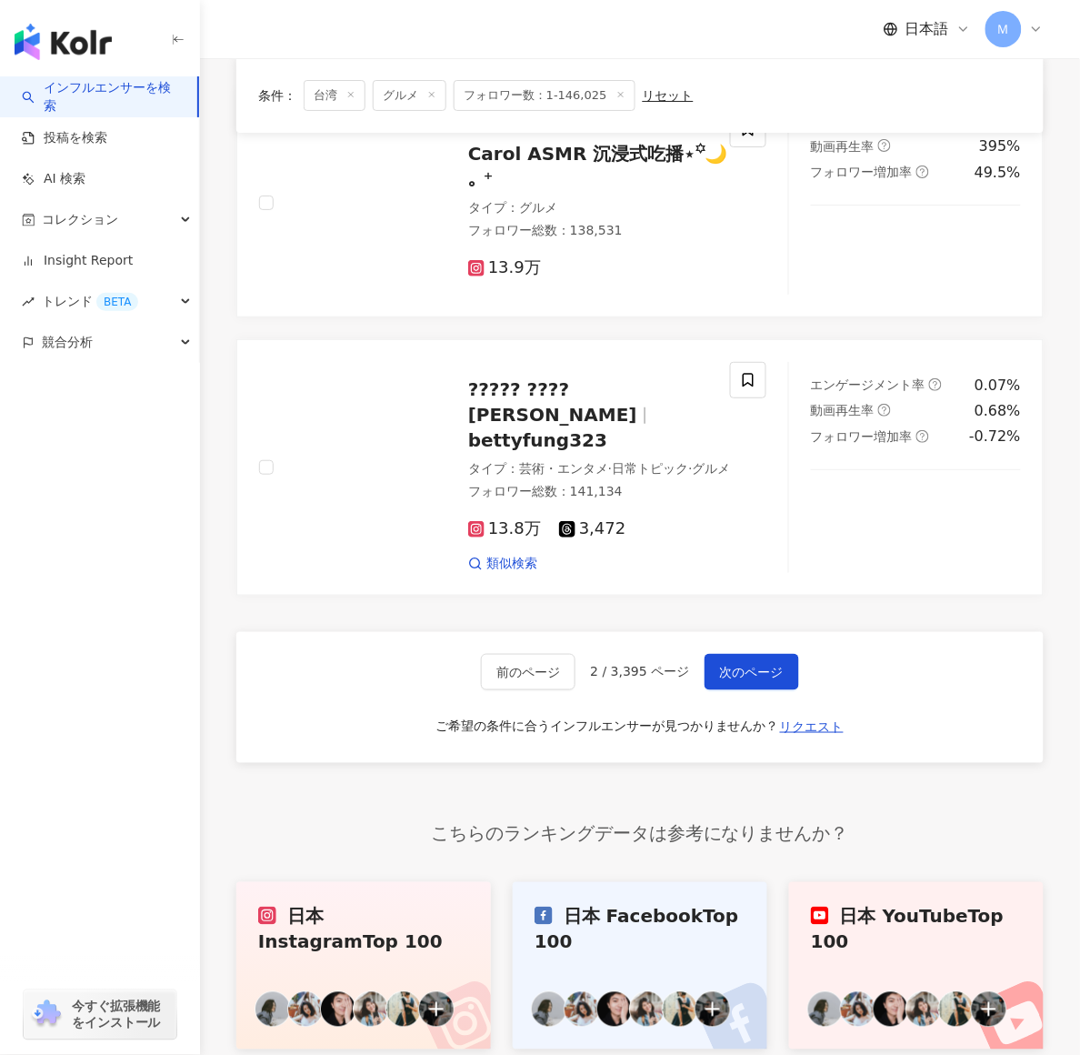
scroll to position [2979, 0]
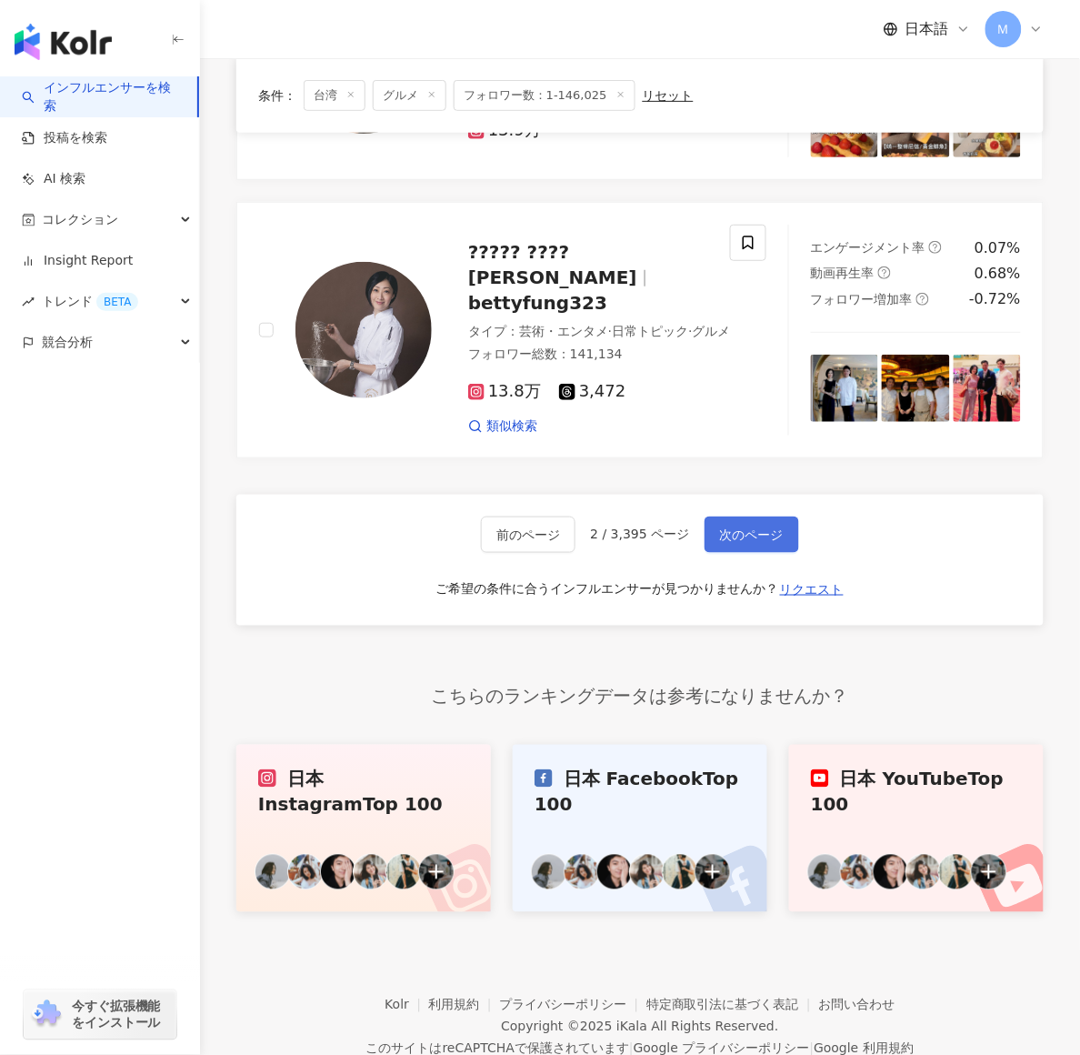
click at [773, 517] on button "次のページ" at bounding box center [752, 535] width 95 height 36
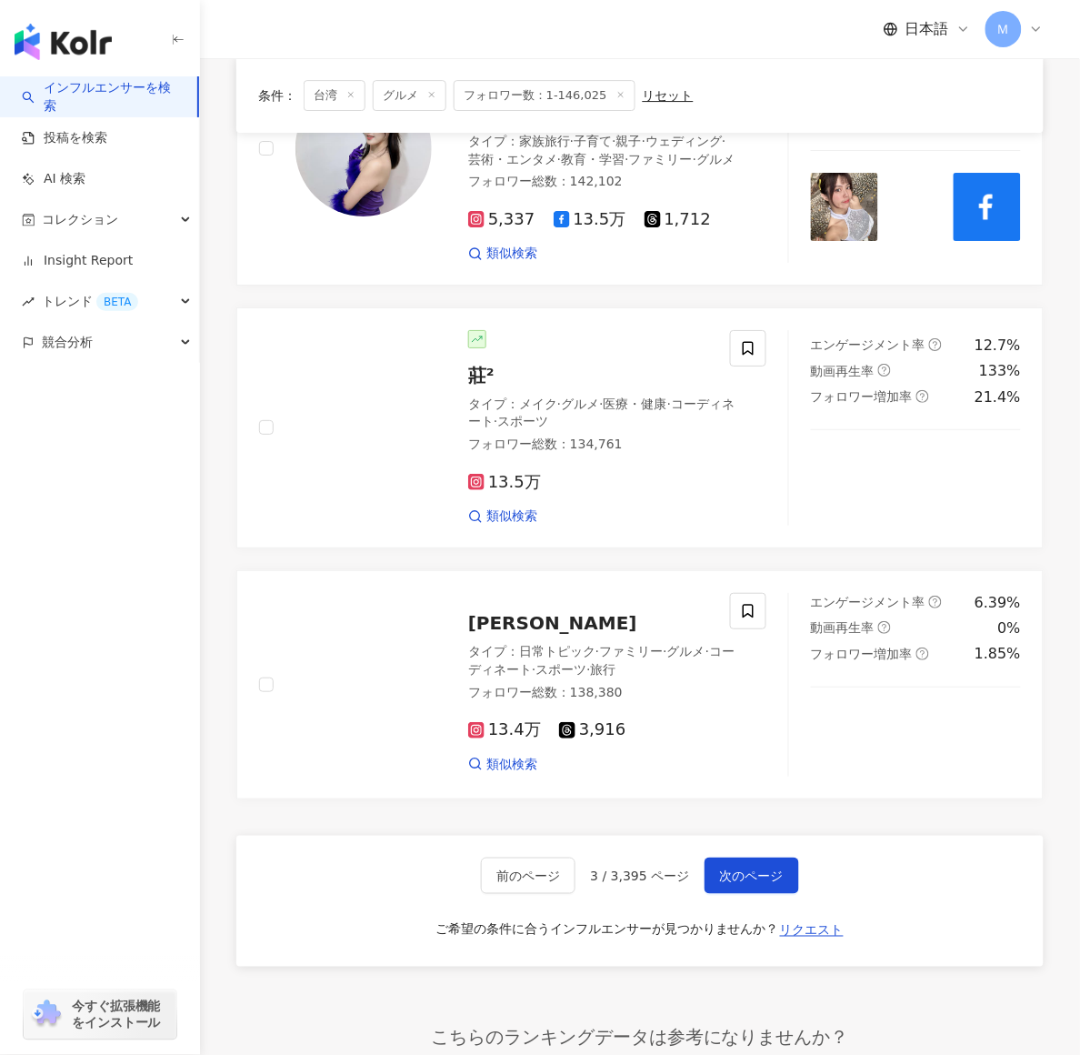
scroll to position [3099, 0]
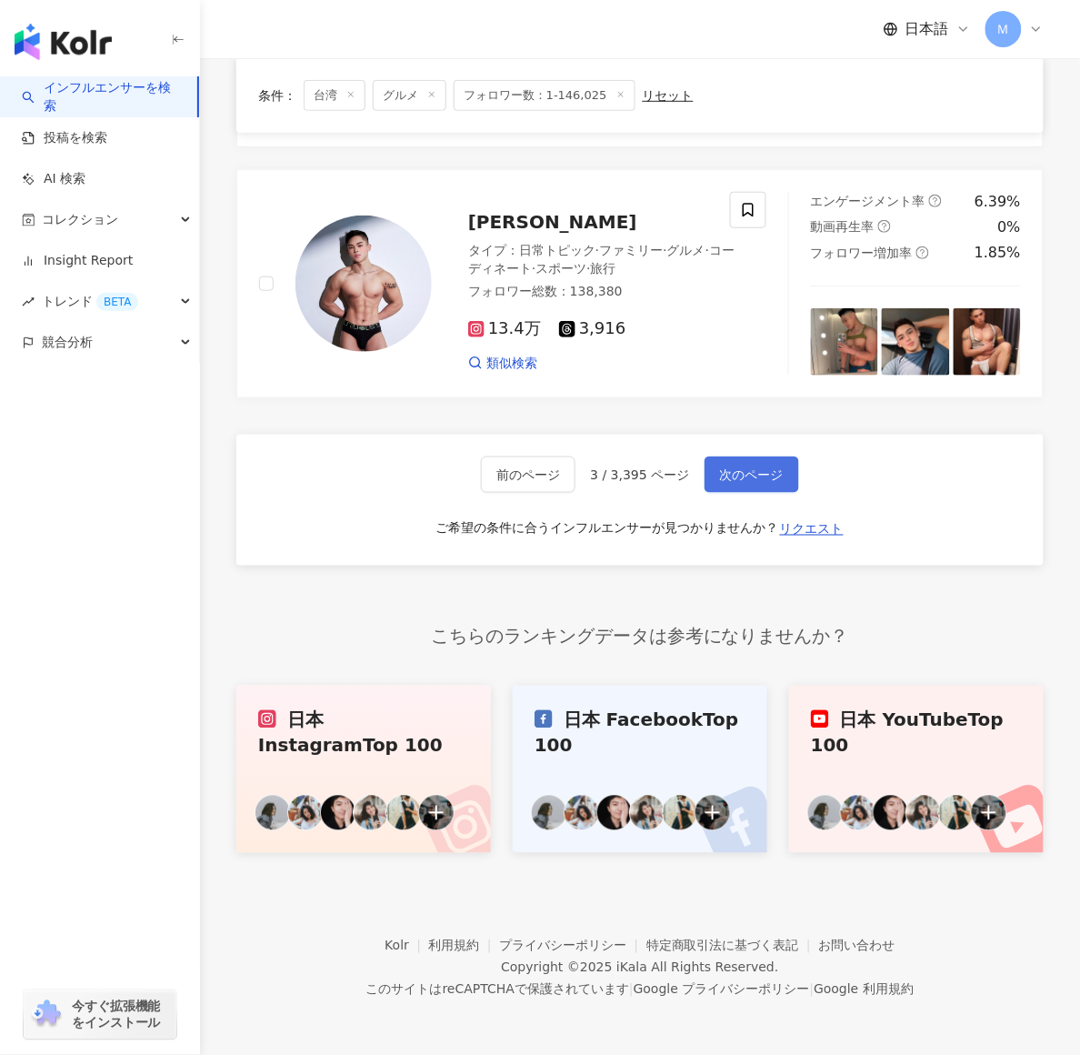
click at [754, 477] on span "次のページ" at bounding box center [752, 474] width 64 height 15
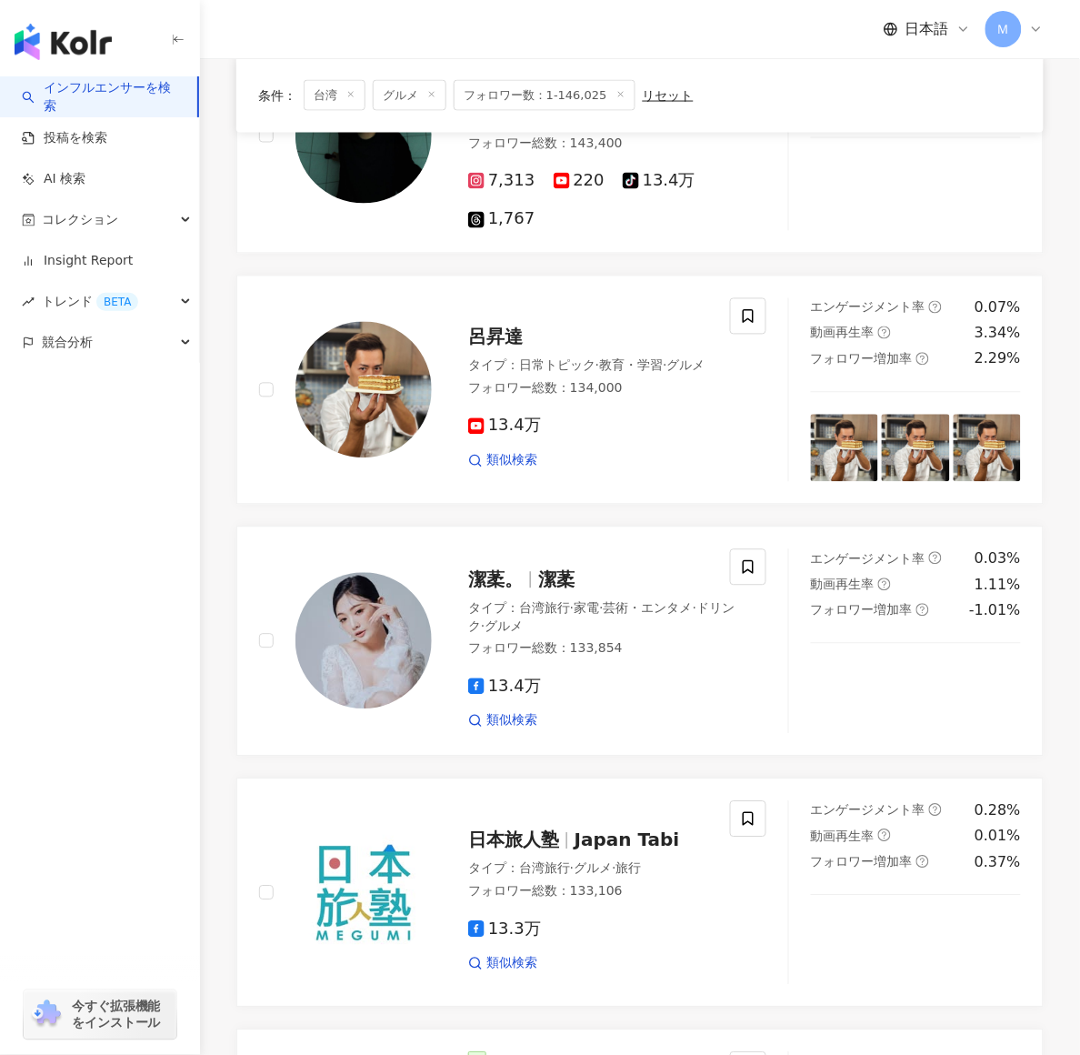
scroll to position [687, 0]
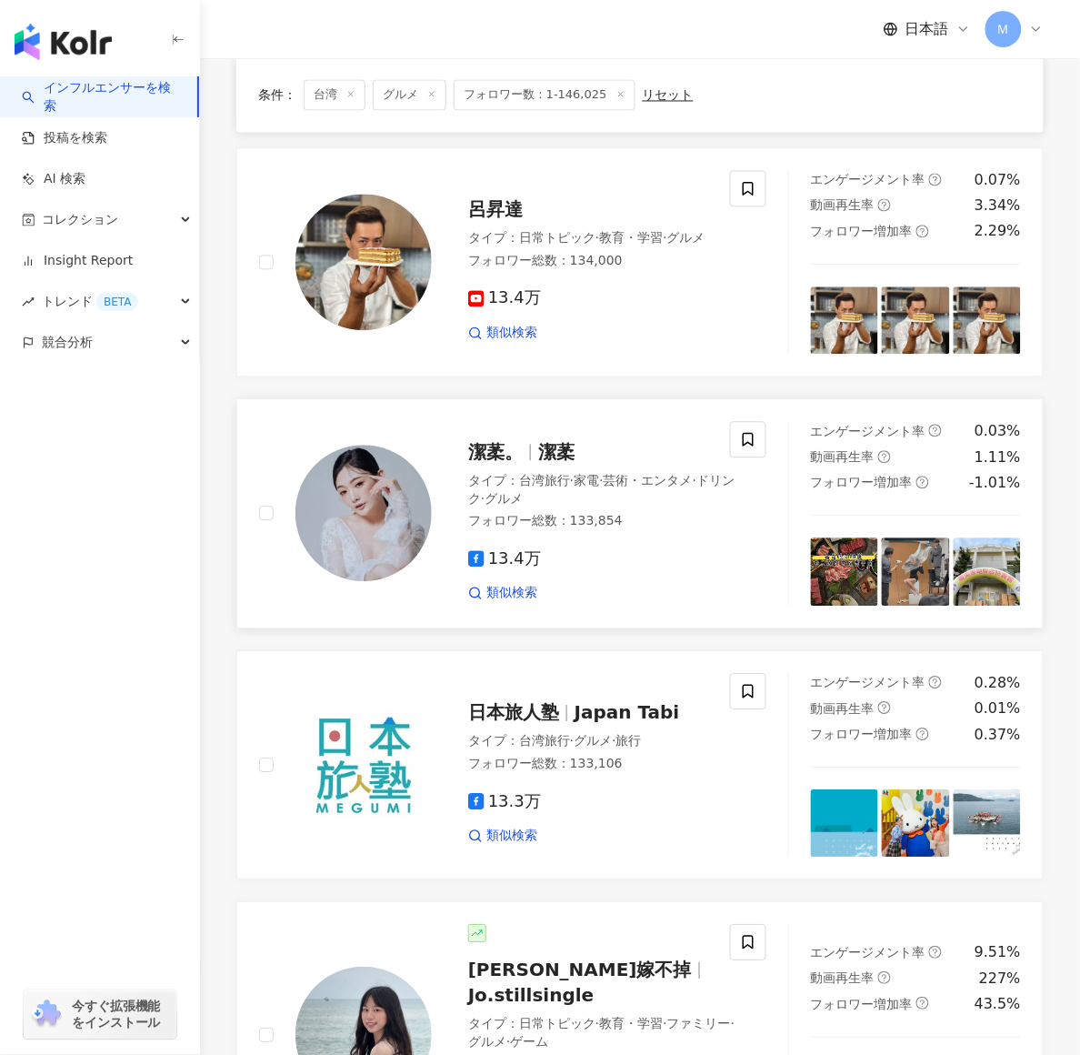
click at [549, 457] on span "潔葇" at bounding box center [556, 453] width 36 height 22
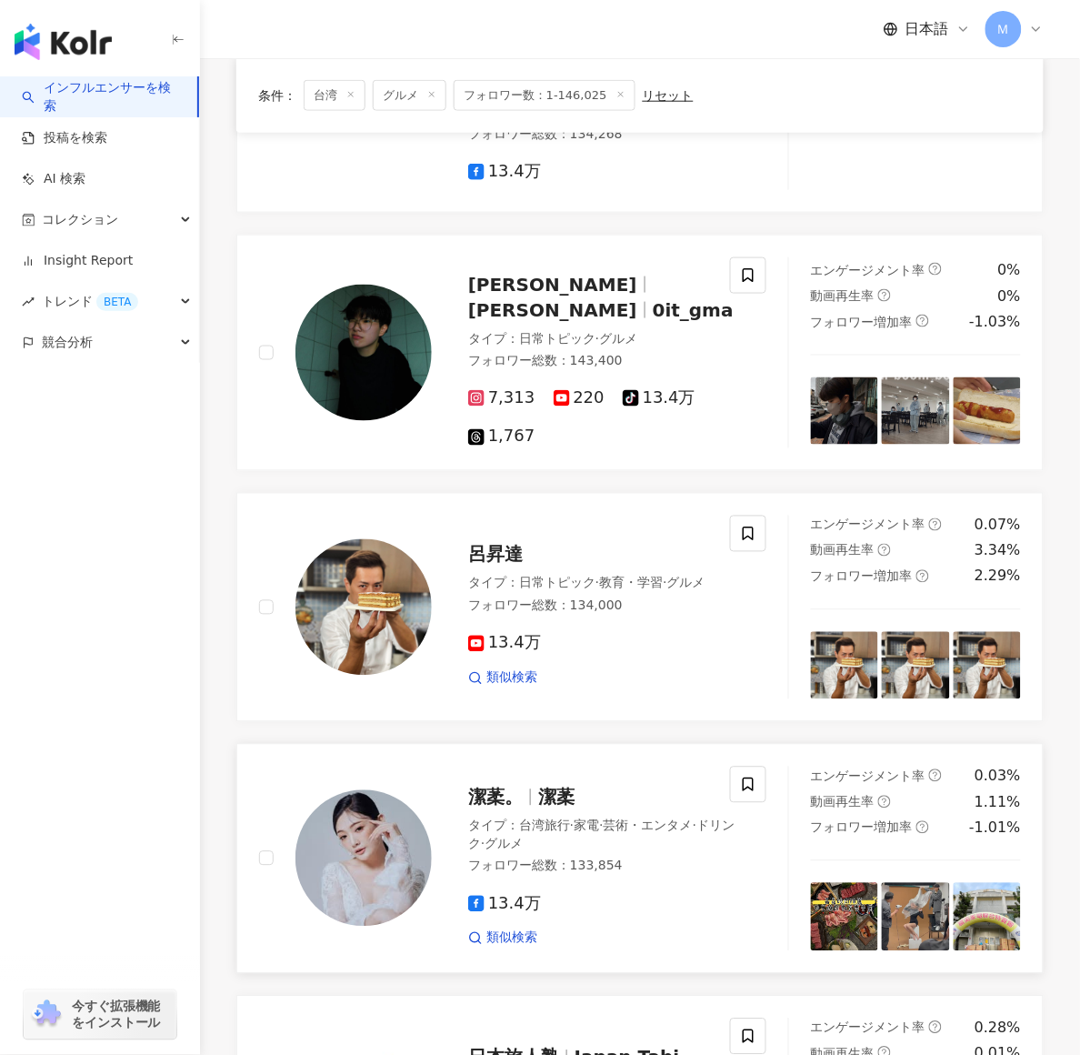
scroll to position [0, 0]
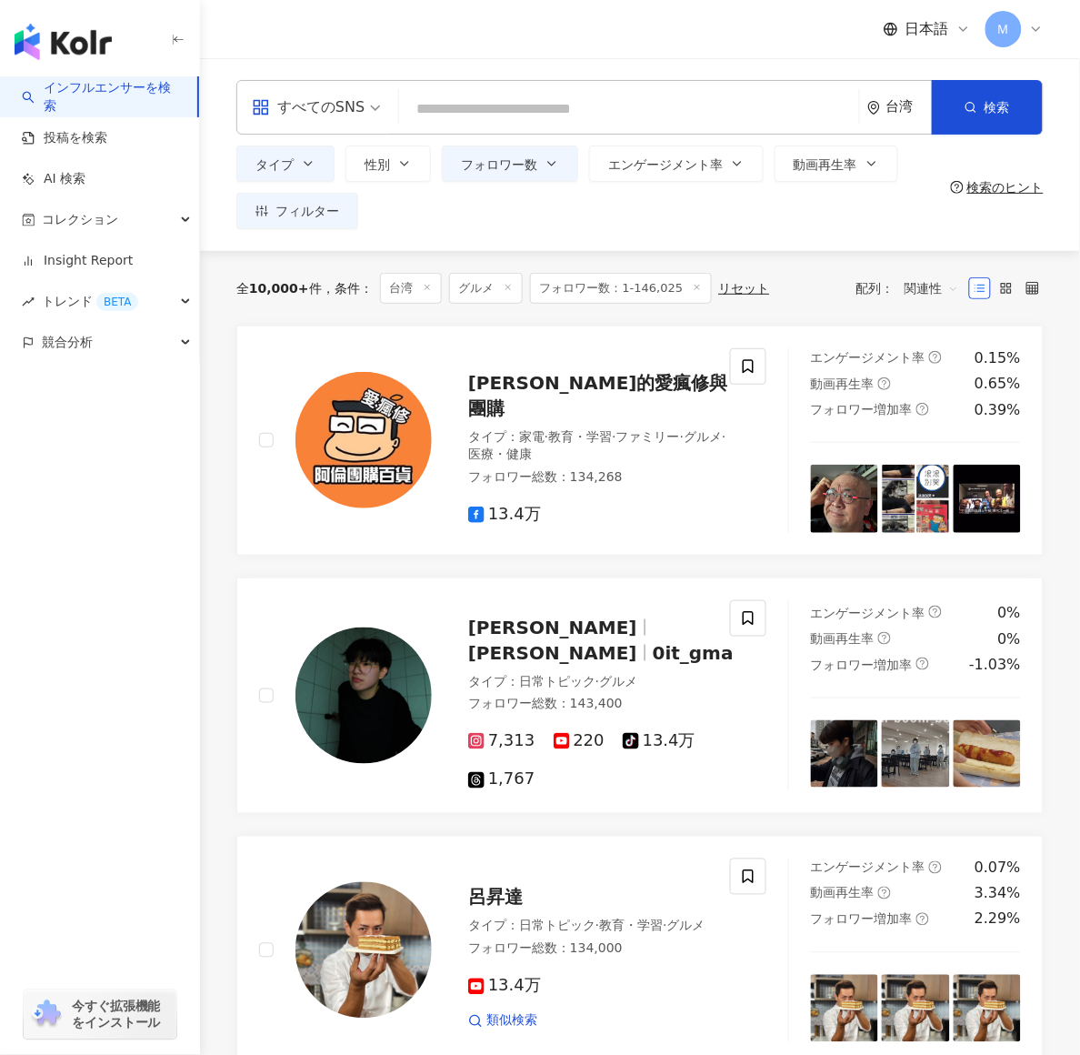
click at [864, 114] on div "台湾" at bounding box center [909, 106] width 45 height 15
click at [787, 267] on div "日本" at bounding box center [832, 272] width 178 height 33
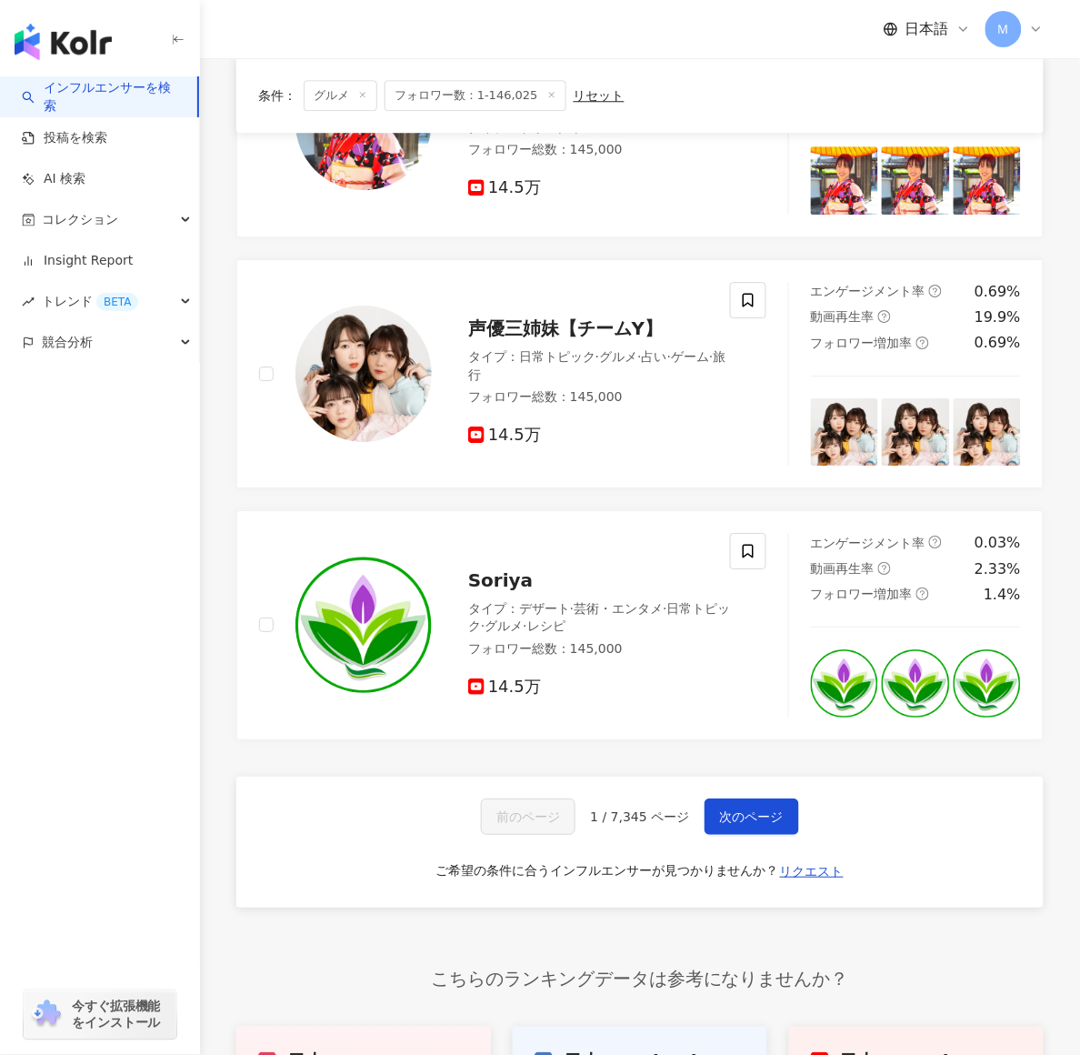
scroll to position [2449, 0]
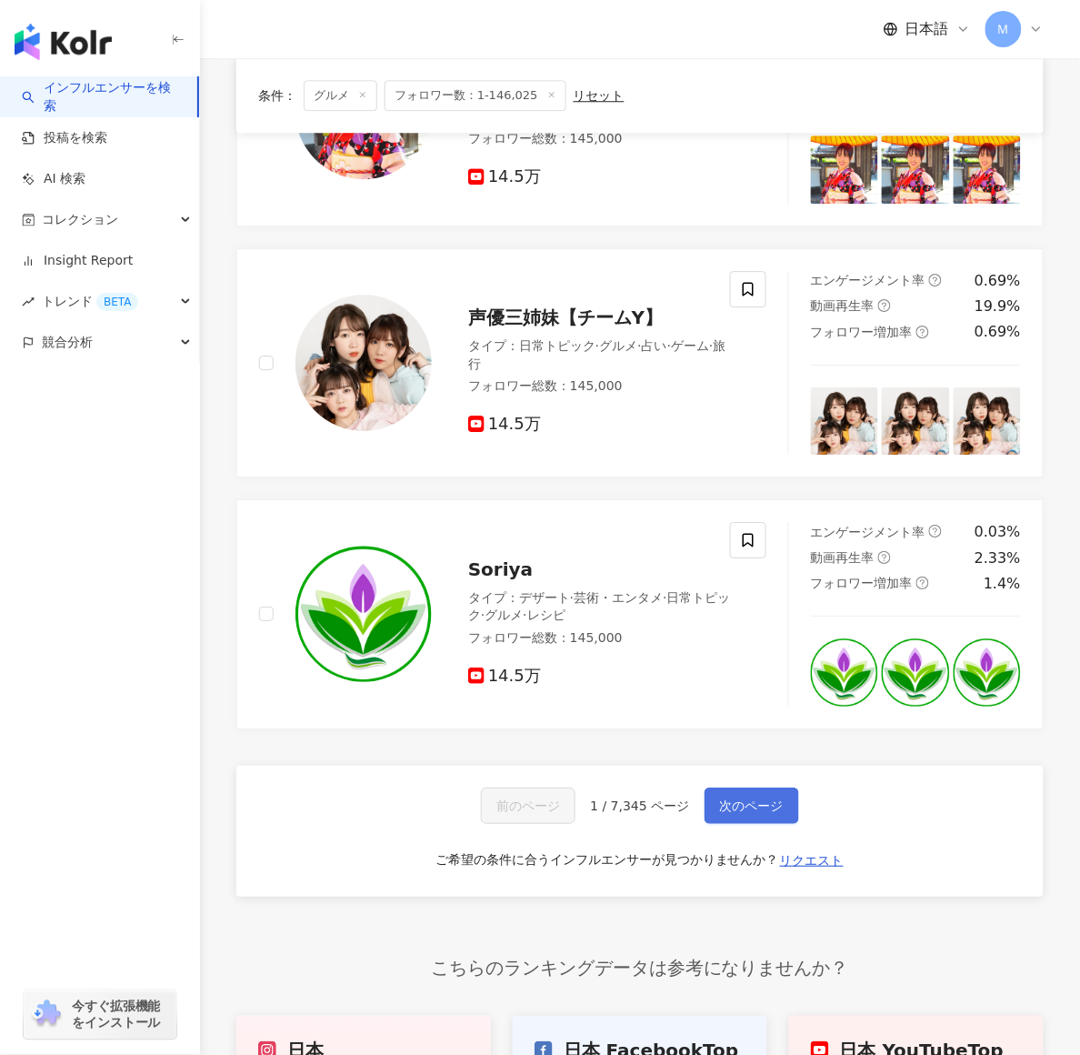
click at [762, 798] on span "次のページ" at bounding box center [752, 805] width 64 height 15
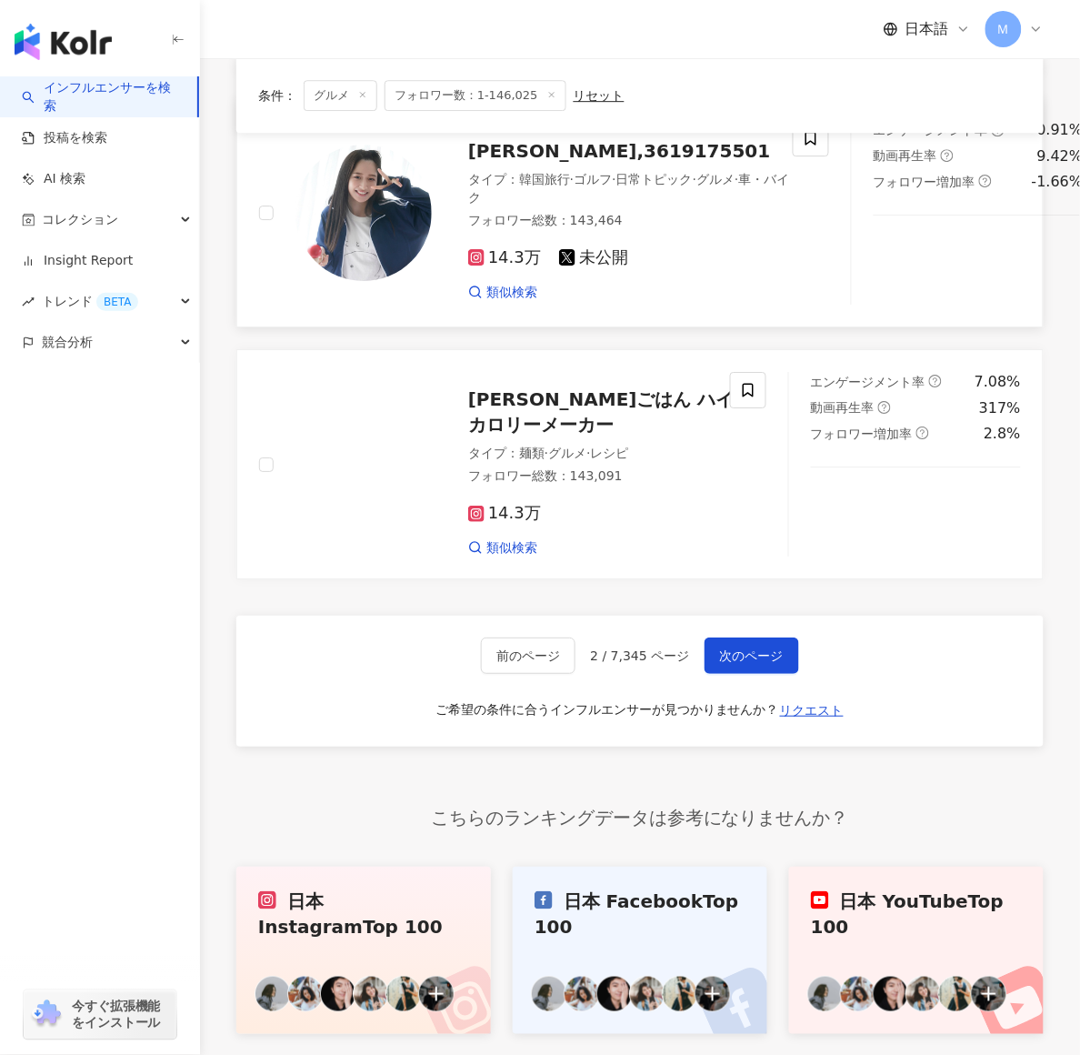
scroll to position [2584, 0]
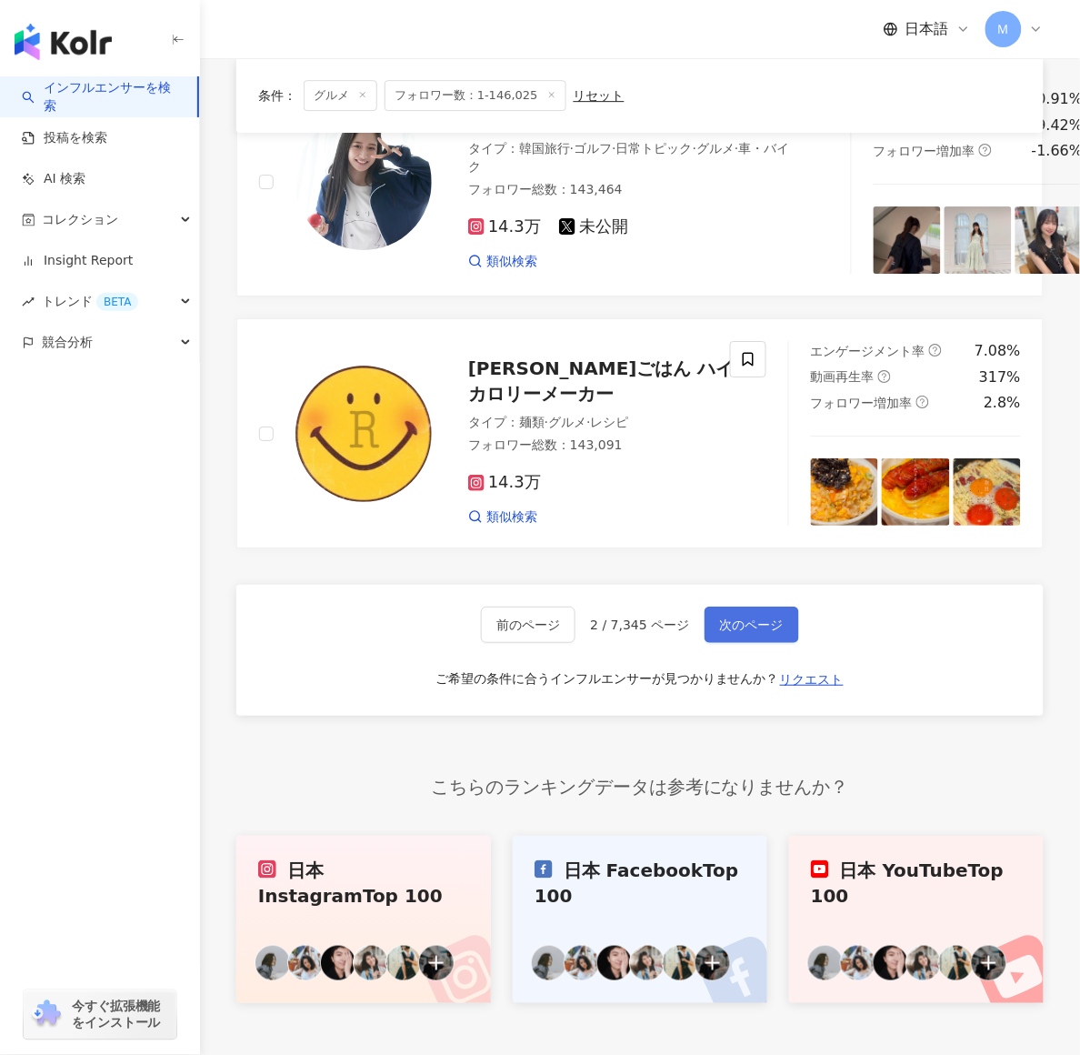
click at [710, 607] on button "次のページ" at bounding box center [752, 625] width 95 height 36
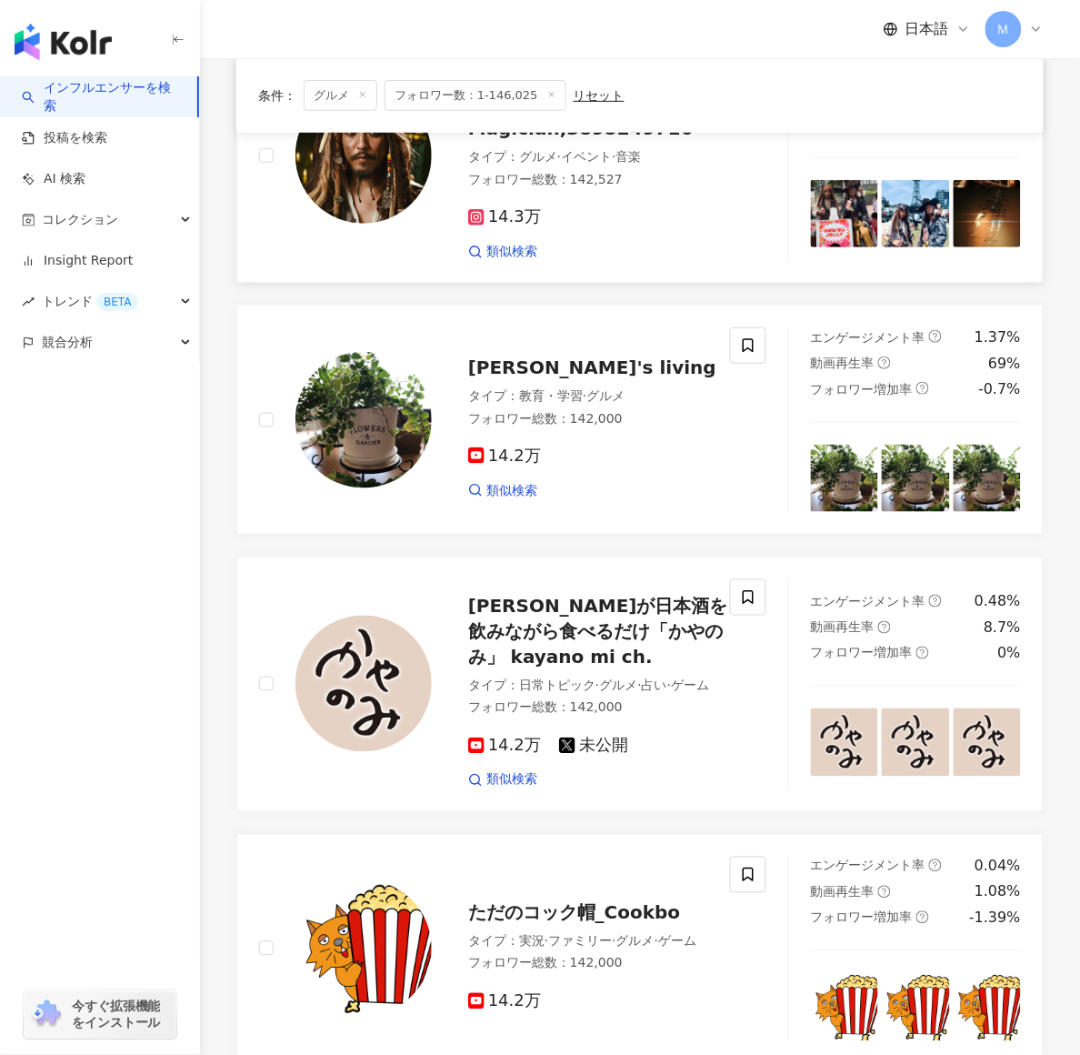
scroll to position [2490, 0]
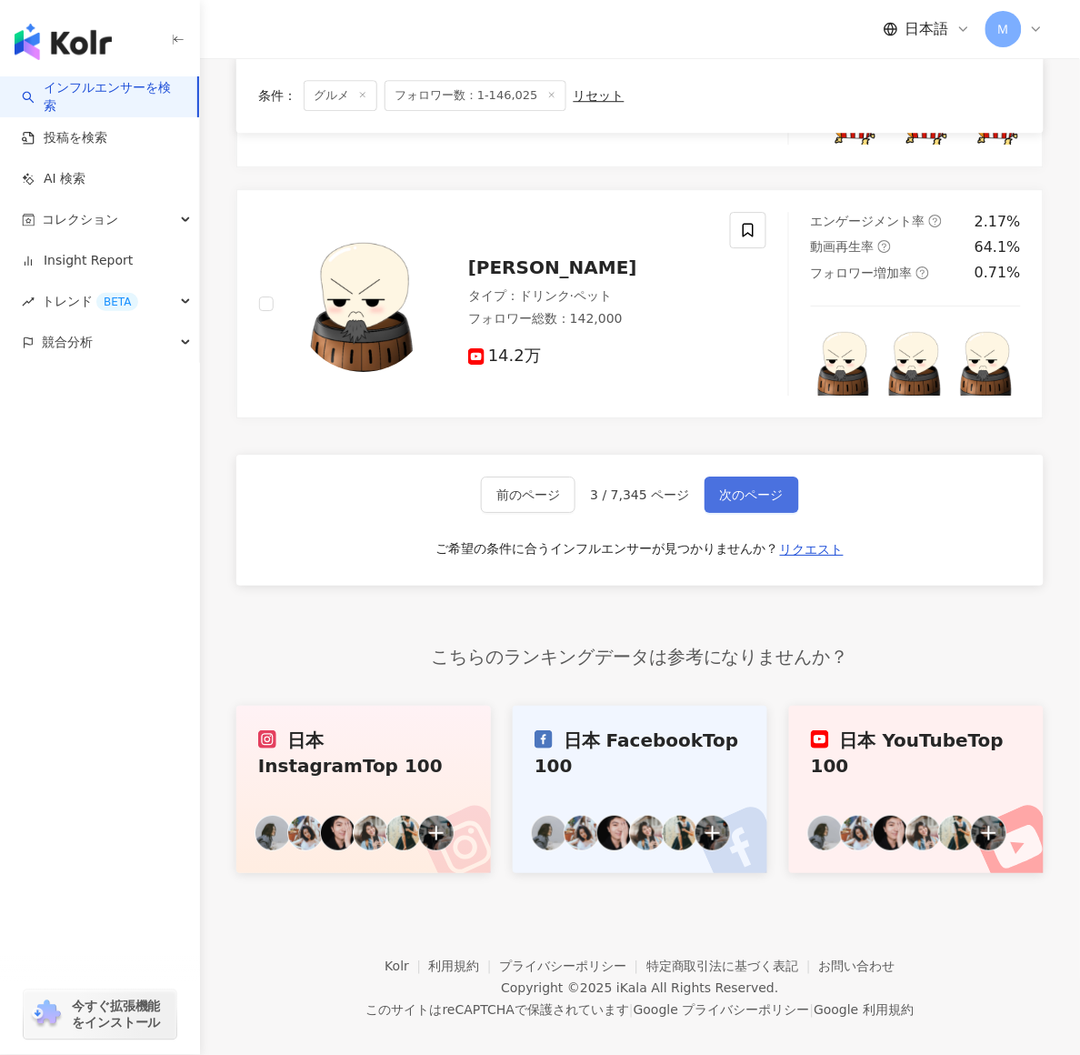
click at [744, 487] on span "次のページ" at bounding box center [752, 494] width 64 height 15
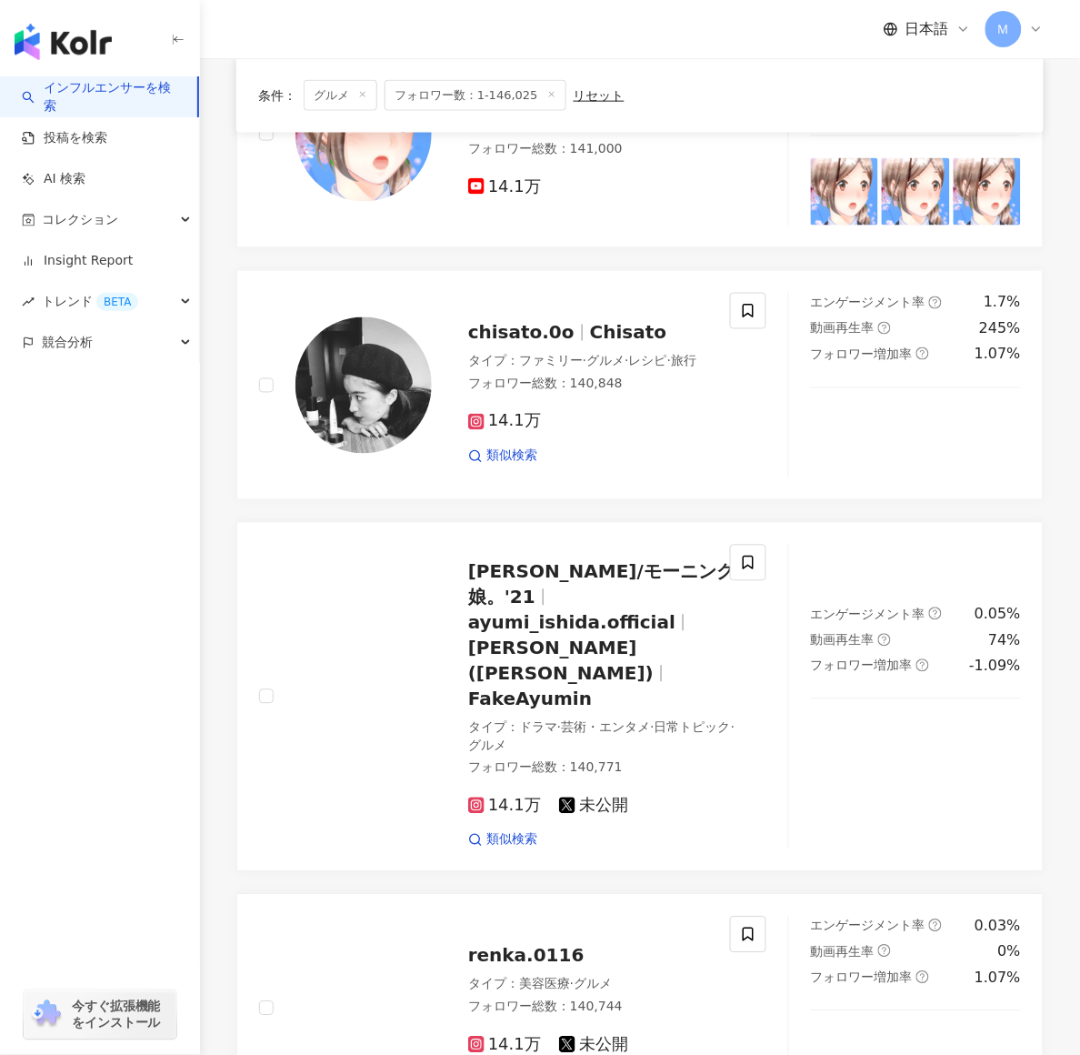
scroll to position [2785, 0]
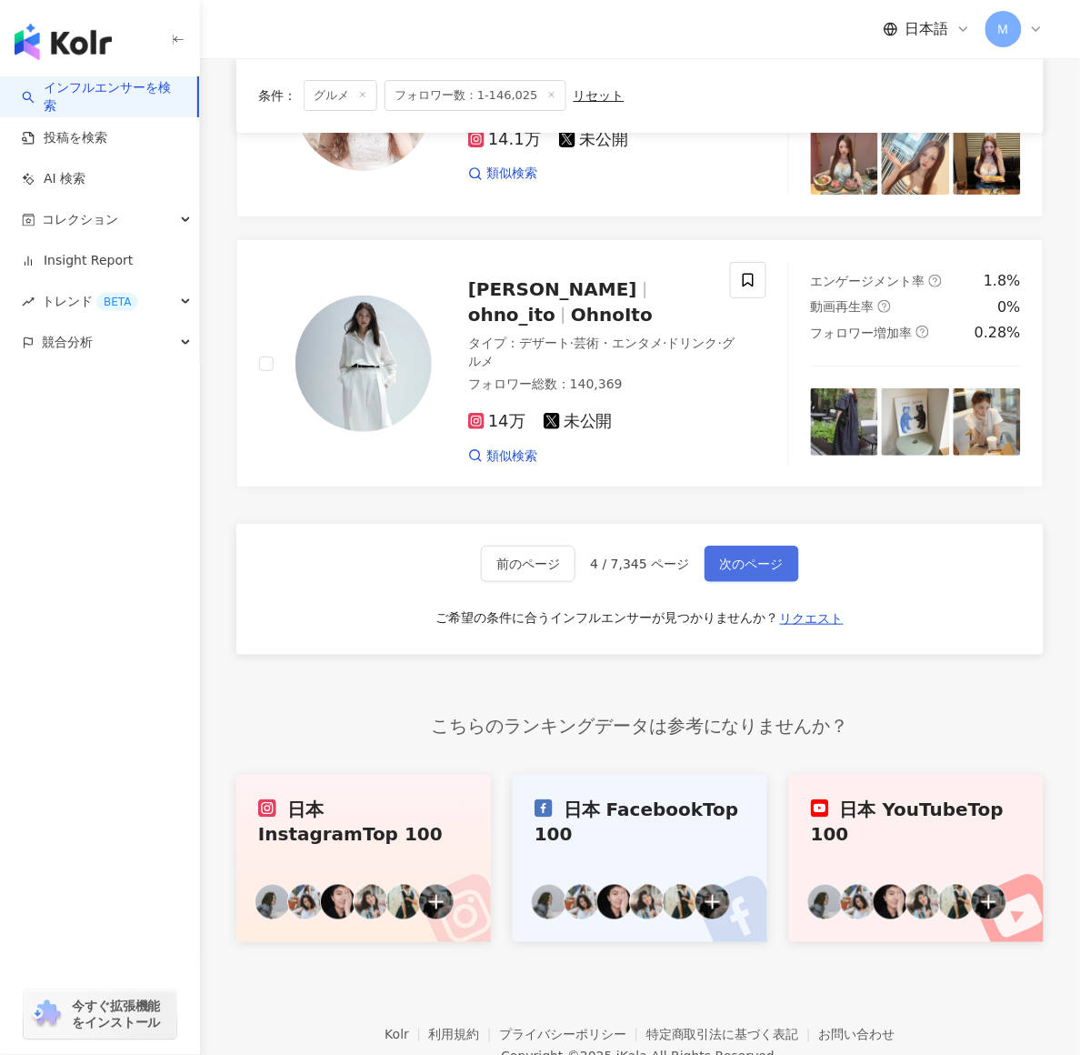
click at [747, 557] on span "次のページ" at bounding box center [752, 564] width 64 height 15
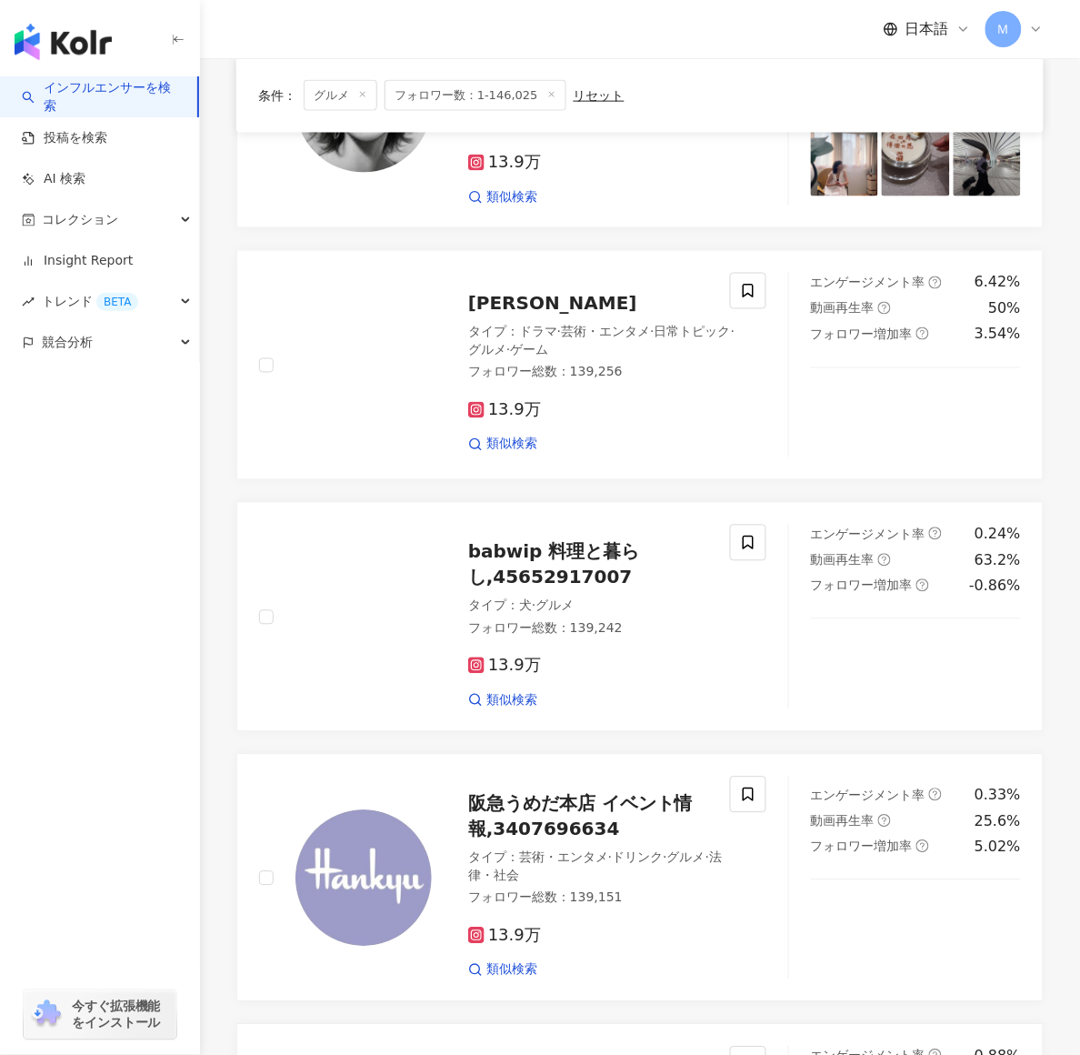
scroll to position [2967, 0]
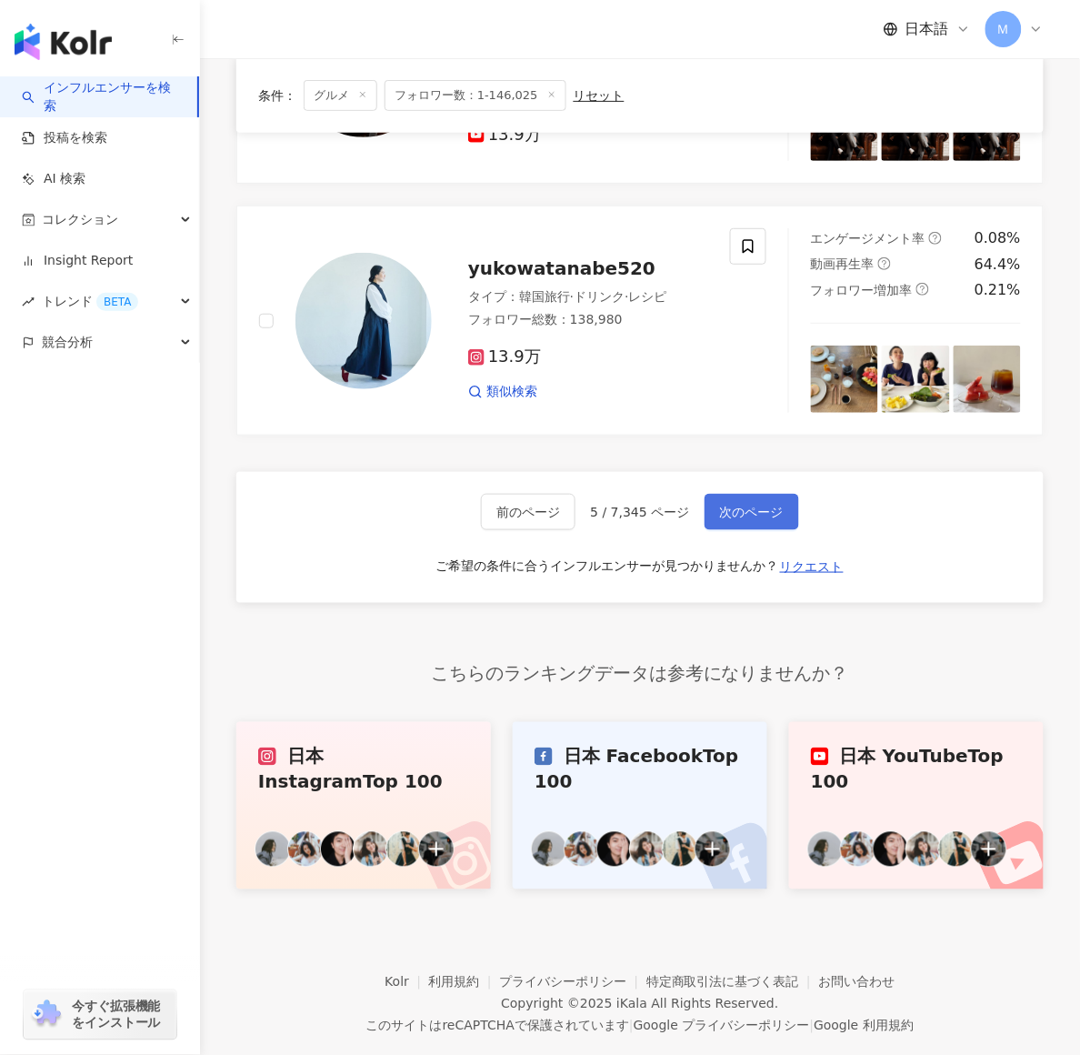
click at [748, 505] on span "次のページ" at bounding box center [752, 512] width 64 height 15
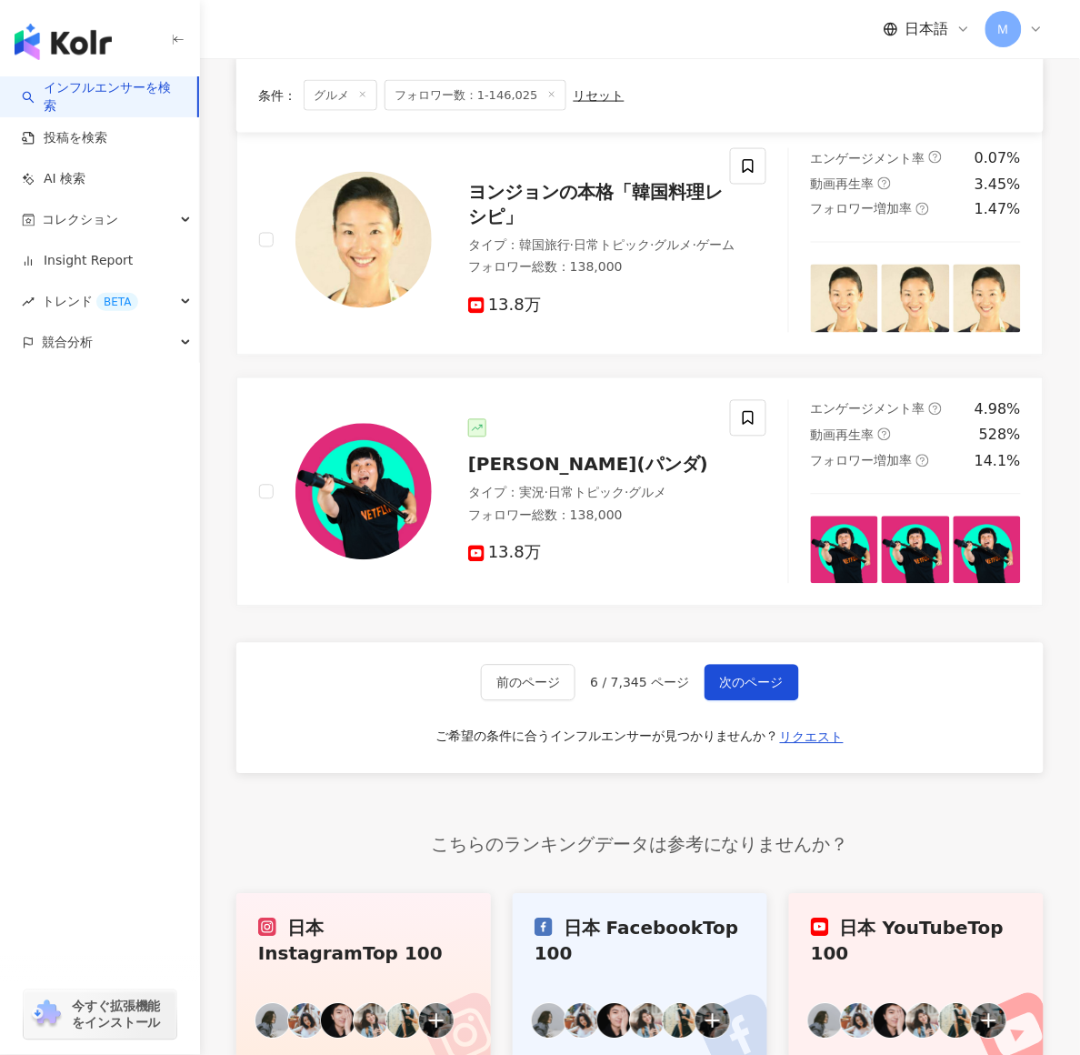
scroll to position [2175, 0]
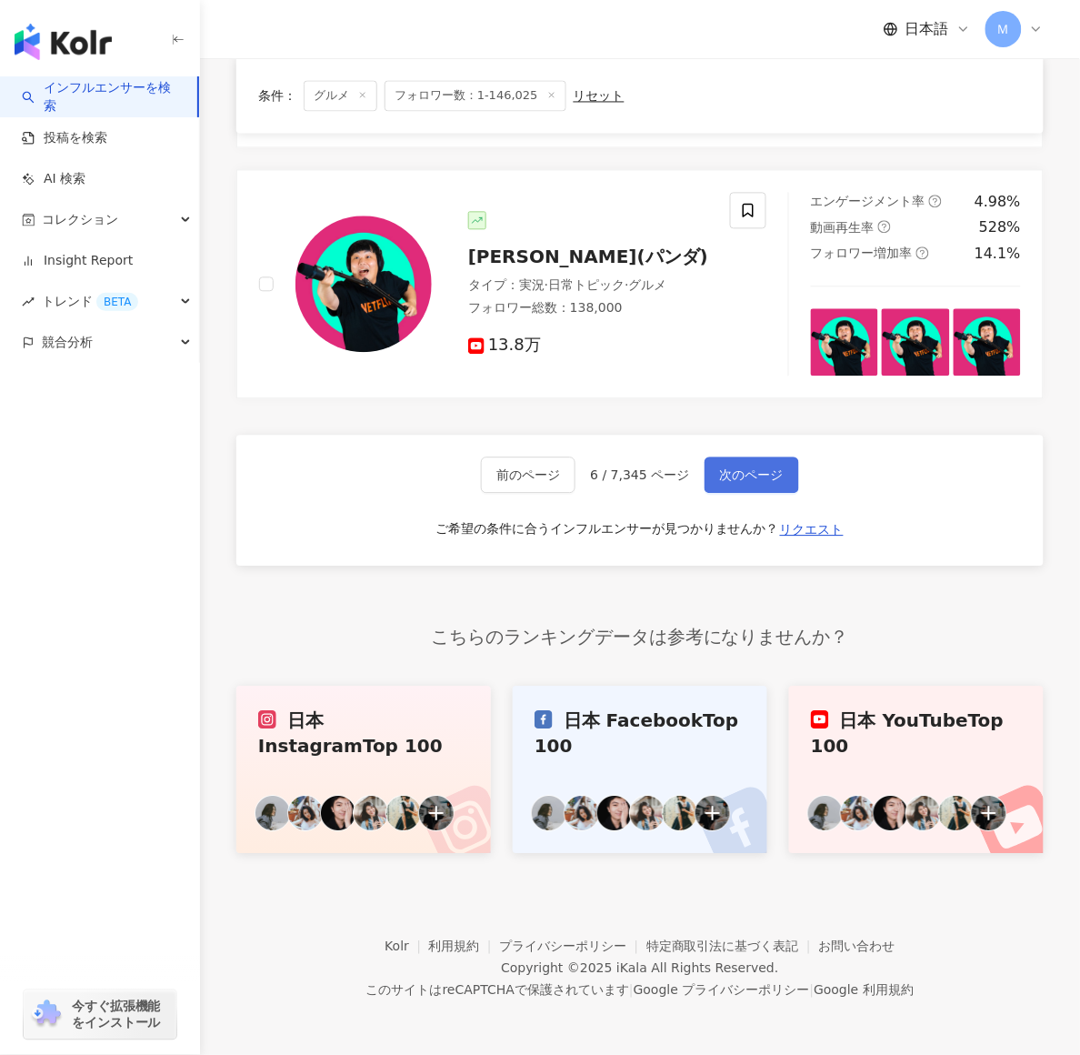
click at [763, 459] on button "次のページ" at bounding box center [752, 475] width 95 height 36
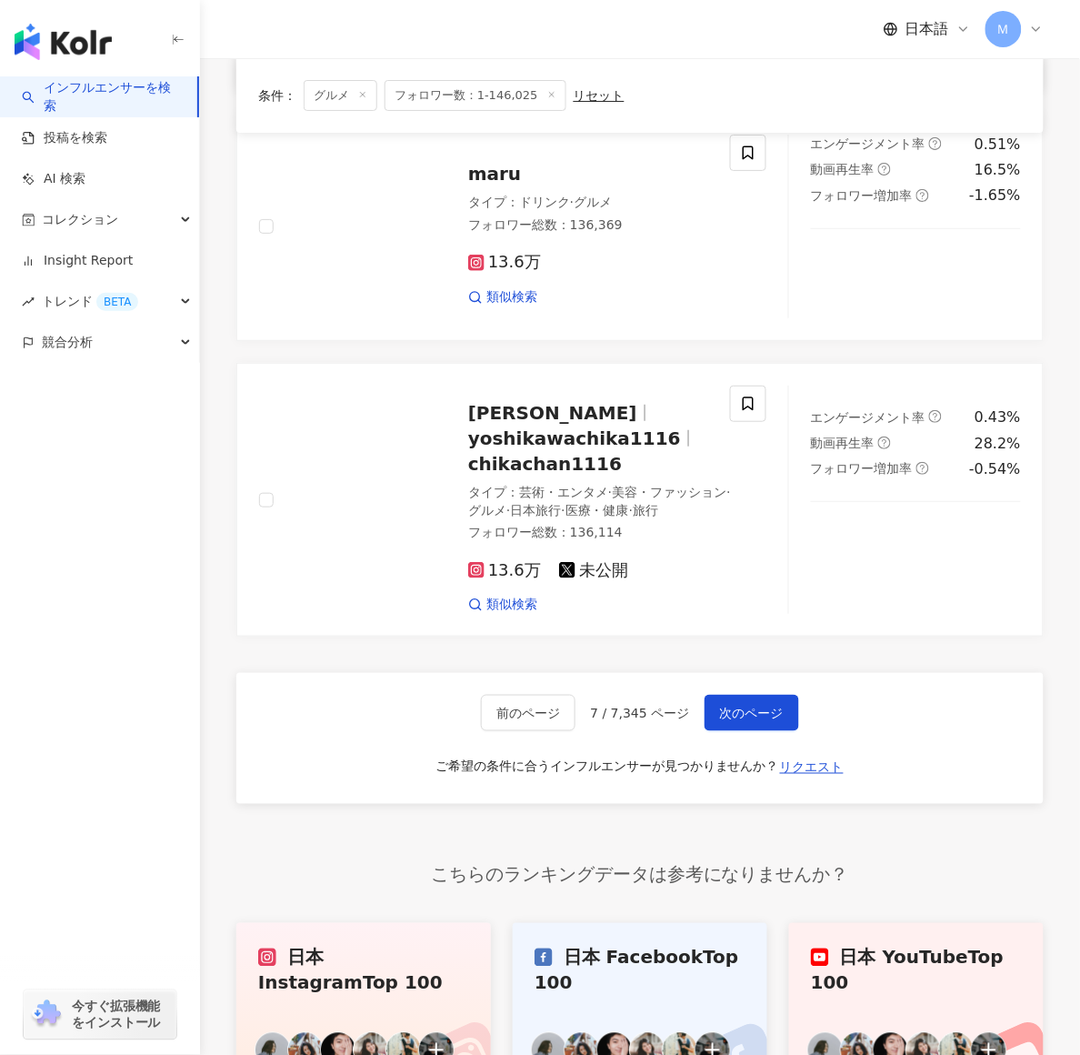
scroll to position [3102, 0]
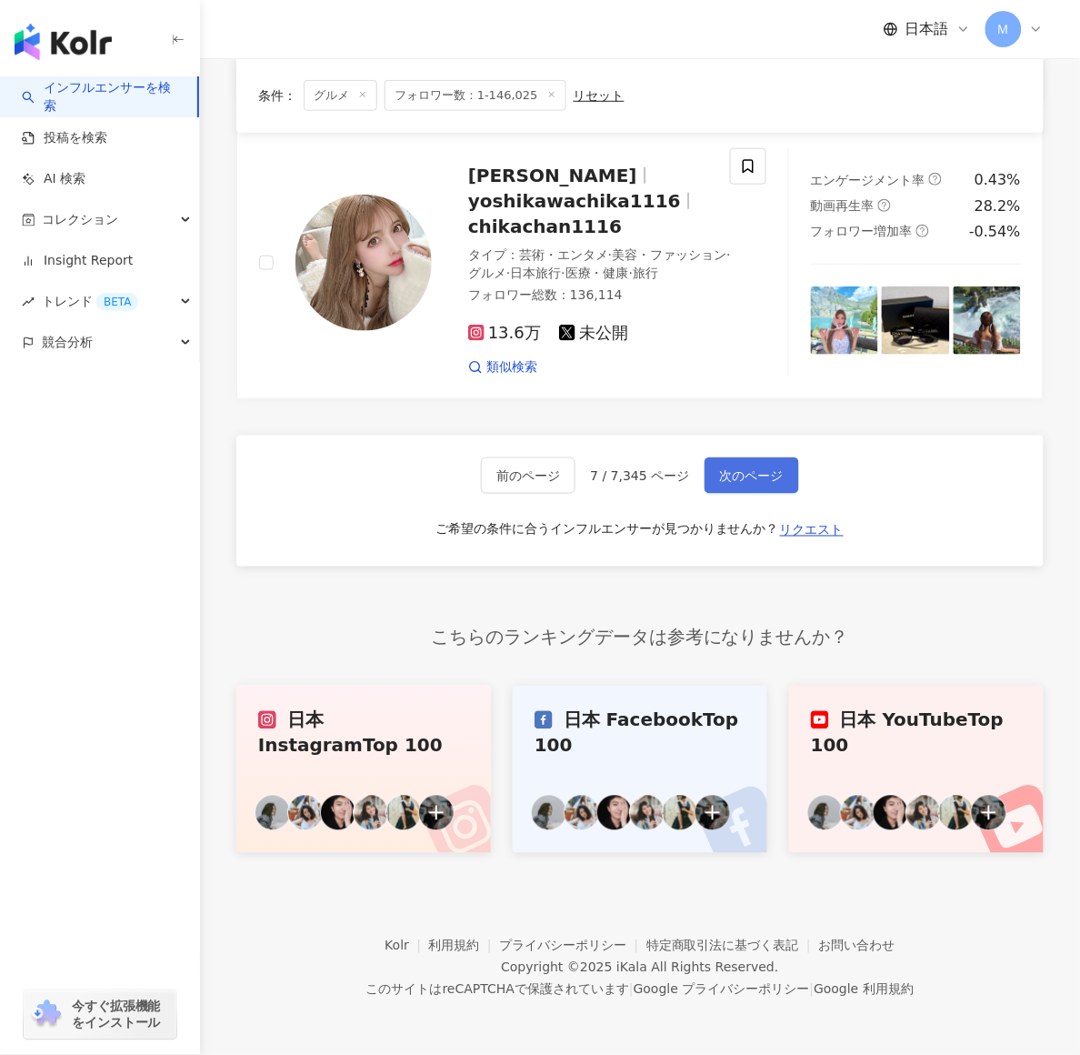
click at [723, 469] on span "次のページ" at bounding box center [752, 475] width 64 height 15
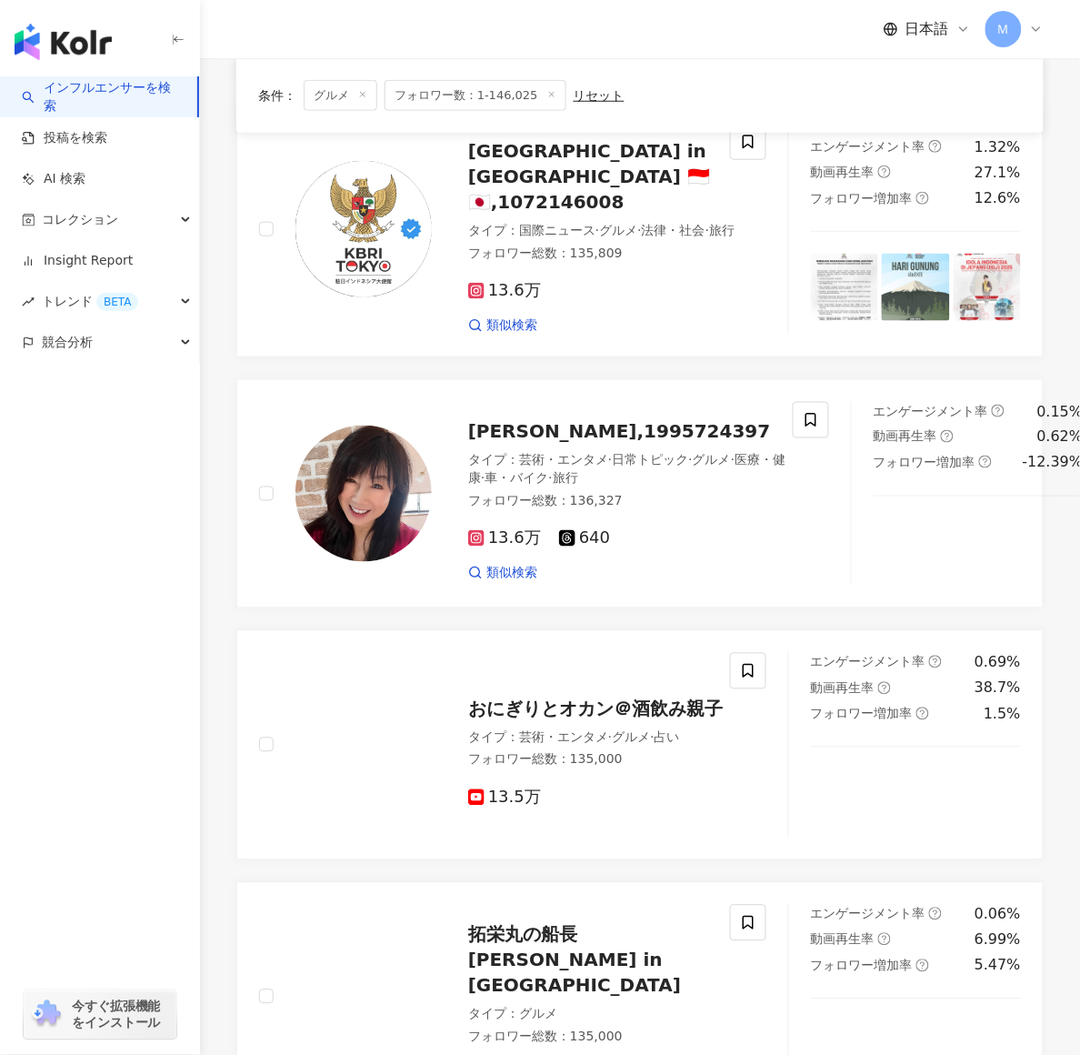
scroll to position [2696, 0]
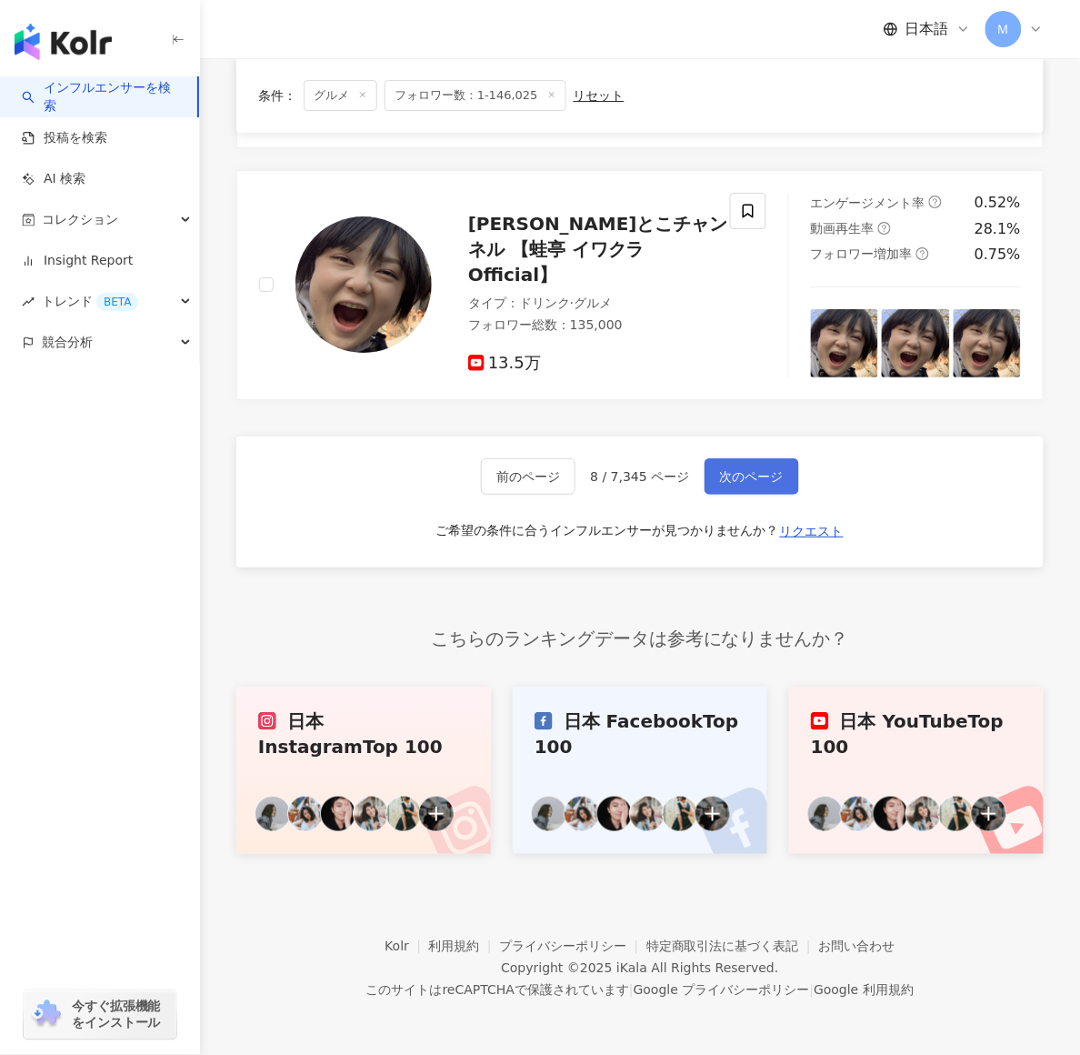
click at [730, 464] on button "次のページ" at bounding box center [752, 476] width 95 height 36
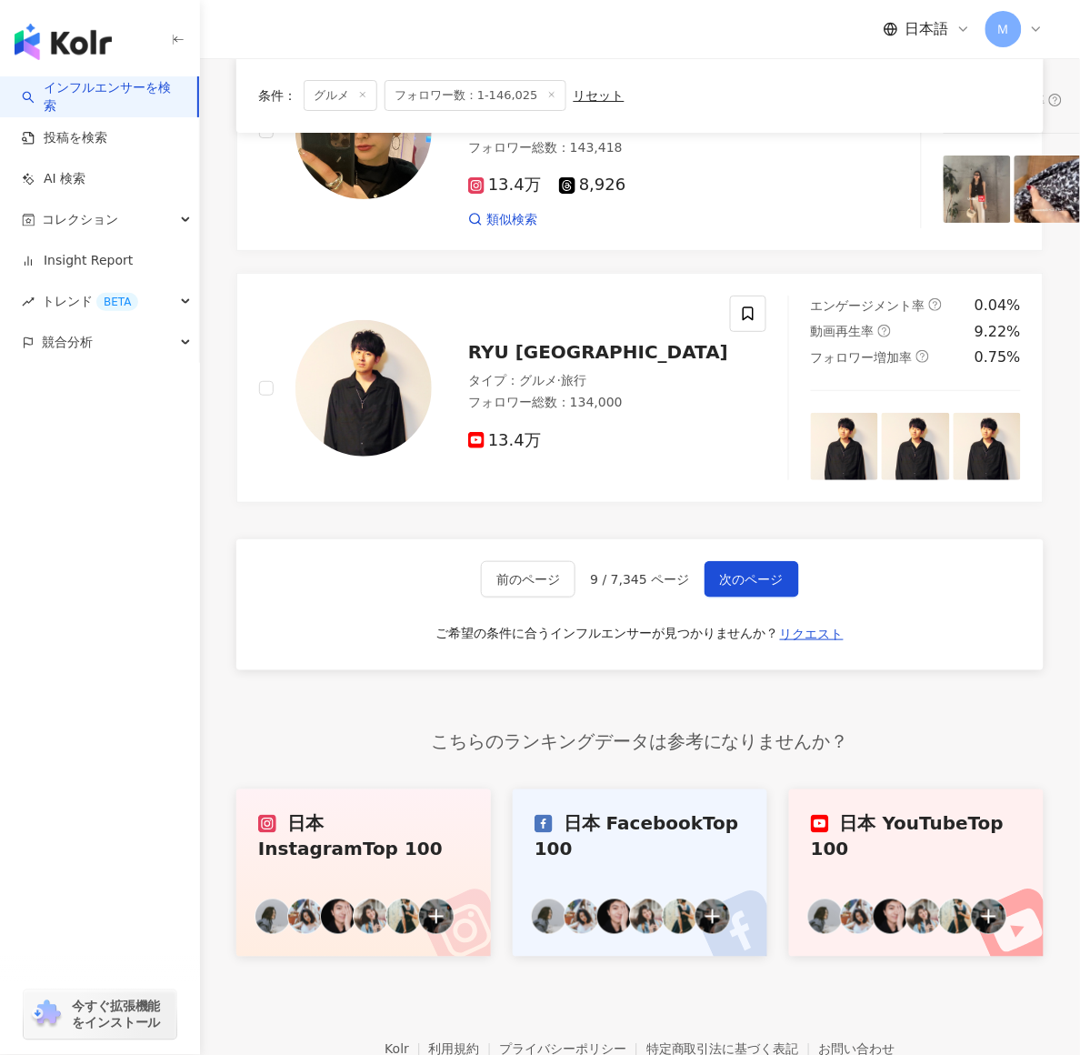
scroll to position [2940, 0]
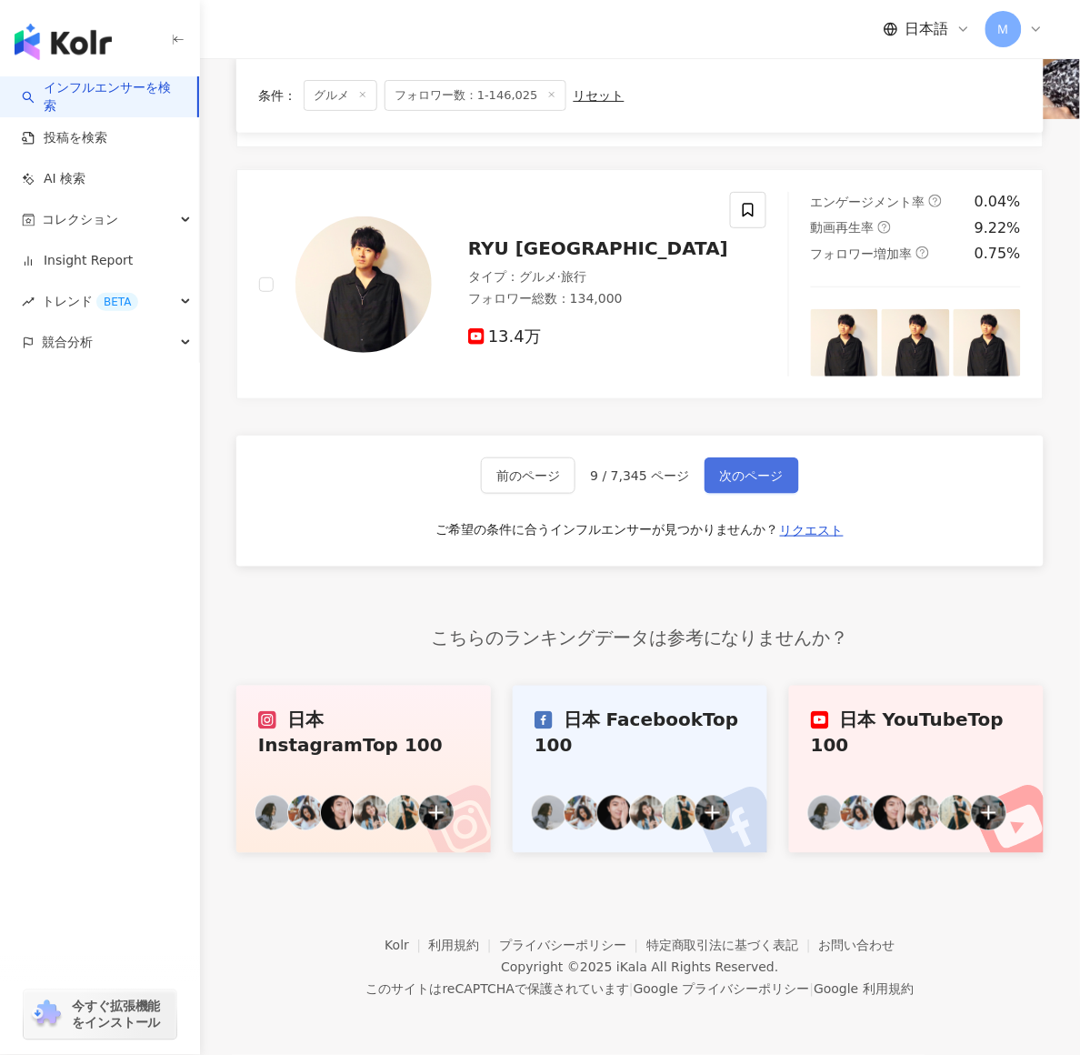
click at [737, 472] on span "次のページ" at bounding box center [752, 475] width 64 height 15
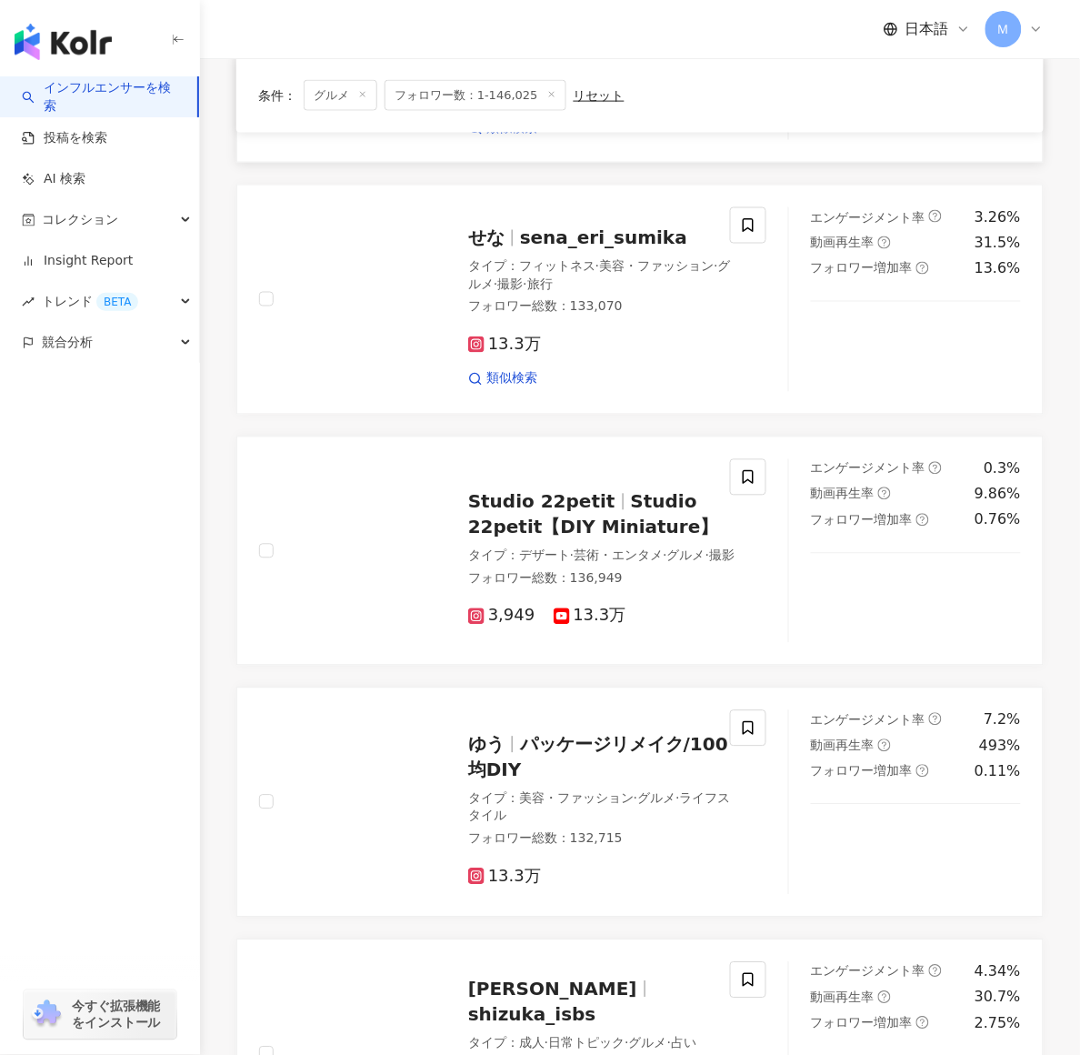
scroll to position [2390, 0]
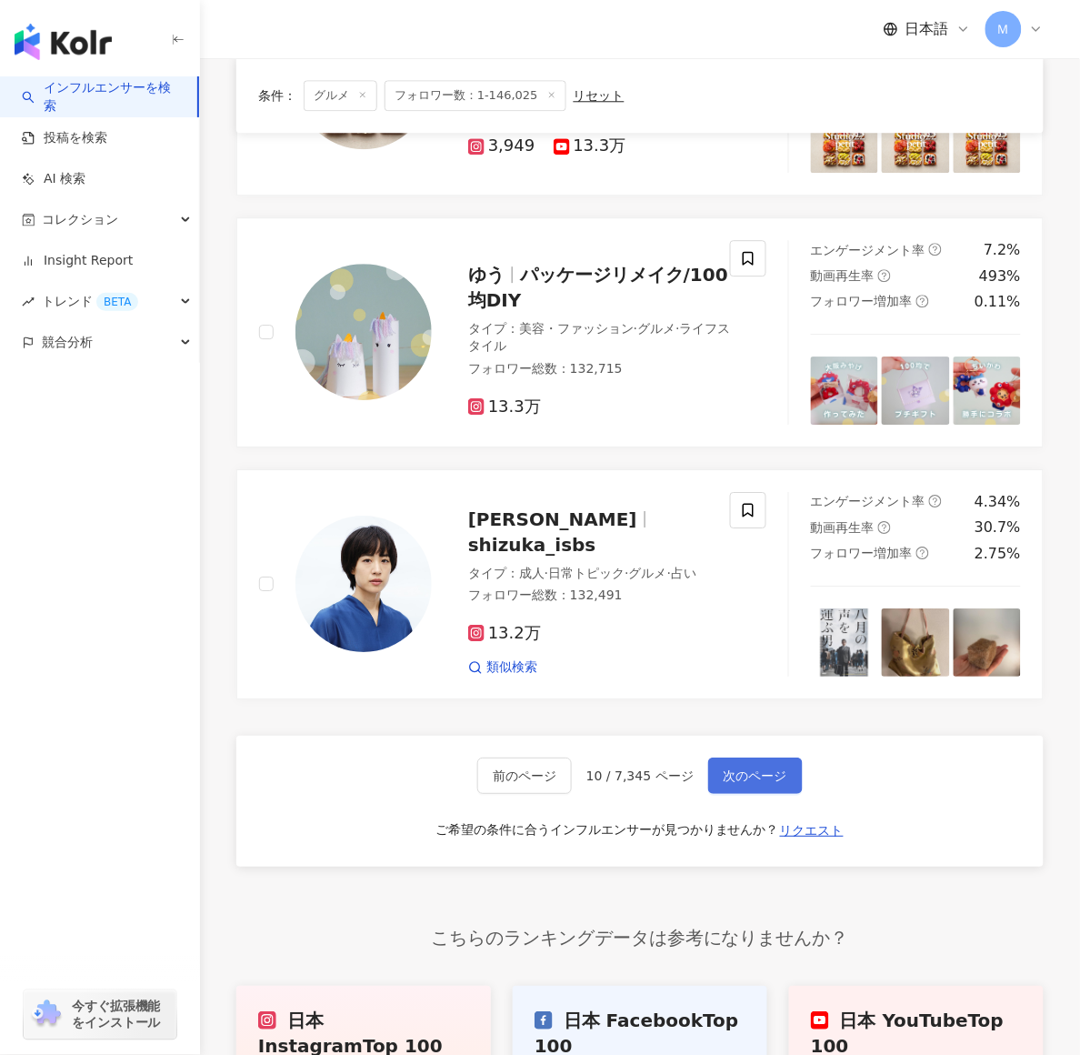
click at [769, 768] on span "次のページ" at bounding box center [756, 775] width 64 height 15
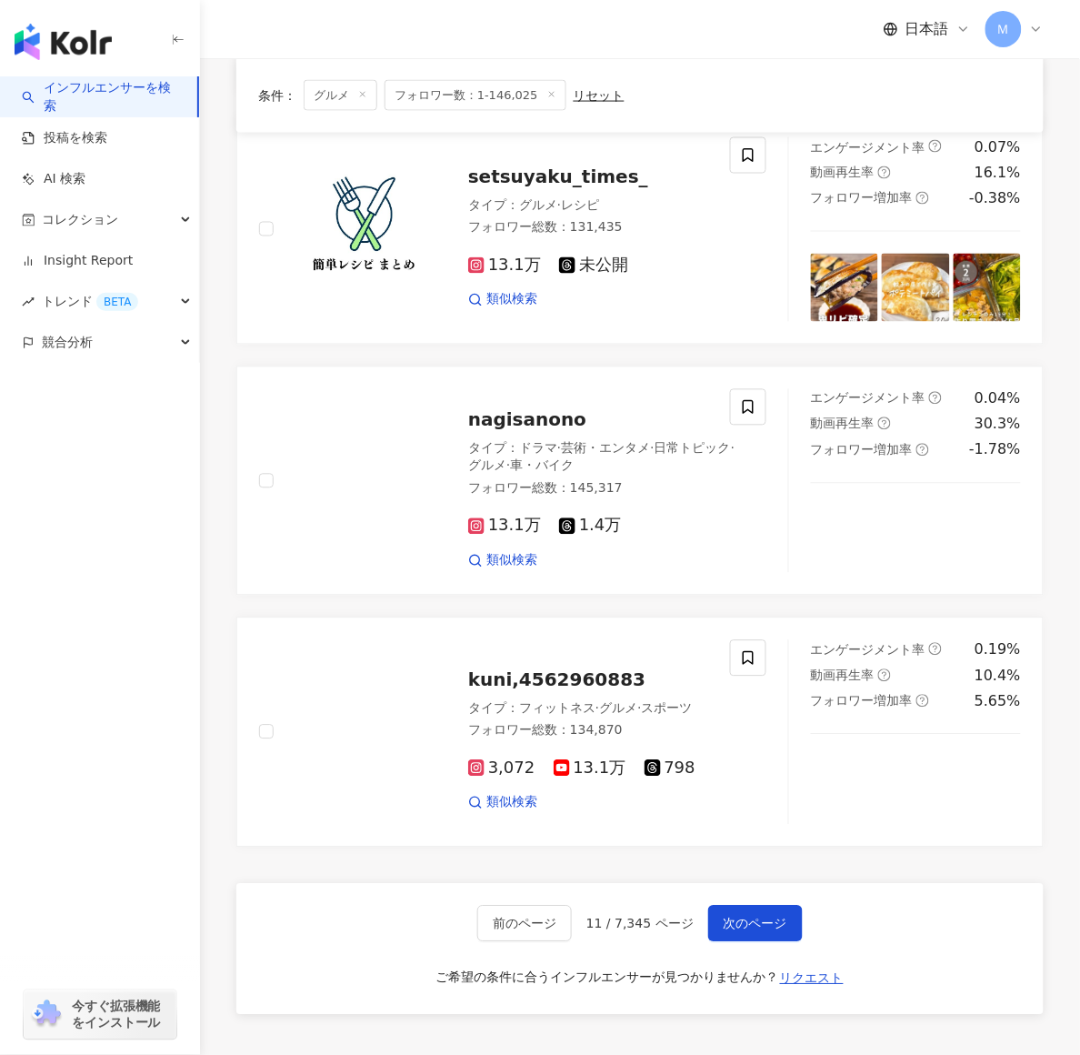
scroll to position [2275, 0]
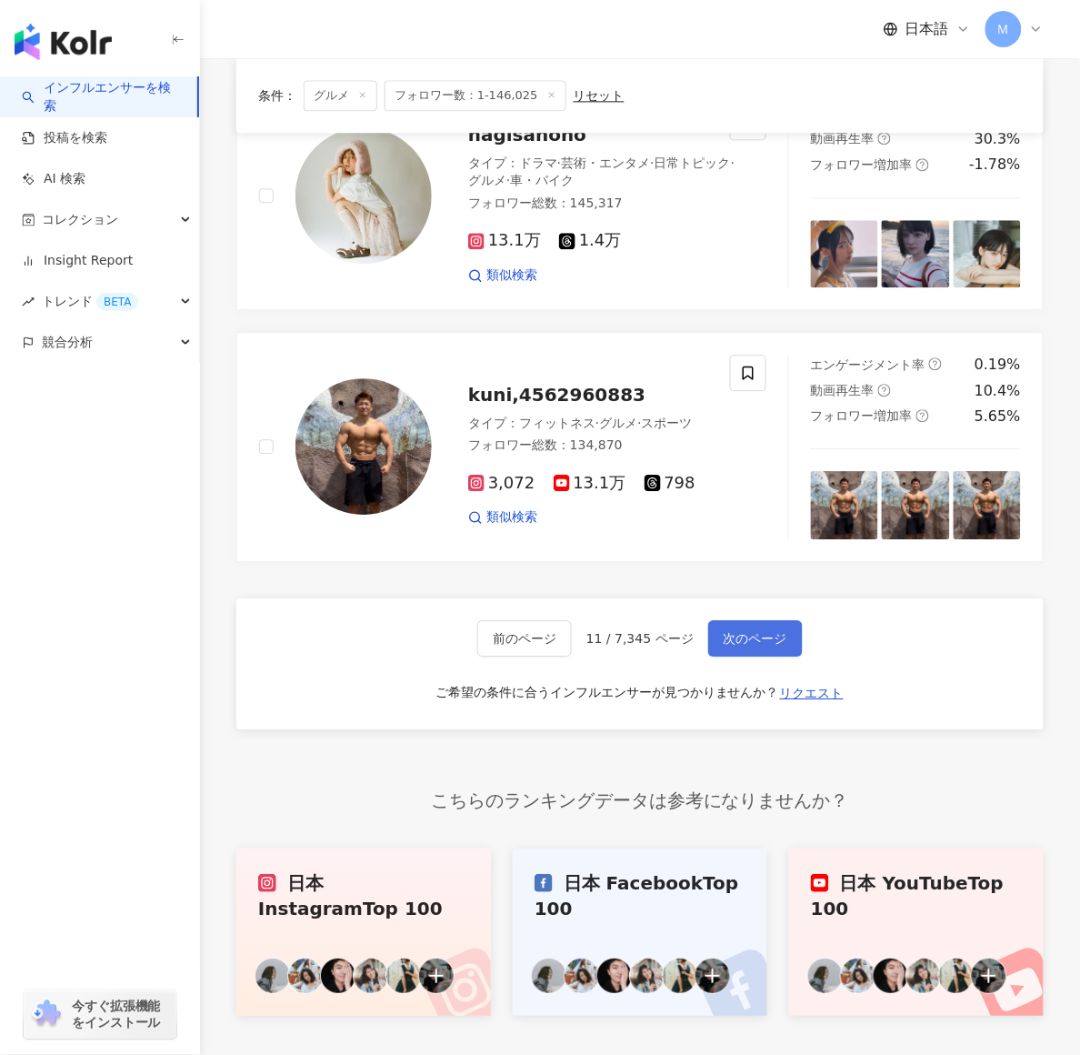
click at [731, 637] on span "次のページ" at bounding box center [756, 638] width 64 height 15
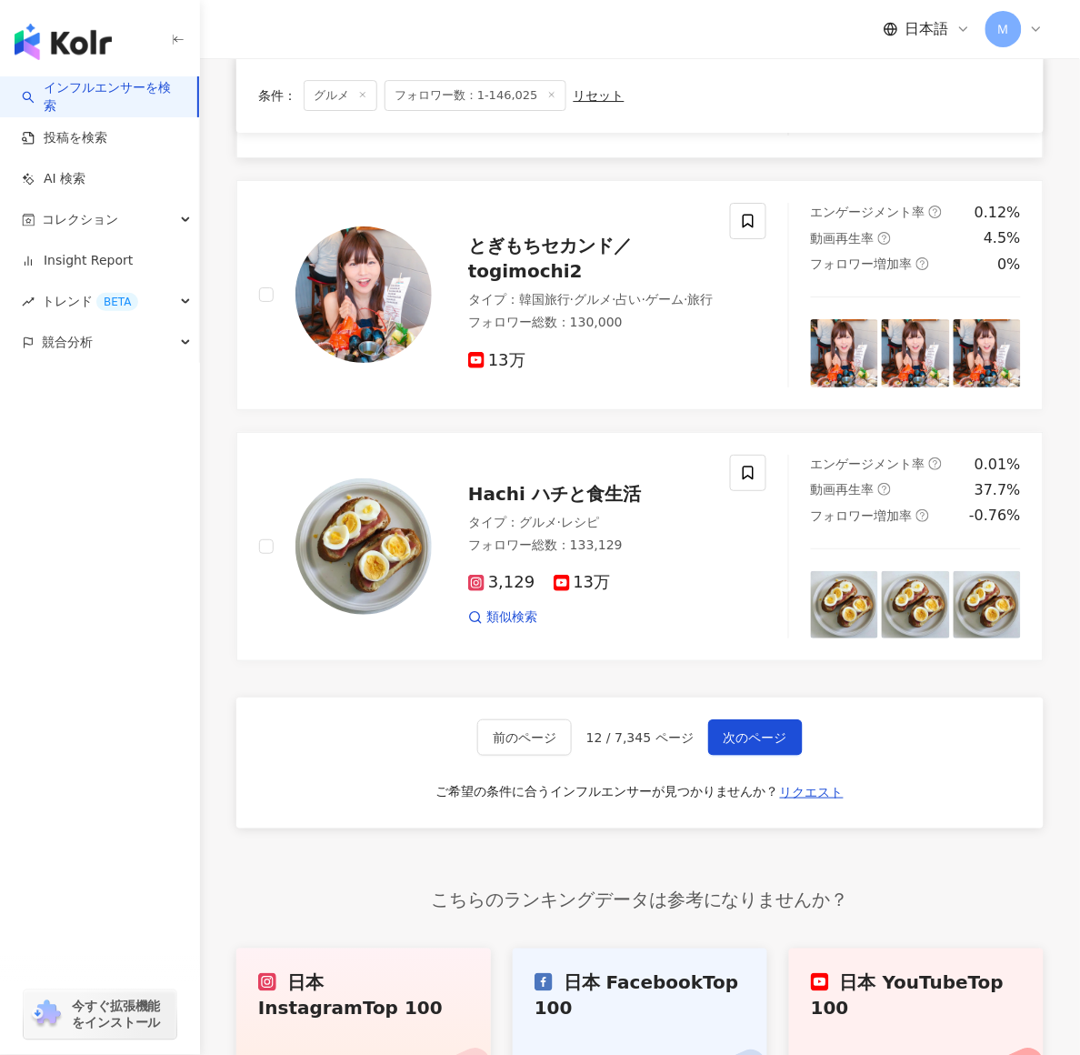
scroll to position [2948, 0]
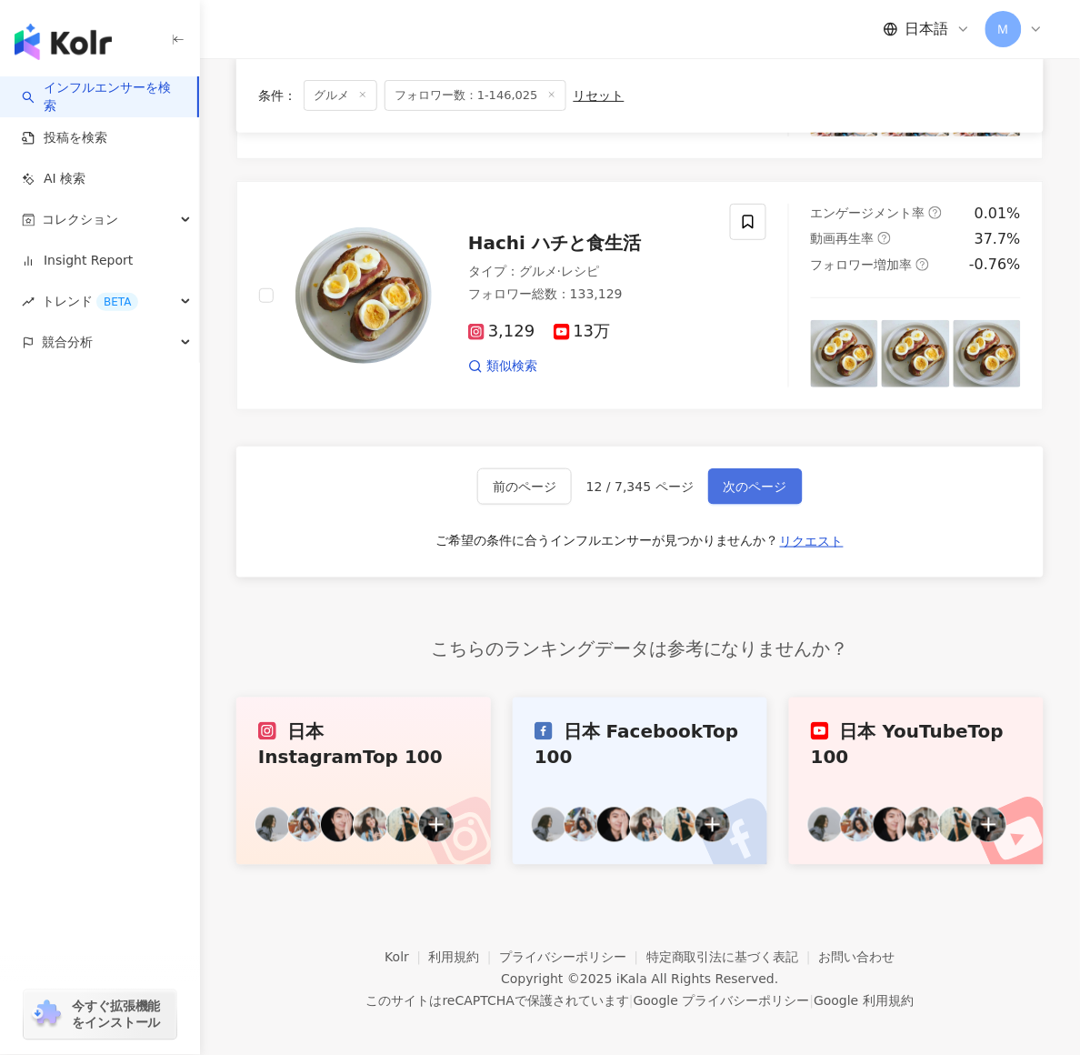
click at [768, 468] on button "次のページ" at bounding box center [755, 486] width 95 height 36
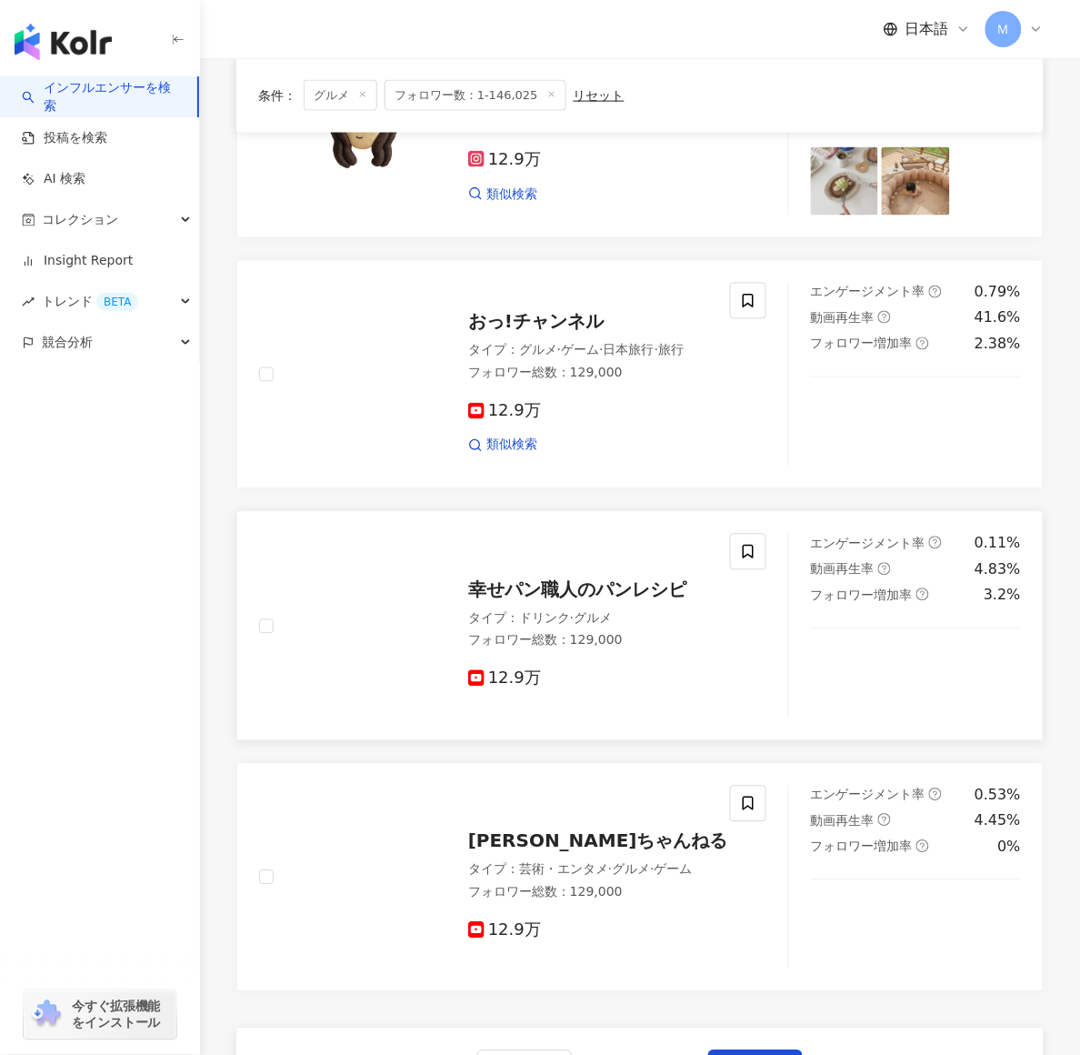
scroll to position [2507, 0]
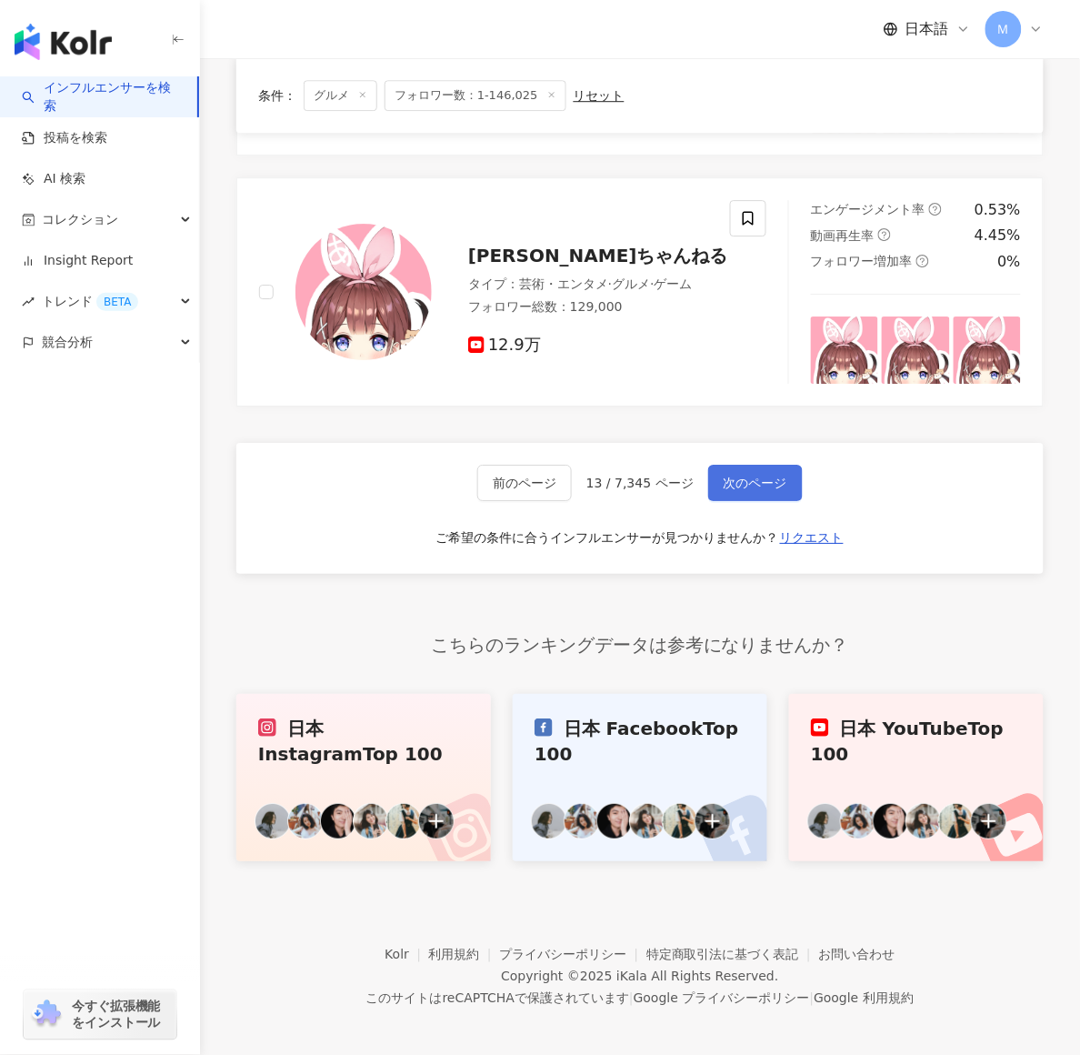
click at [744, 476] on span "次のページ" at bounding box center [756, 483] width 64 height 15
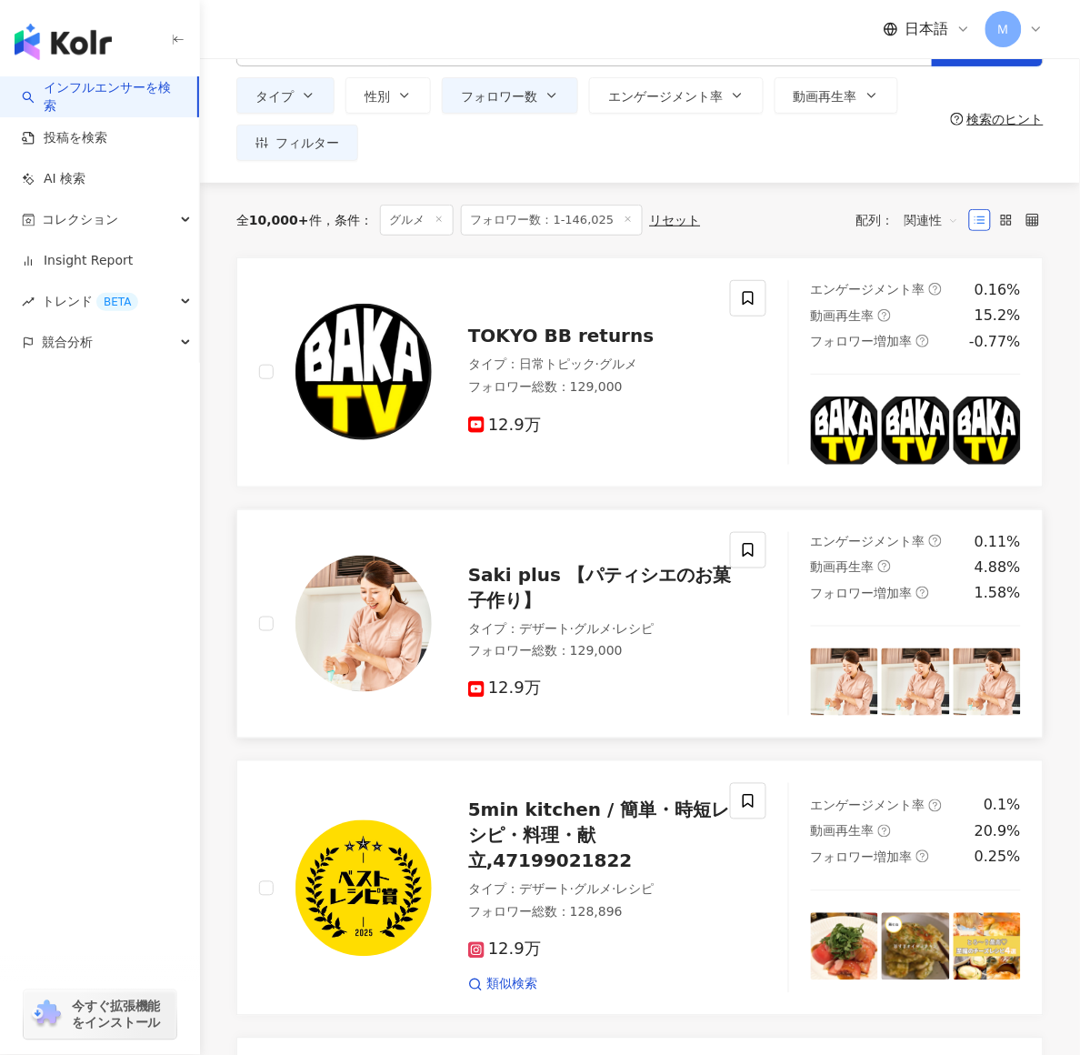
scroll to position [0, 0]
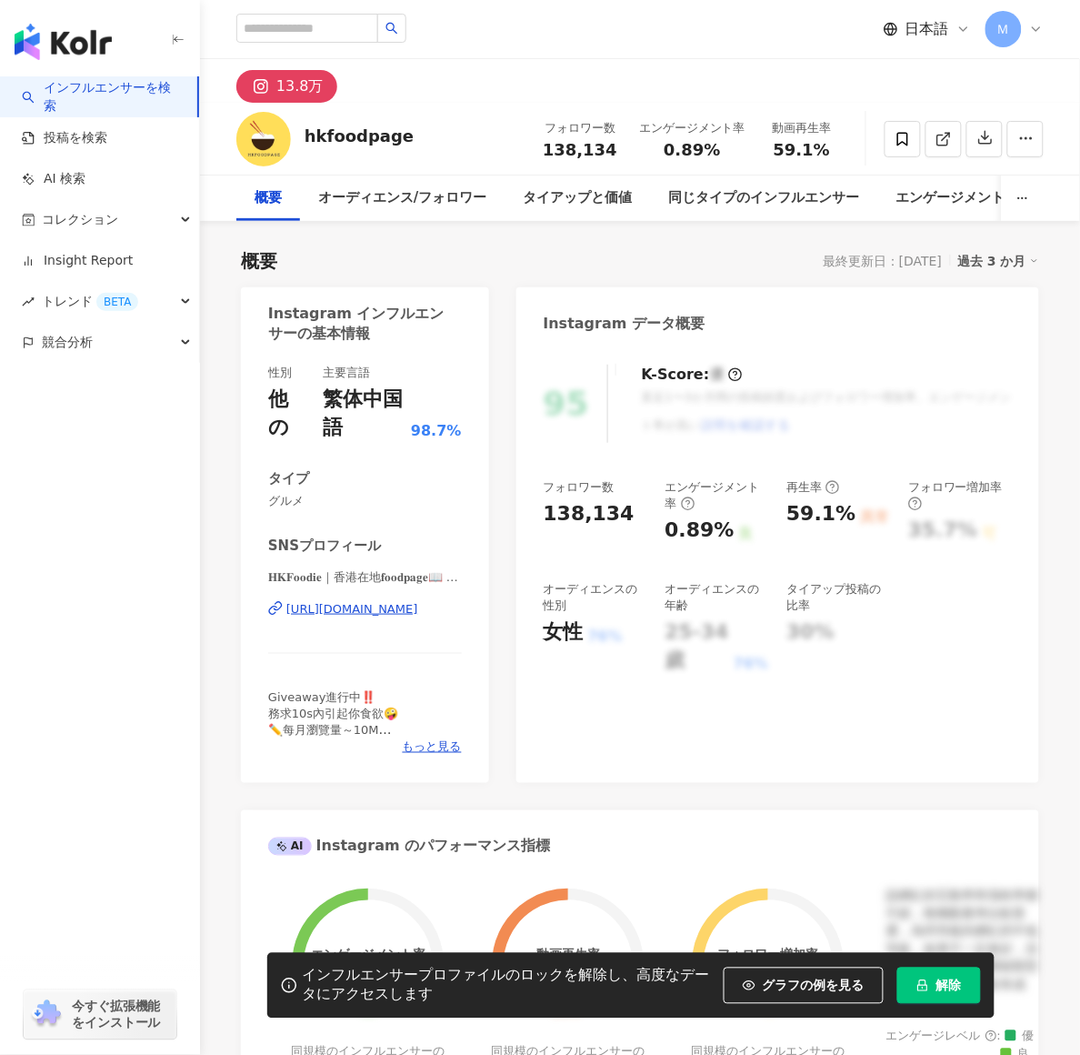
click at [380, 608] on div "[URL][DOMAIN_NAME]" at bounding box center [352, 609] width 132 height 16
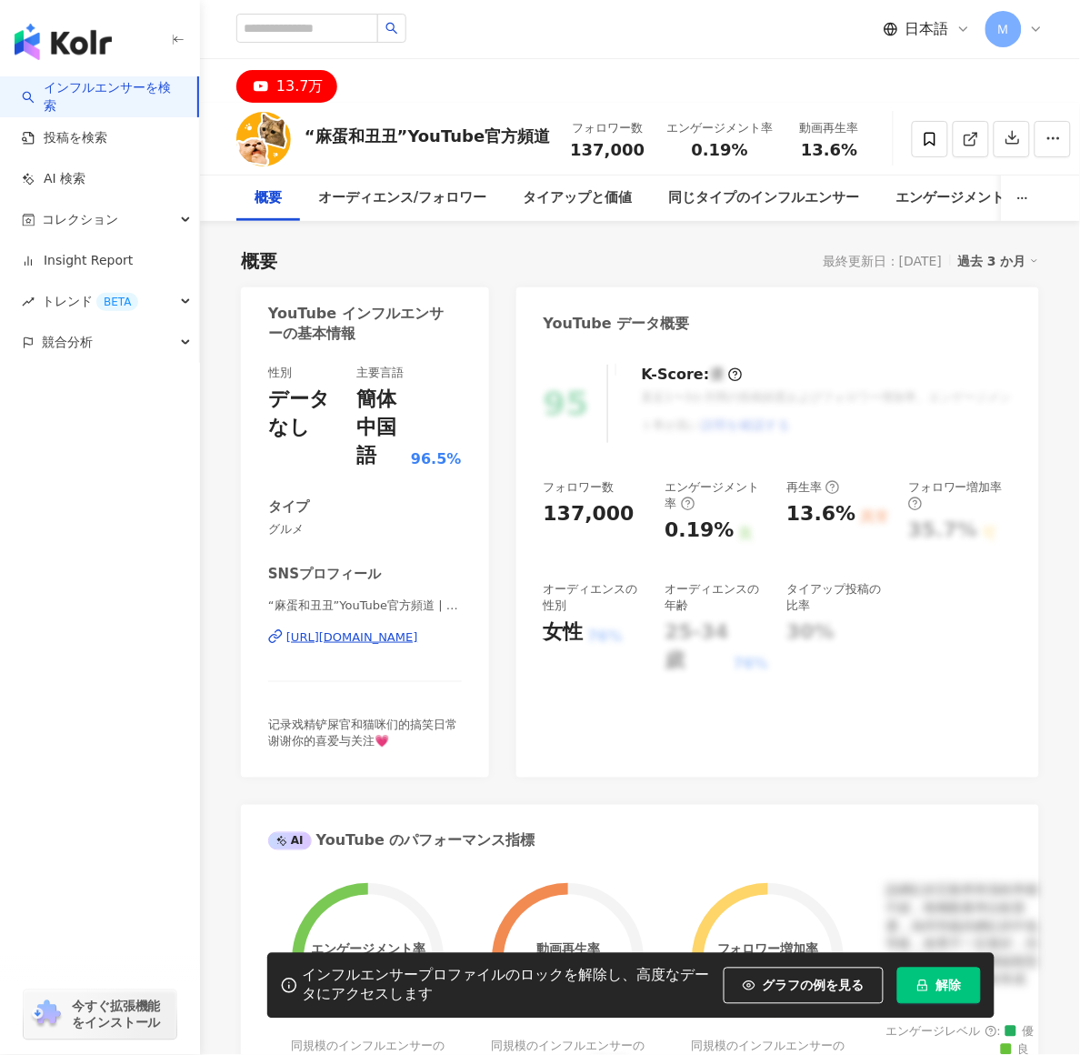
click at [385, 637] on div "https://www.youtube.com/channel/UCIt56CTd7vl0xYPIUyfm2vQ" at bounding box center [352, 637] width 132 height 16
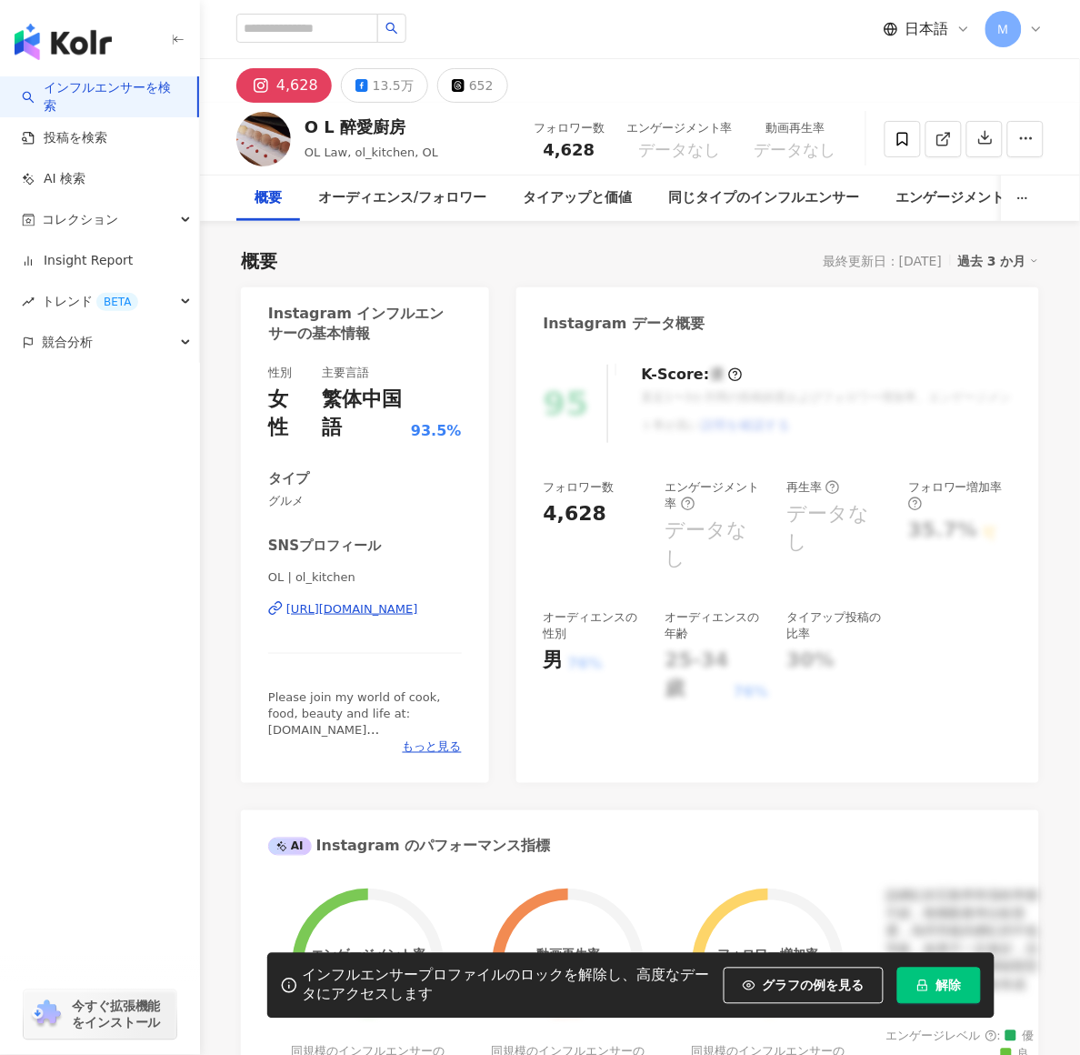
click at [377, 605] on div "https://www.instagram.com/ol_kitchen/" at bounding box center [352, 609] width 132 height 16
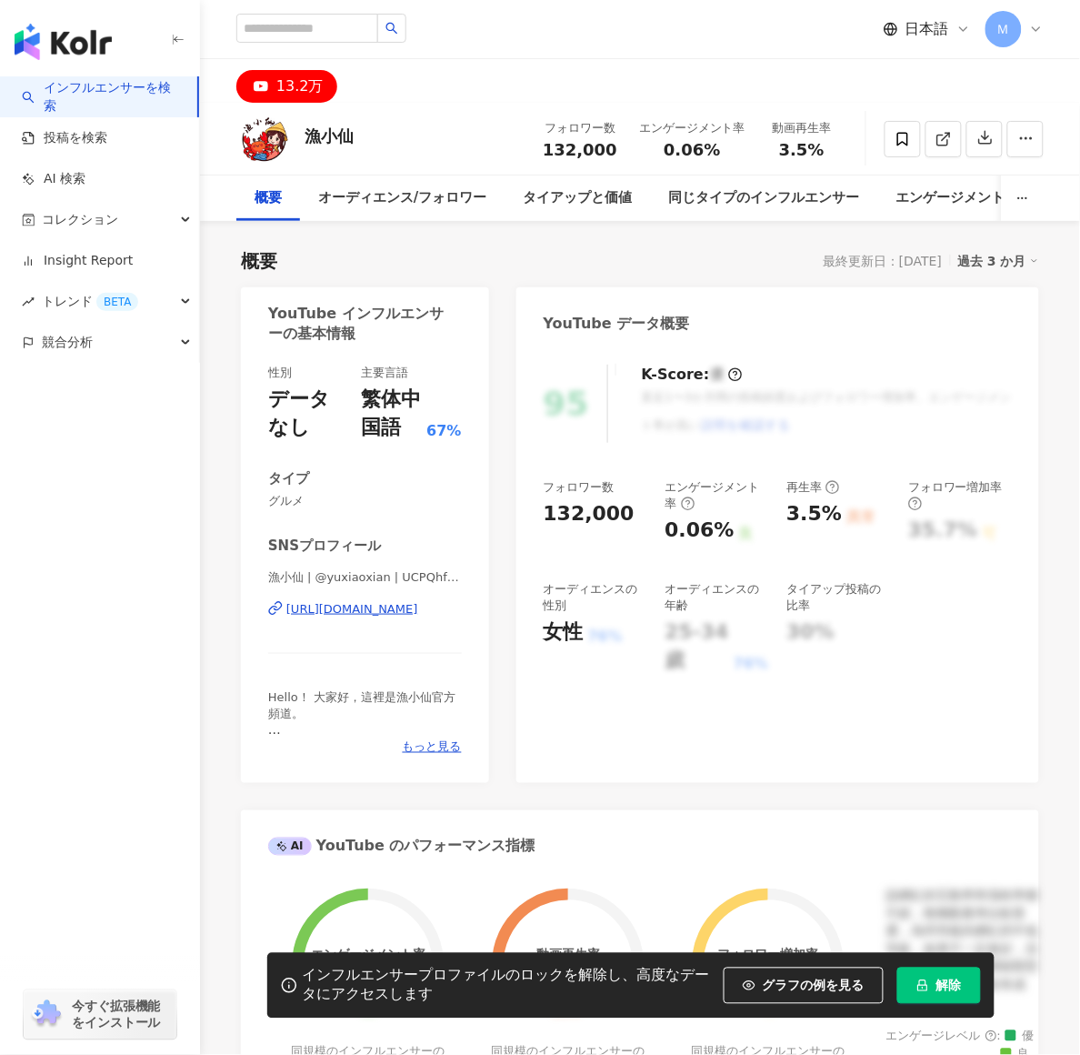
click at [336, 608] on div "[URL][DOMAIN_NAME]" at bounding box center [352, 609] width 132 height 16
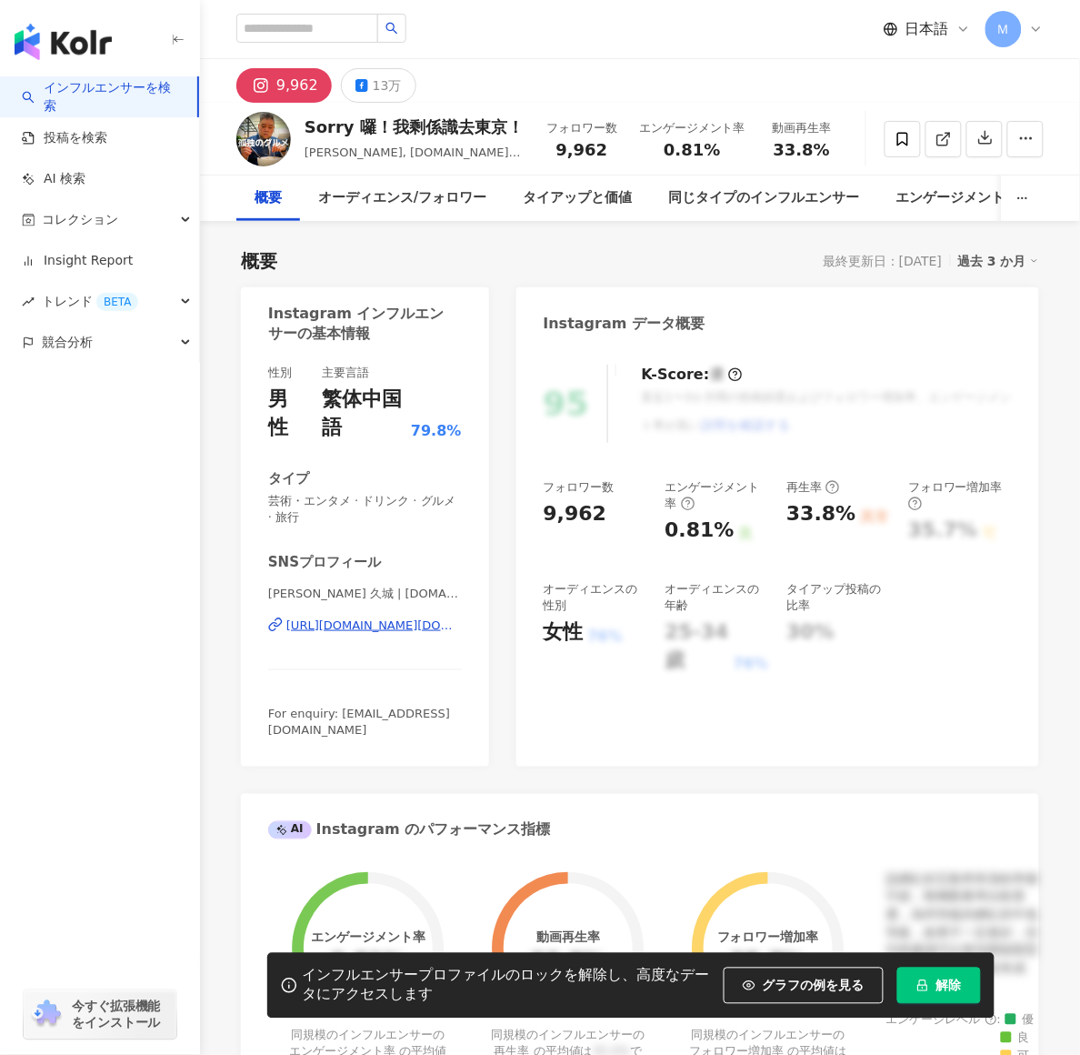
click at [347, 627] on div "https://www.instagram.com/sorry.tokyo/" at bounding box center [374, 625] width 176 height 16
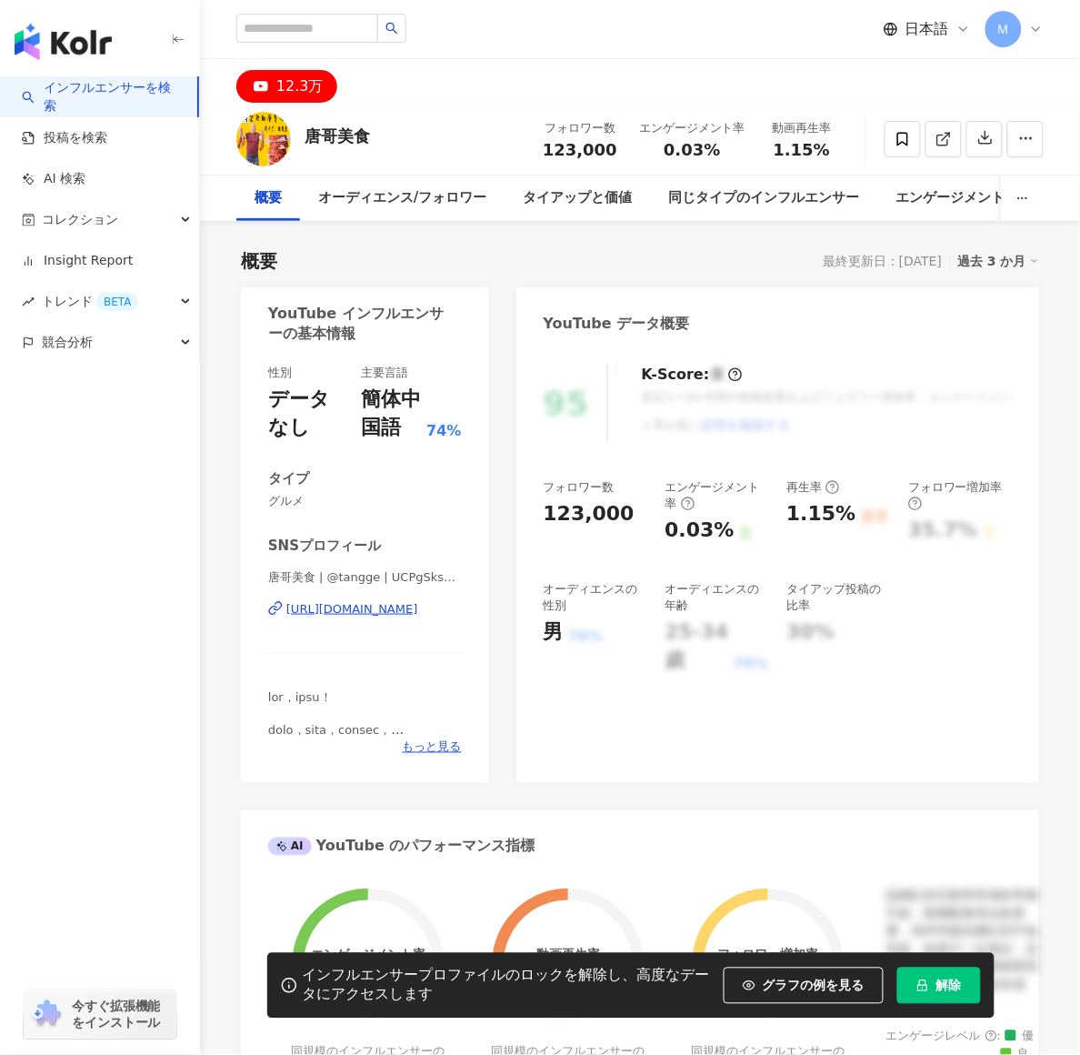
click at [358, 606] on div "[URL][DOMAIN_NAME]" at bounding box center [352, 609] width 132 height 16
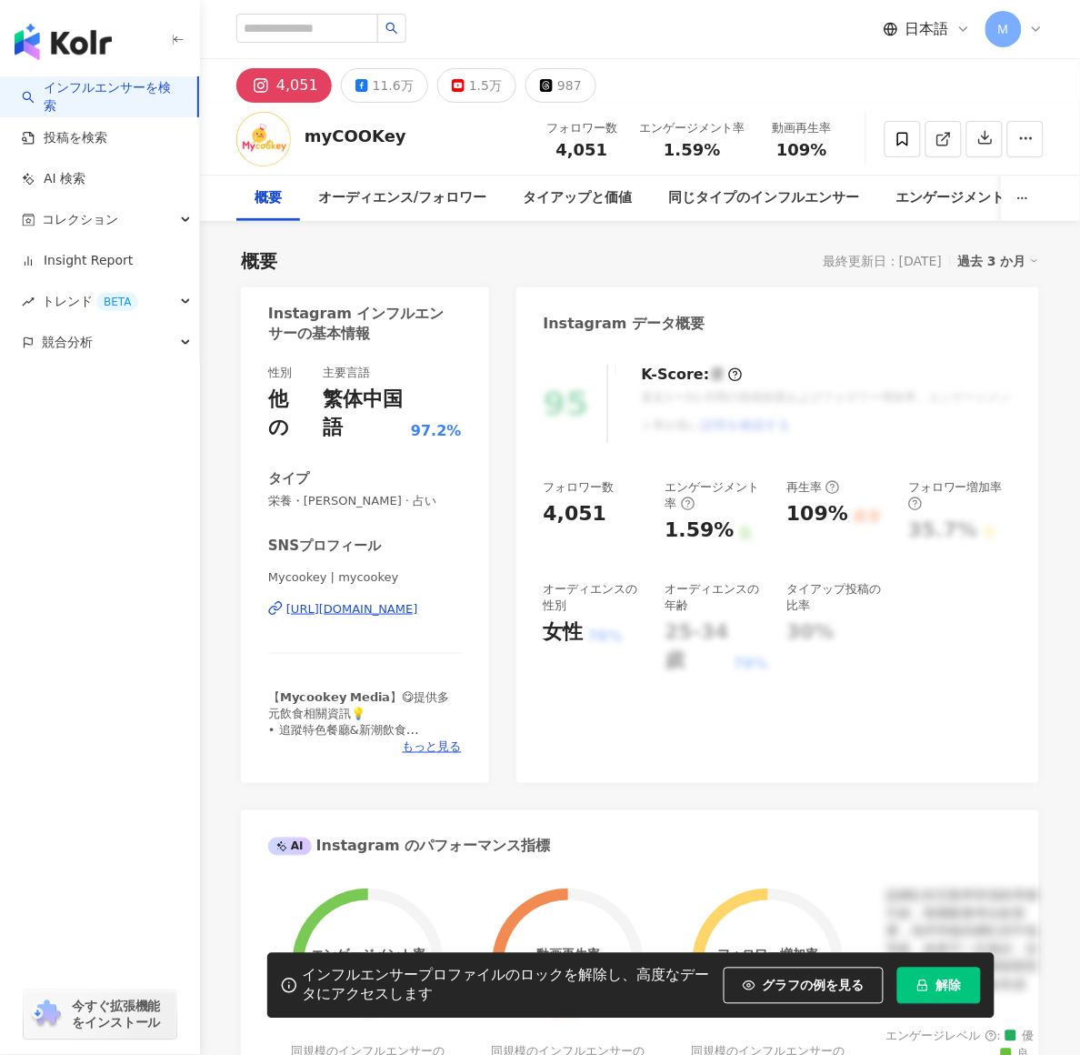
click at [379, 617] on div "https://www.instagram.com/mycookey/" at bounding box center [352, 609] width 132 height 16
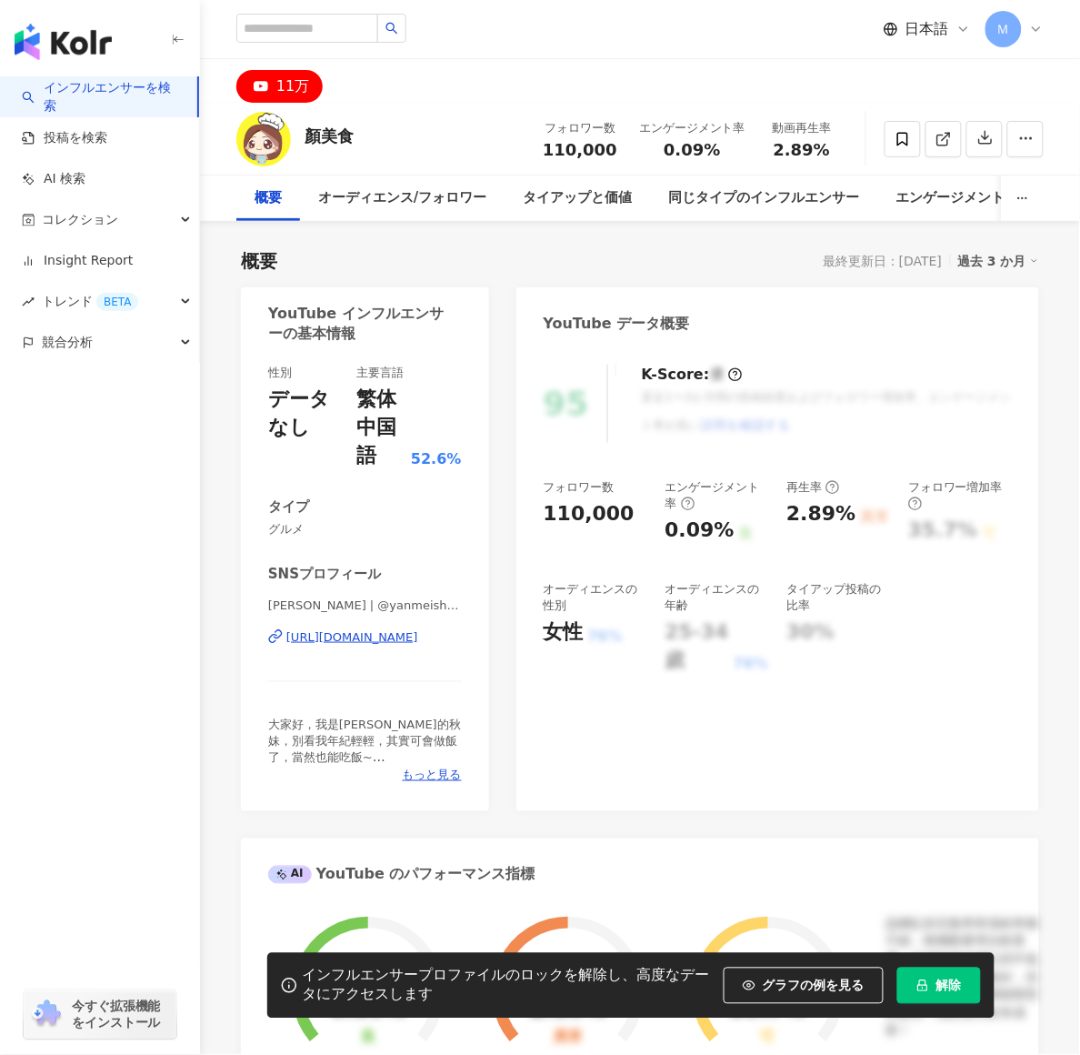
click at [356, 638] on div "[URL][DOMAIN_NAME]" at bounding box center [352, 637] width 132 height 16
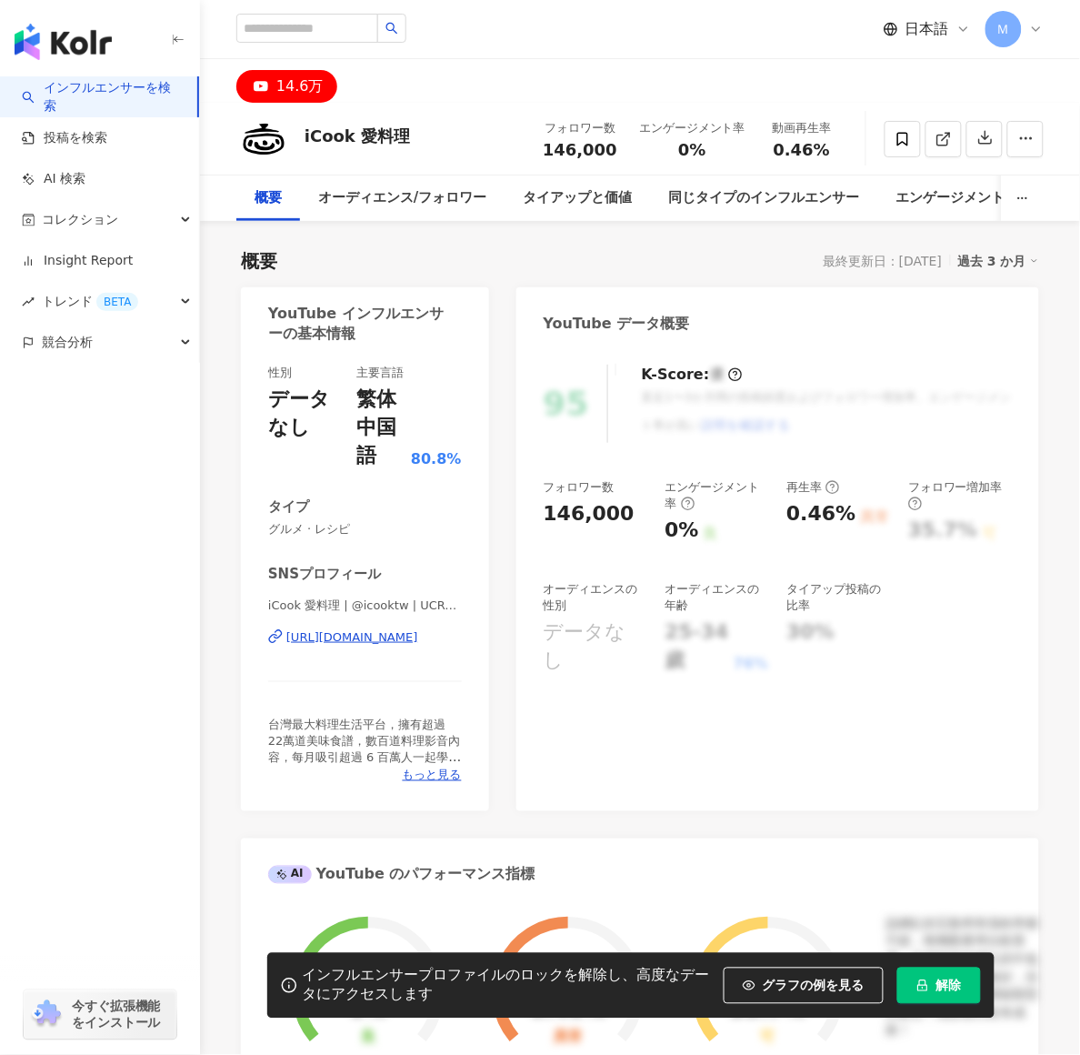
click at [398, 636] on div "https://www.youtube.com/channel/UCReIdTavsve16EJlilnTPNg" at bounding box center [352, 637] width 132 height 16
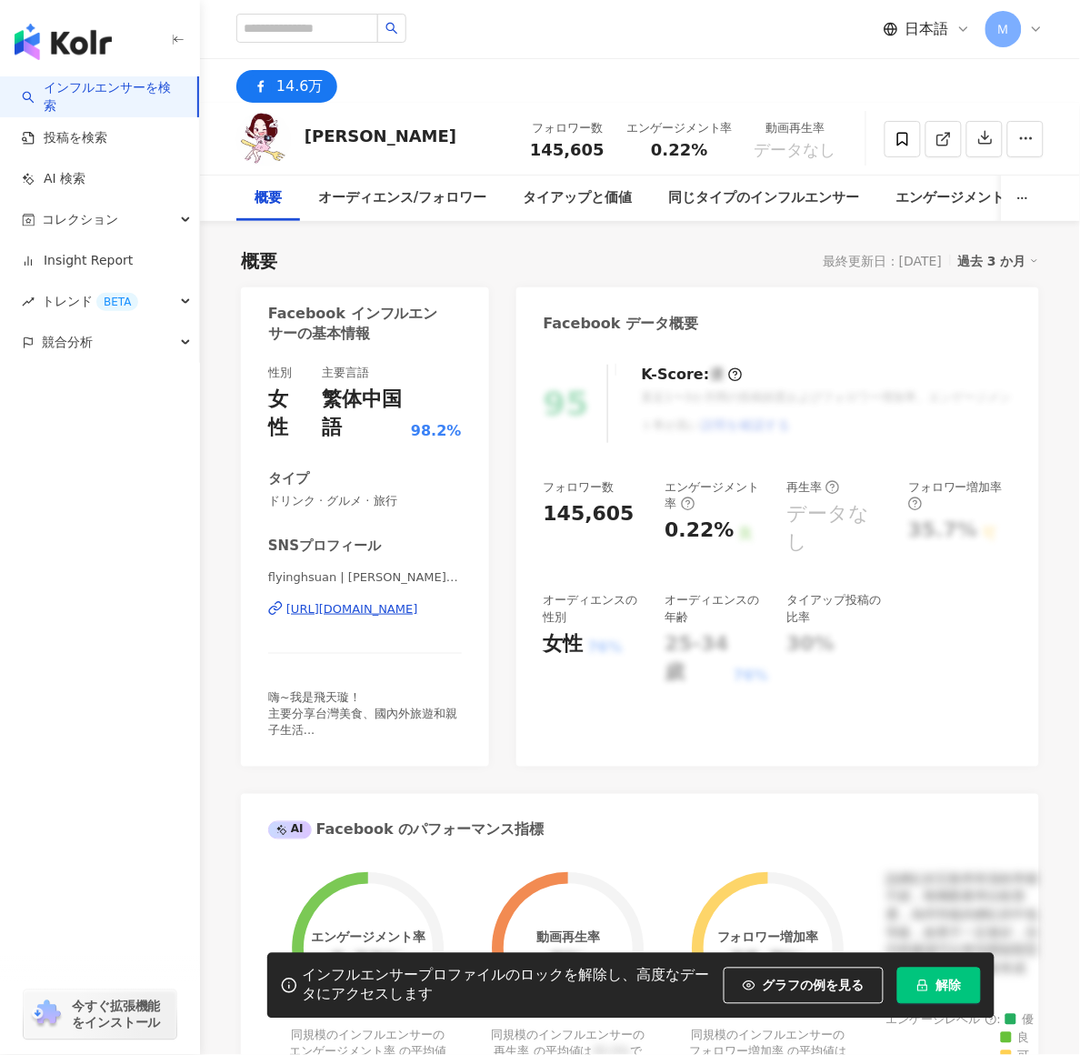
click at [396, 613] on div "https://www.facebook.com/454171064613321" at bounding box center [352, 609] width 132 height 16
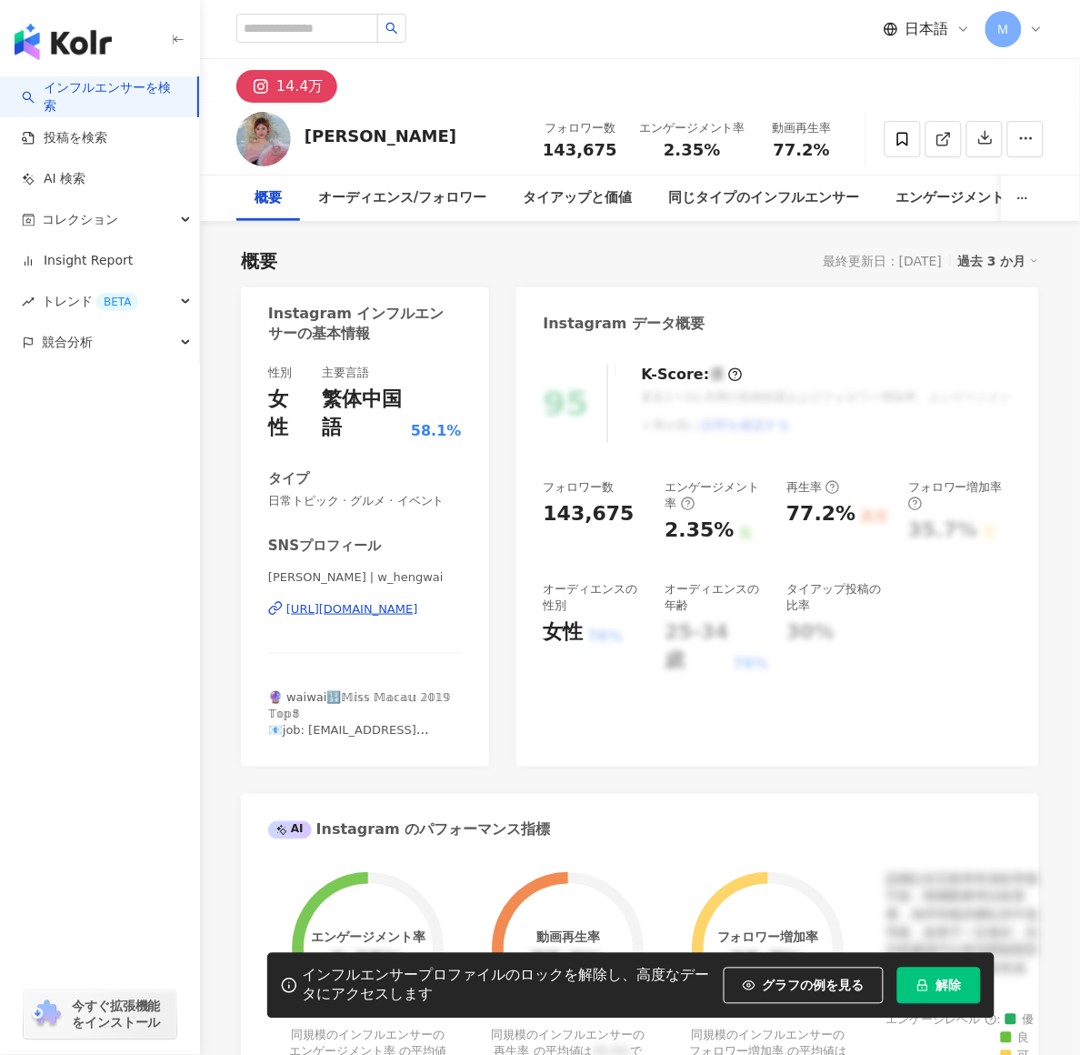
click at [351, 613] on div "https://www.instagram.com/w_hengwai/" at bounding box center [352, 609] width 132 height 16
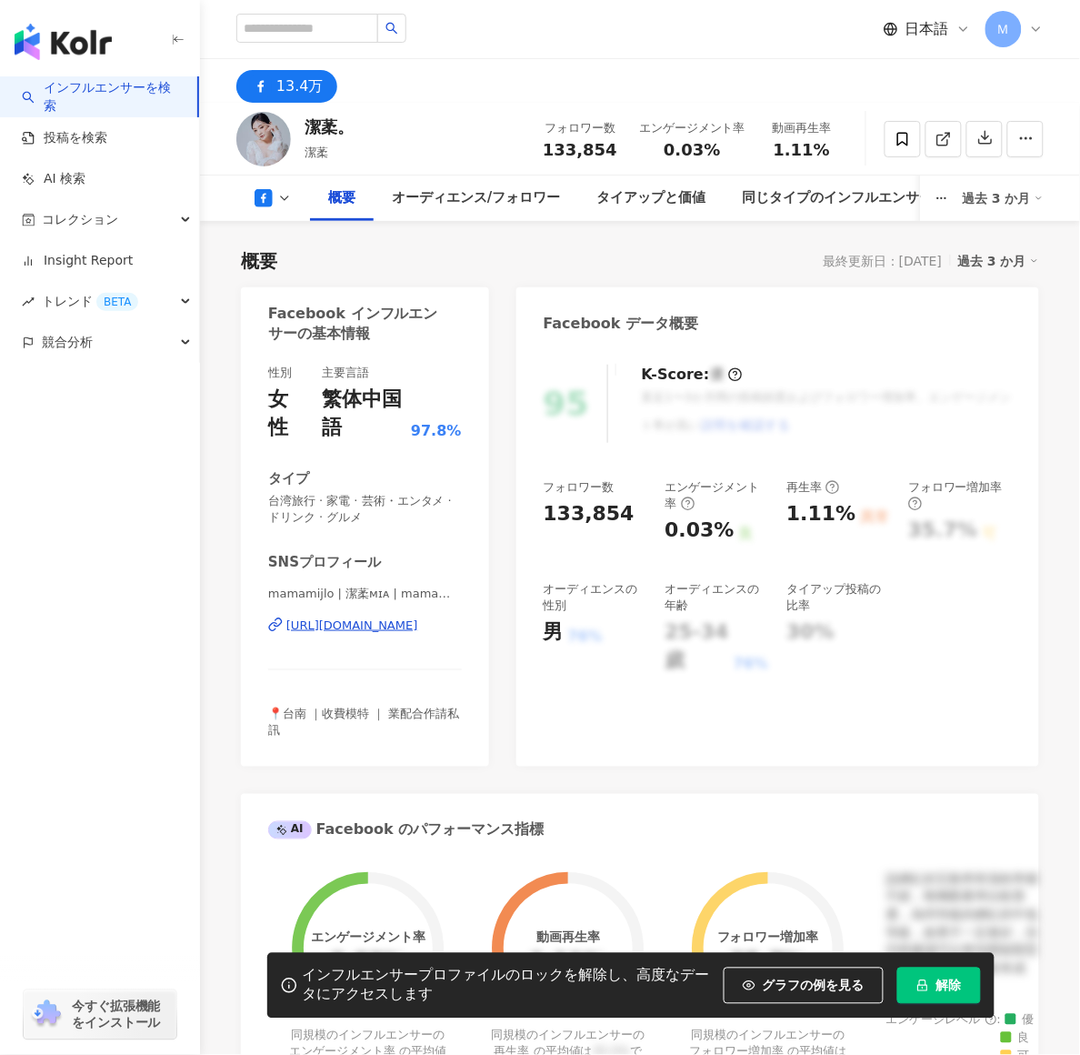
scroll to position [233, 0]
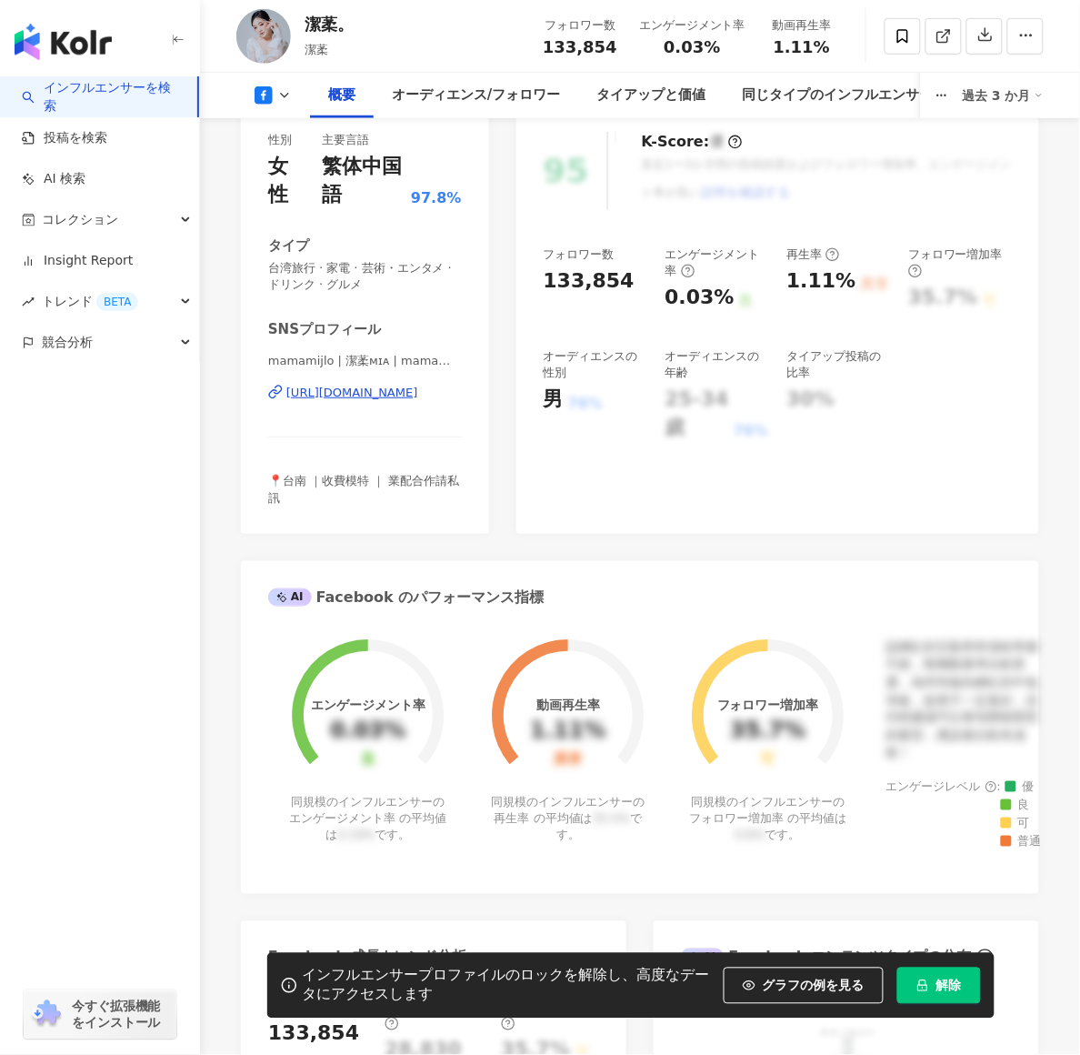
click at [404, 386] on div "[URL][DOMAIN_NAME]" at bounding box center [352, 393] width 132 height 16
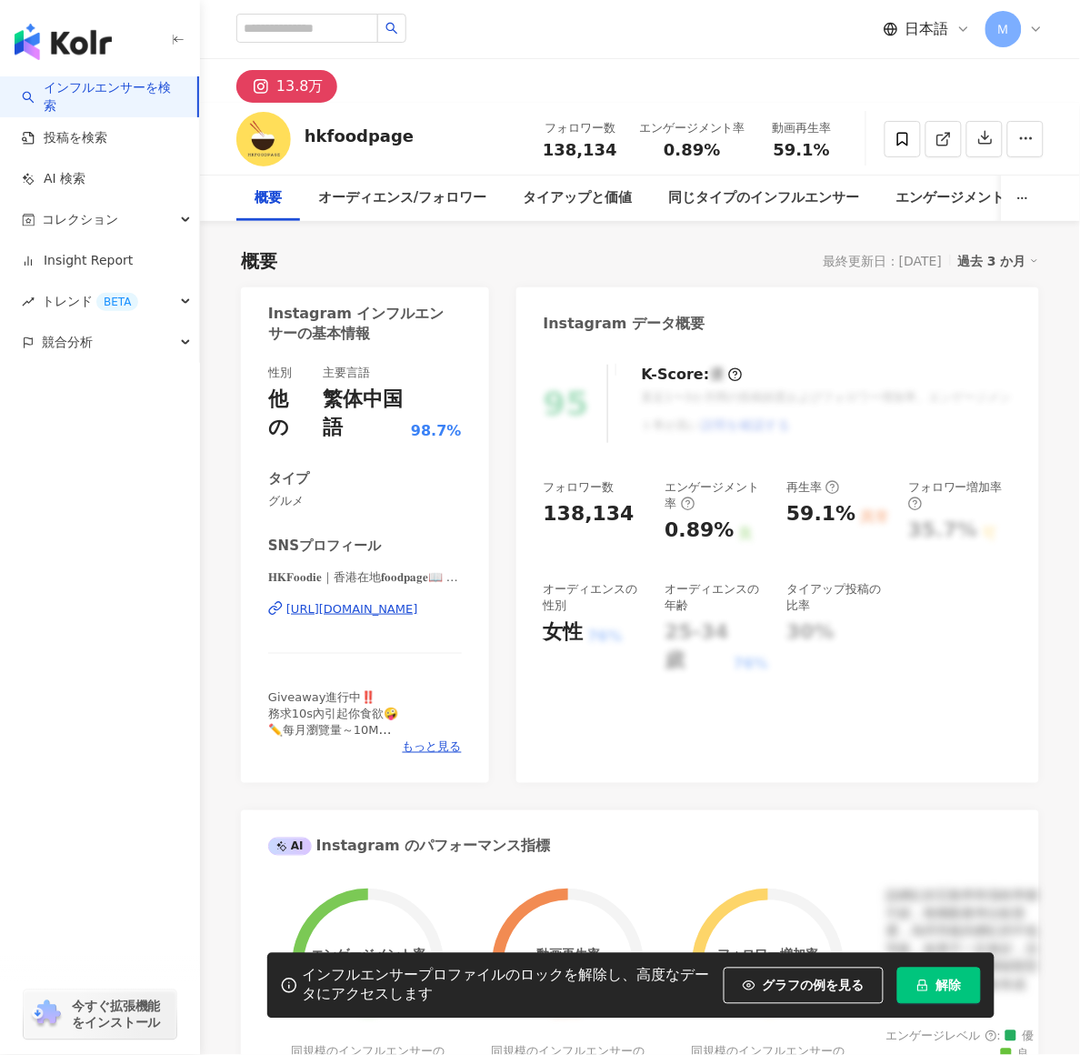
click at [931, 32] on span "日本語" at bounding box center [928, 29] width 44 height 20
click at [750, 92] on div "13.8万" at bounding box center [640, 81] width 880 height 44
